Goal: Information Seeking & Learning: Learn about a topic

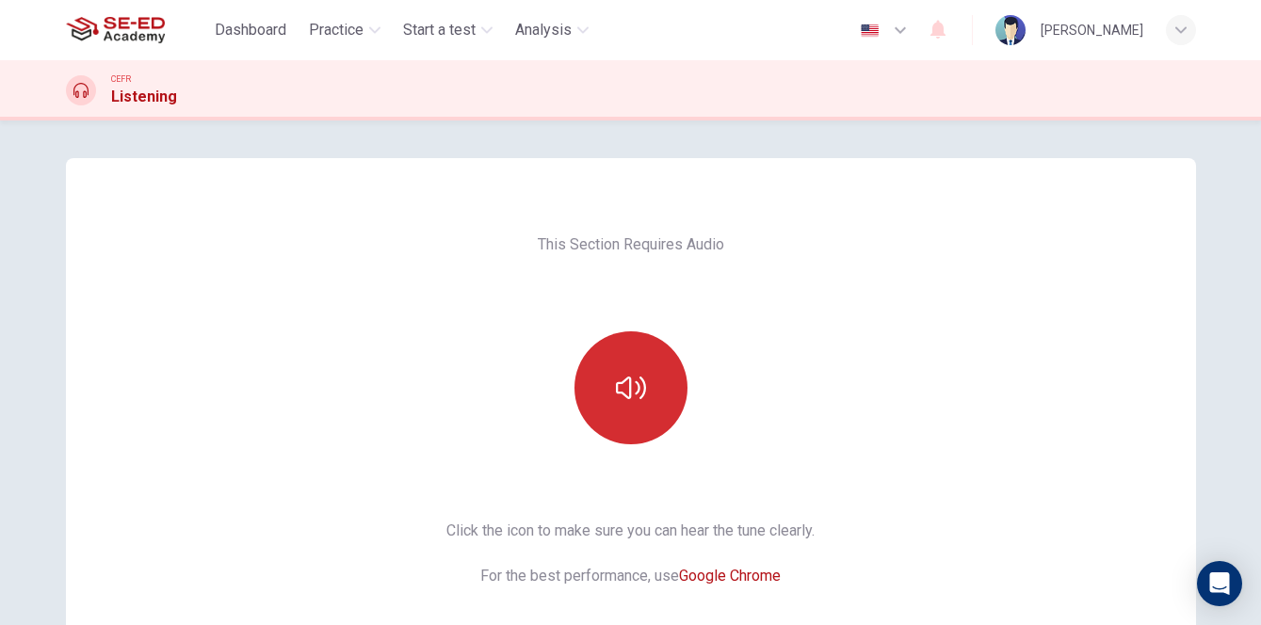
click at [640, 403] on button "button" at bounding box center [630, 387] width 113 height 113
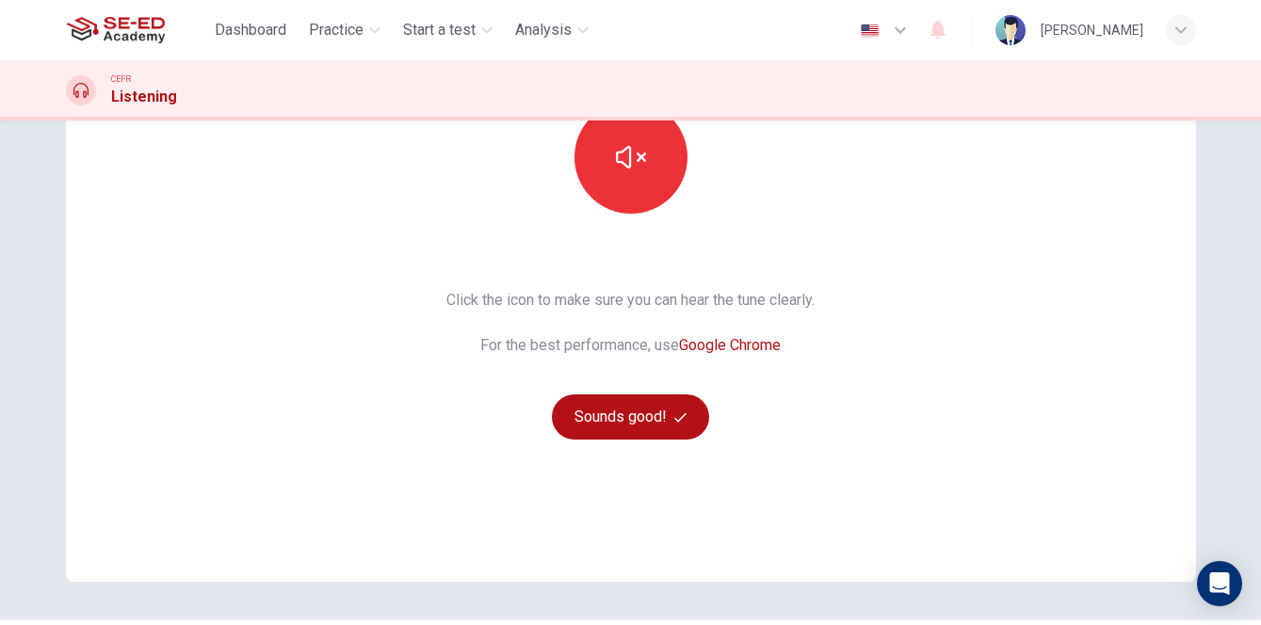
scroll to position [236, 0]
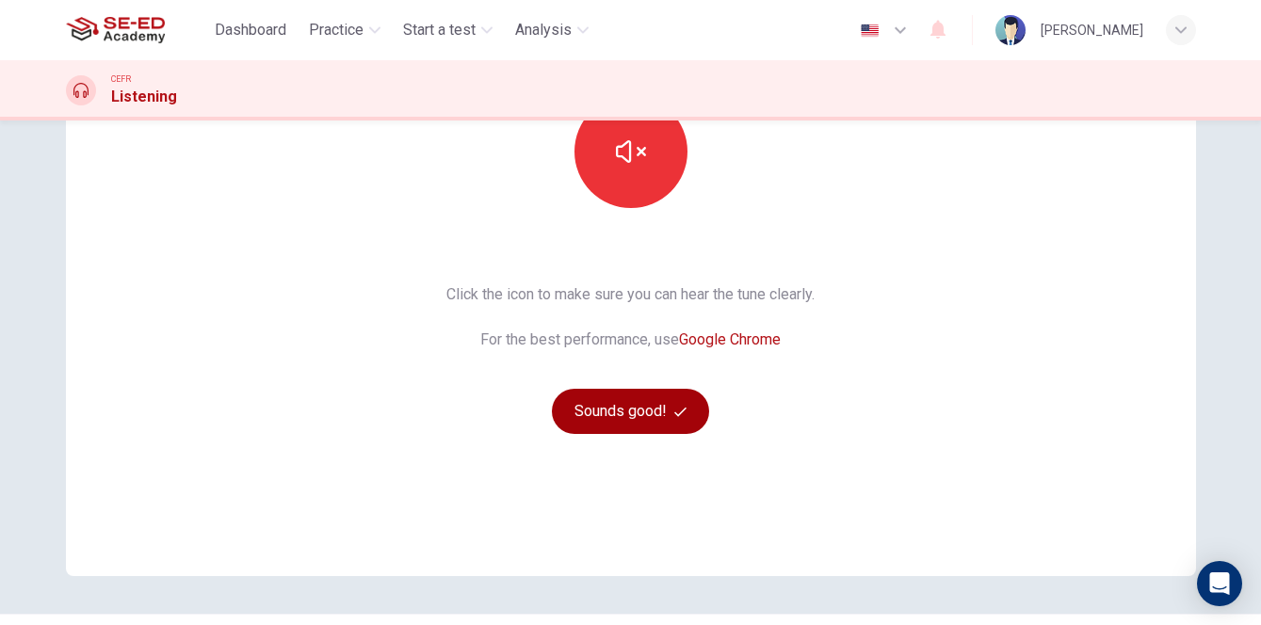
click at [636, 395] on button "Sounds good!" at bounding box center [631, 411] width 158 height 45
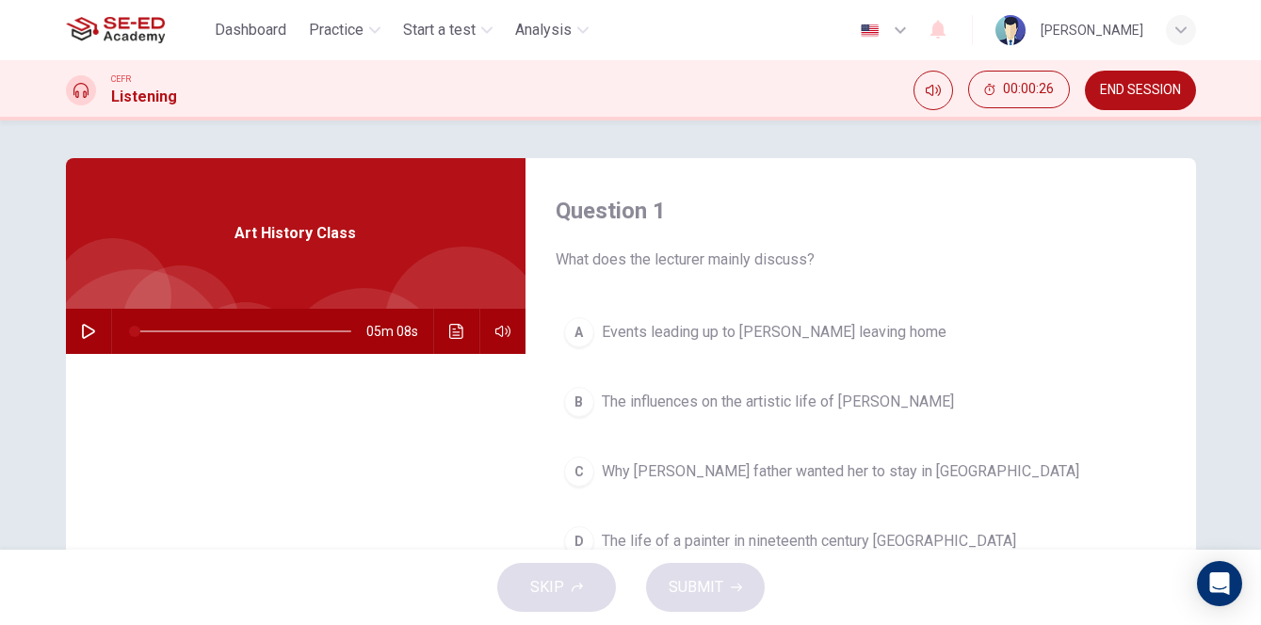
scroll to position [0, 0]
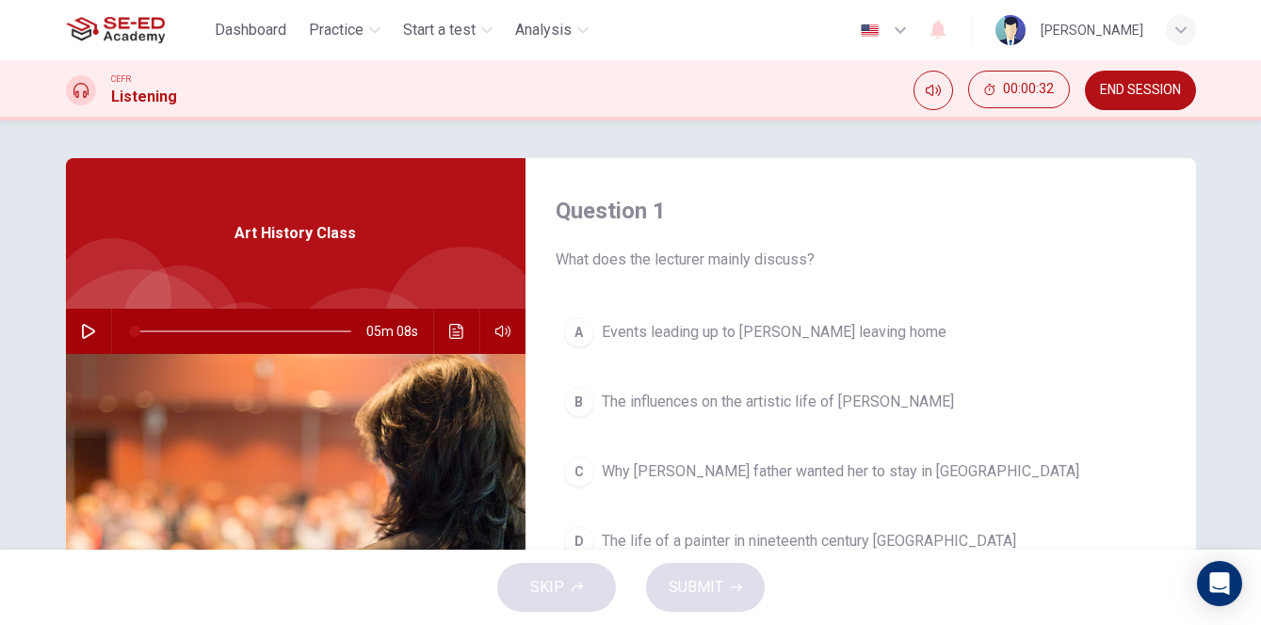
click at [90, 328] on icon "button" at bounding box center [88, 331] width 15 height 15
click at [89, 332] on icon "button" at bounding box center [88, 331] width 15 height 15
click at [926, 89] on icon "Mute" at bounding box center [933, 90] width 15 height 15
click at [927, 95] on icon "Unmute" at bounding box center [933, 90] width 15 height 15
click at [87, 335] on icon "button" at bounding box center [88, 331] width 15 height 15
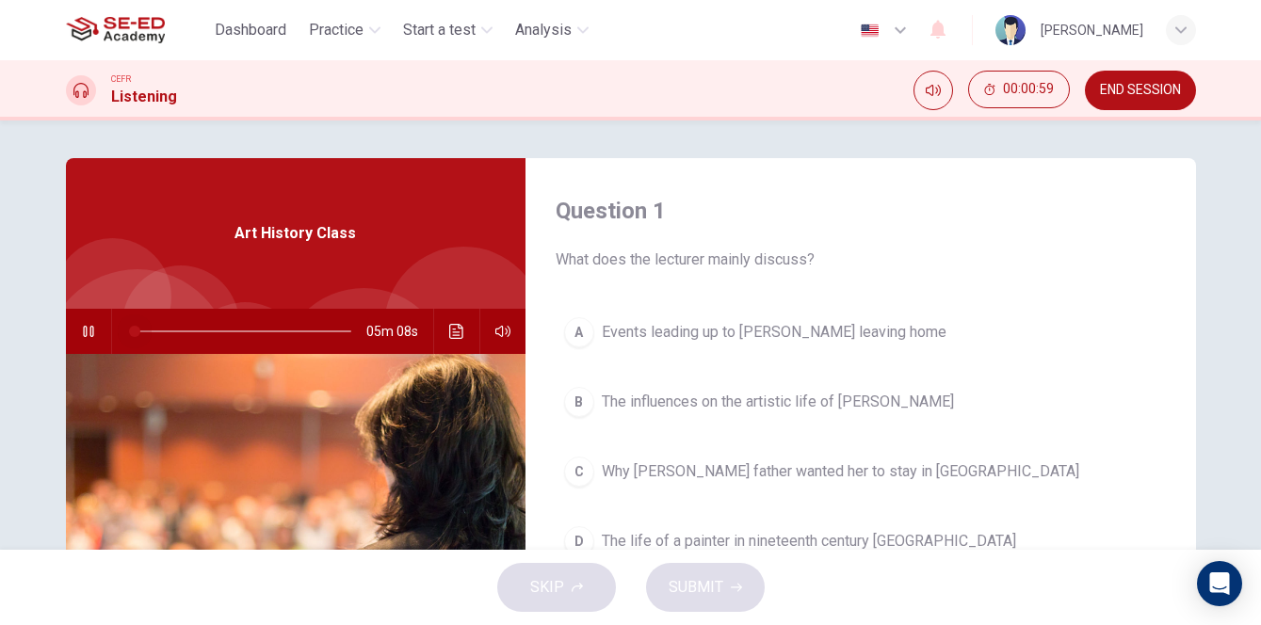
drag, startPoint x: 142, startPoint y: 332, endPoint x: 125, endPoint y: 332, distance: 16.9
click at [129, 332] on span at bounding box center [134, 331] width 11 height 11
click at [86, 330] on icon "button" at bounding box center [88, 331] width 15 height 15
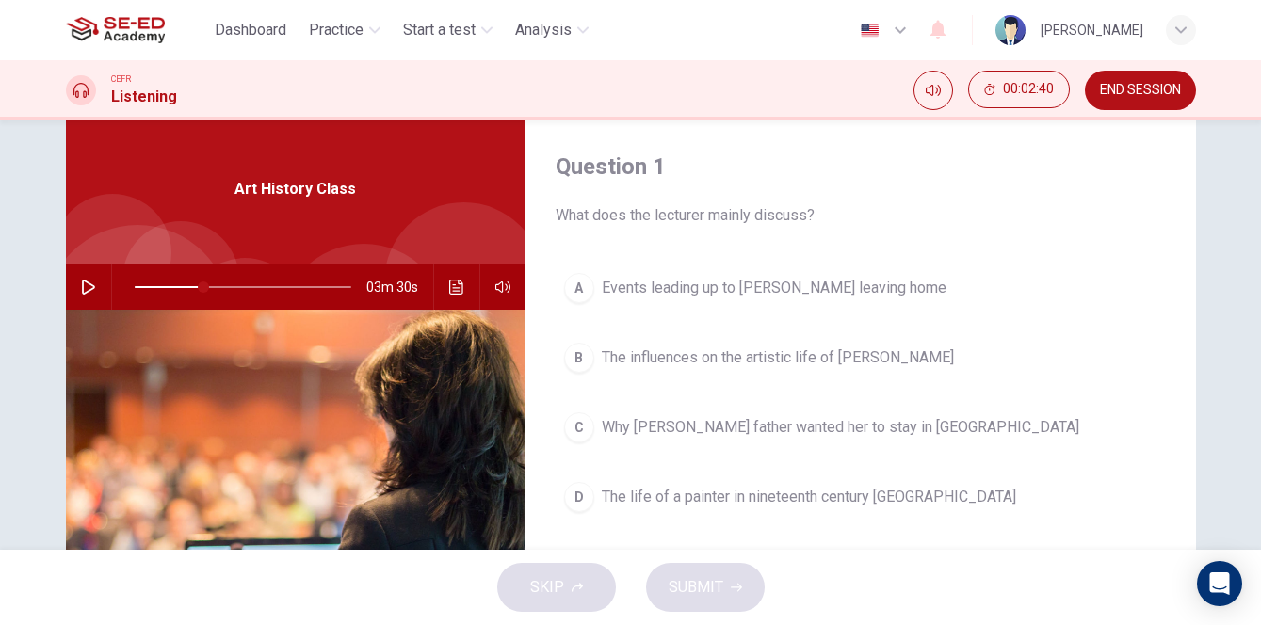
scroll to position [46, 0]
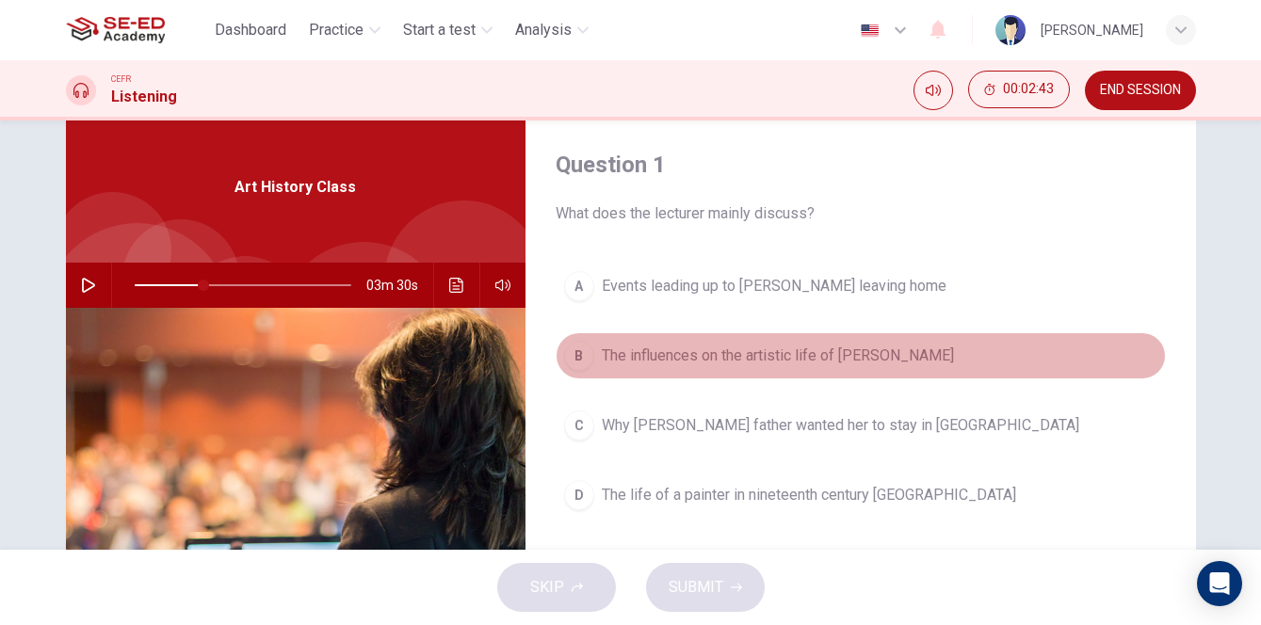
click at [668, 361] on span "The influences on the artistic life of [PERSON_NAME]" at bounding box center [778, 356] width 352 height 23
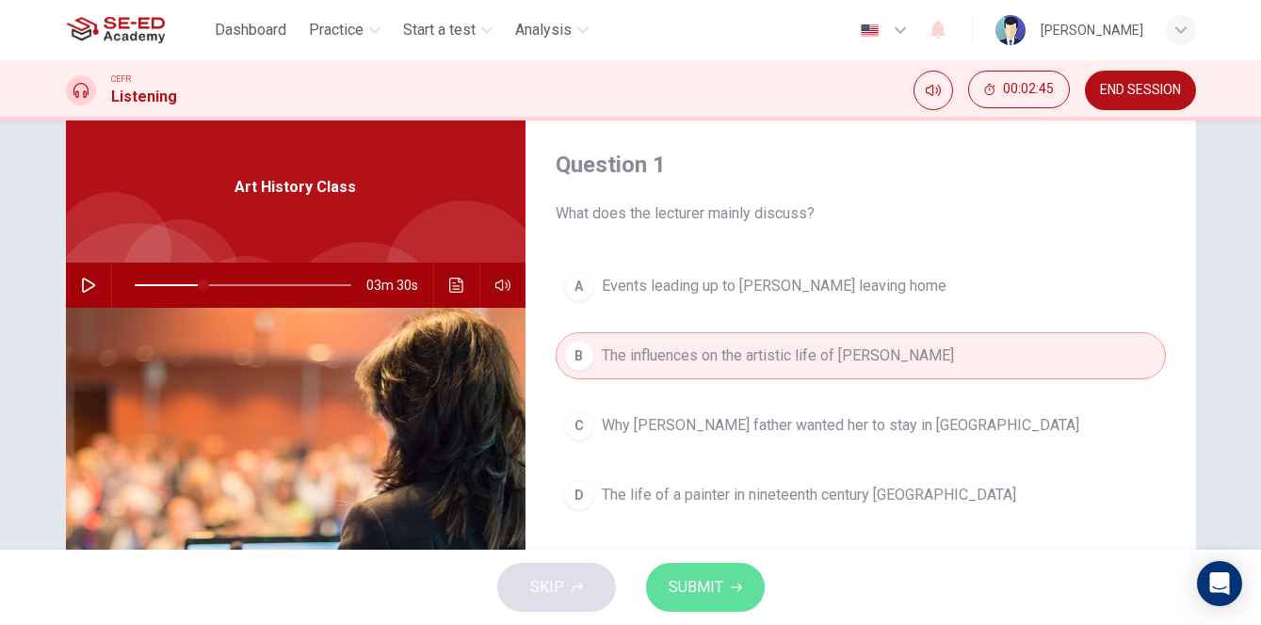
click at [731, 592] on icon "button" at bounding box center [736, 587] width 11 height 11
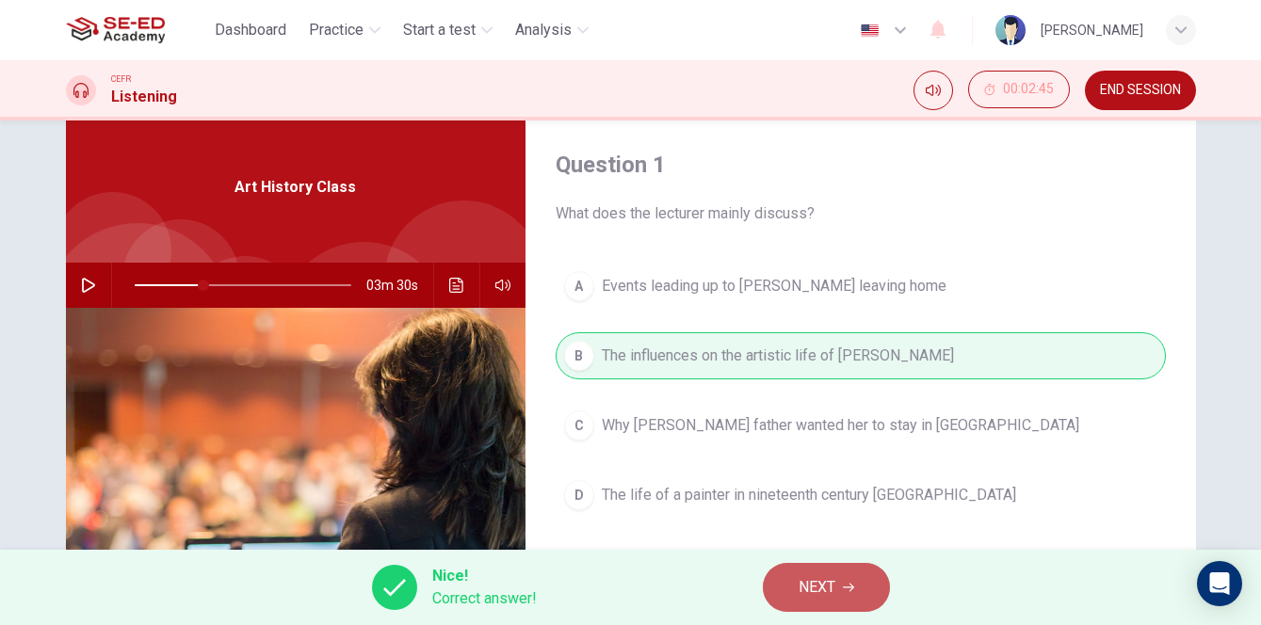
click at [821, 580] on span "NEXT" at bounding box center [816, 587] width 37 height 26
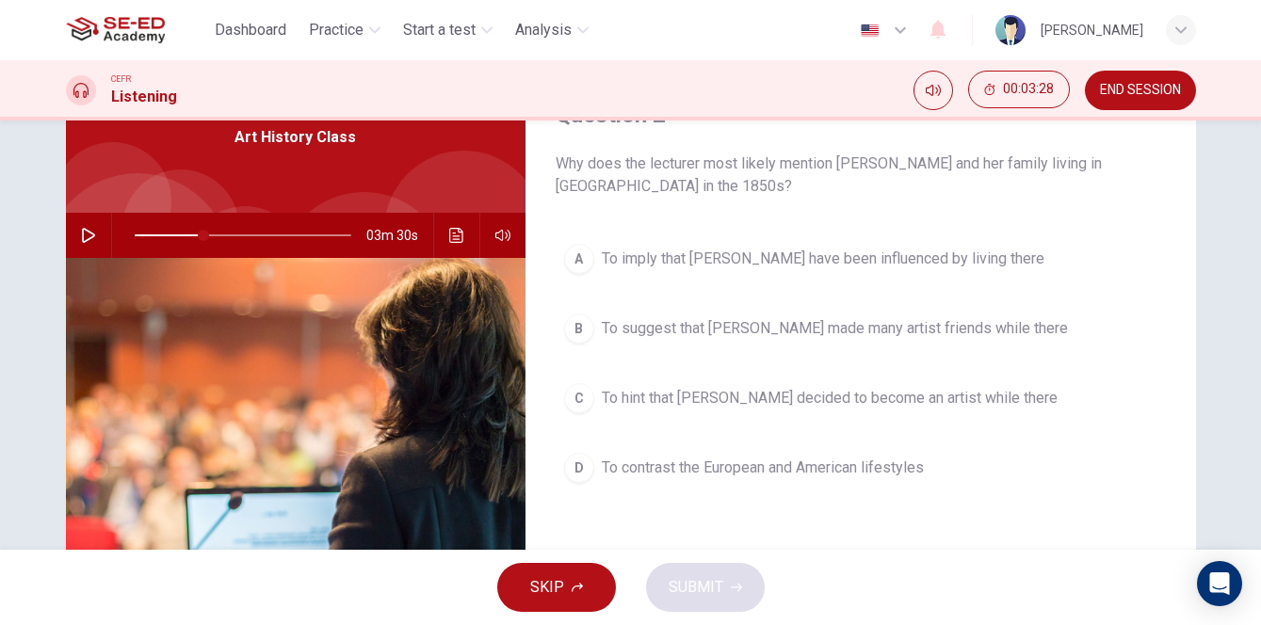
scroll to position [104, 0]
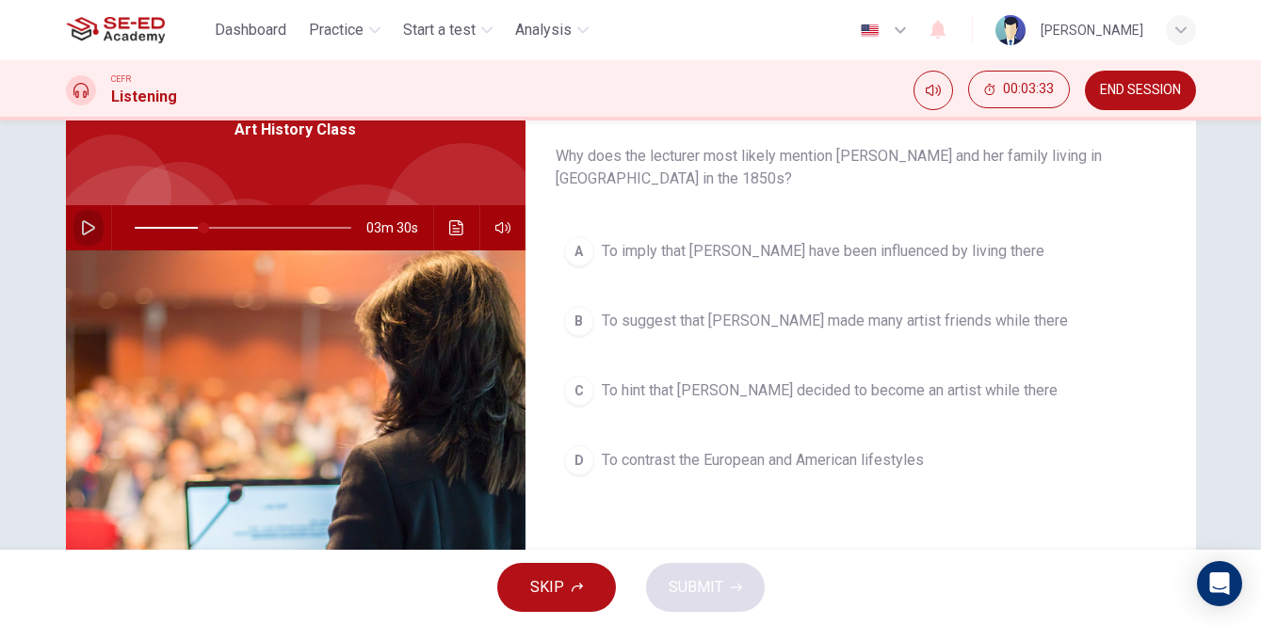
click at [85, 224] on icon "button" at bounding box center [88, 227] width 15 height 15
click at [89, 230] on icon "button" at bounding box center [88, 227] width 15 height 15
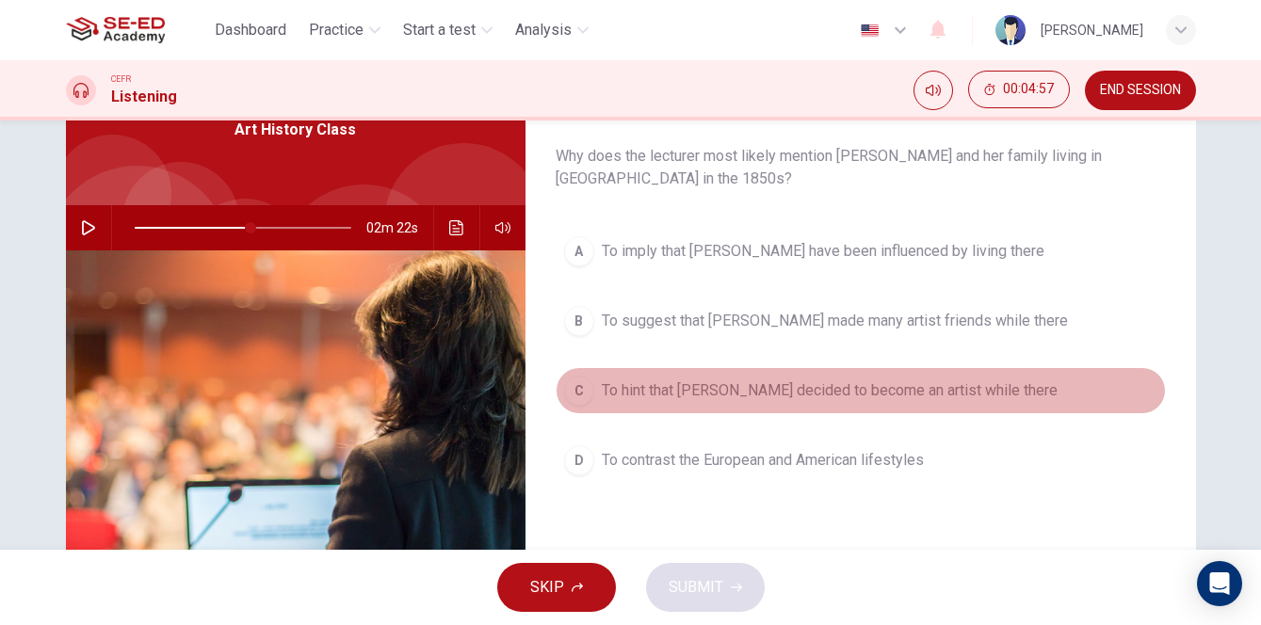
click at [747, 399] on span "To hint that [PERSON_NAME] decided to become an artist while there" at bounding box center [830, 390] width 456 height 23
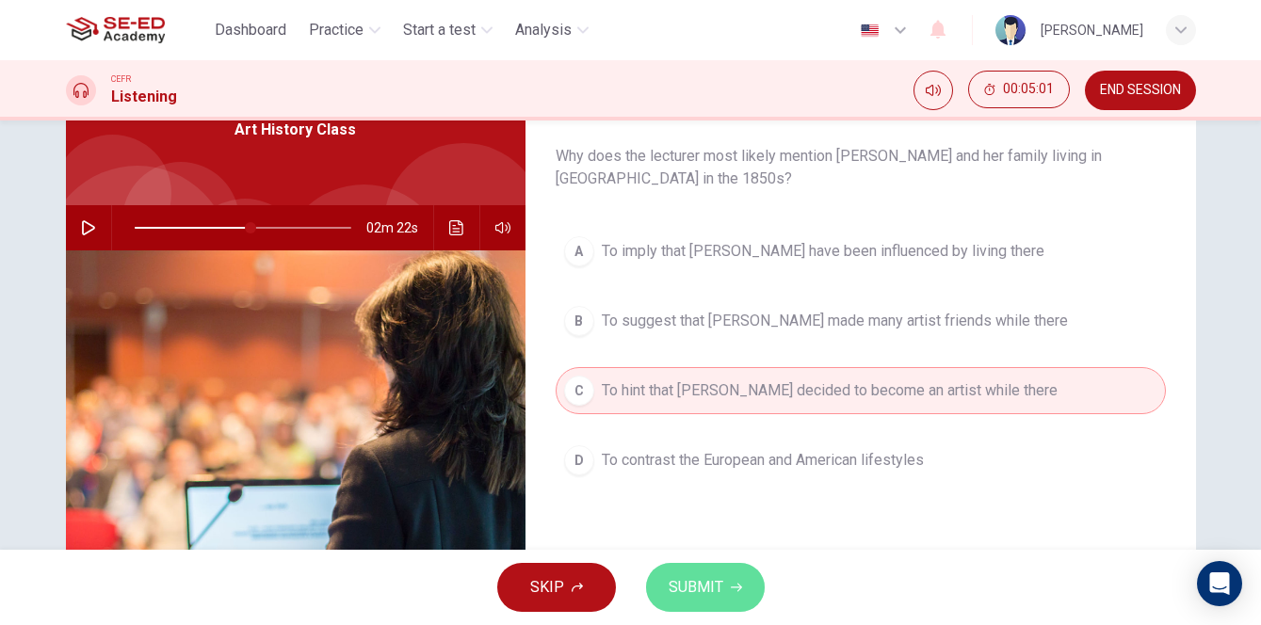
click at [717, 590] on span "SUBMIT" at bounding box center [695, 587] width 55 height 26
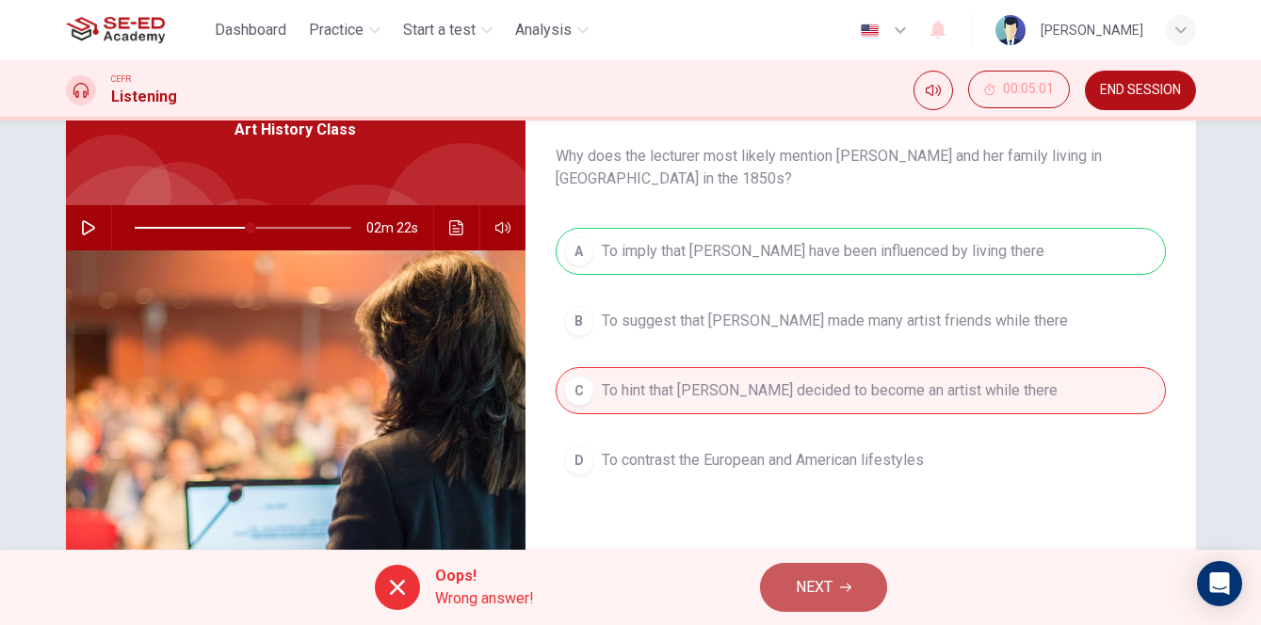
click at [806, 589] on span "NEXT" at bounding box center [814, 587] width 37 height 26
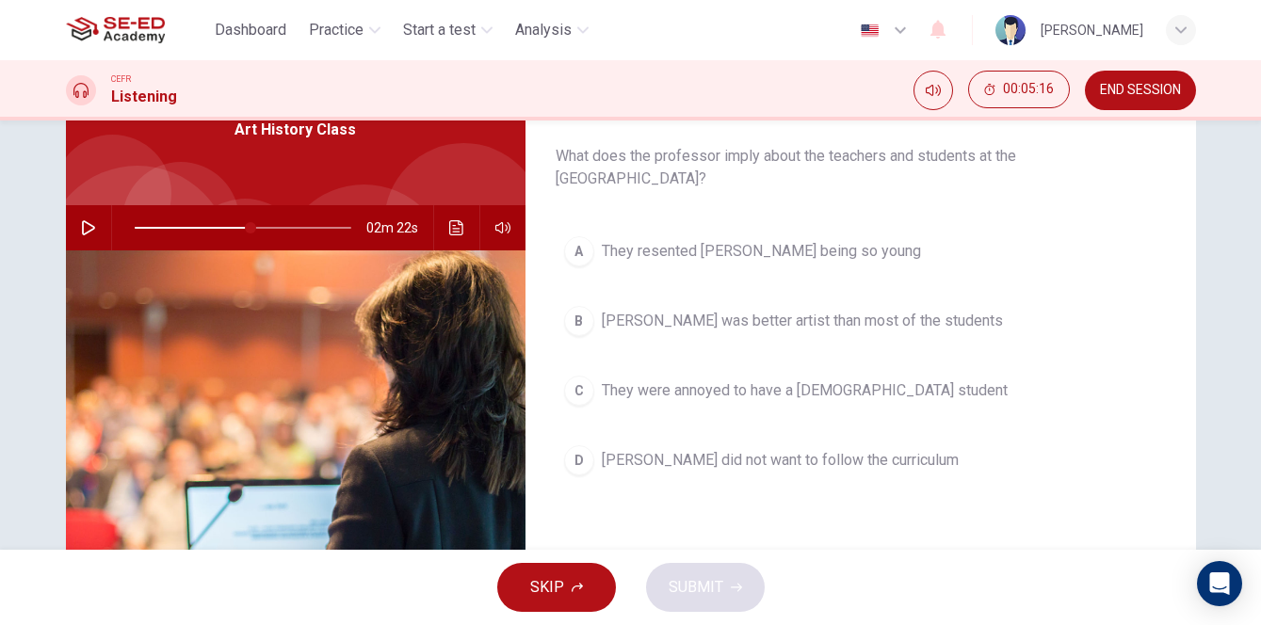
click at [723, 387] on span "They were annoyed to have a [DEMOGRAPHIC_DATA] student" at bounding box center [805, 390] width 406 height 23
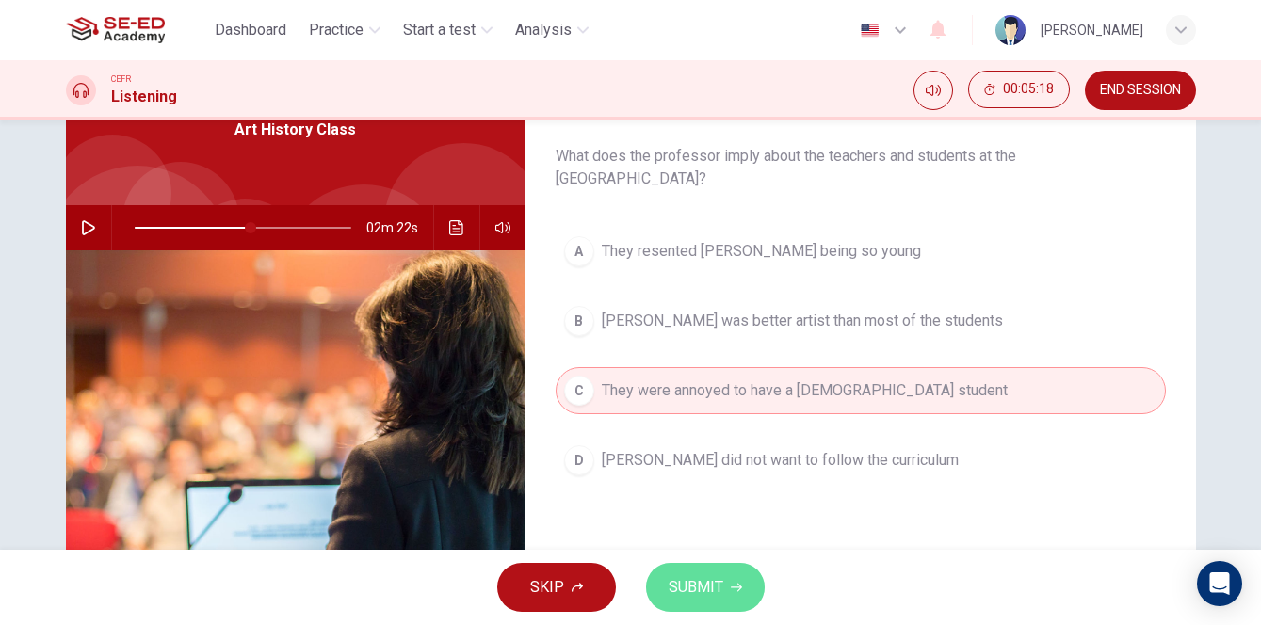
click at [702, 593] on span "SUBMIT" at bounding box center [695, 587] width 55 height 26
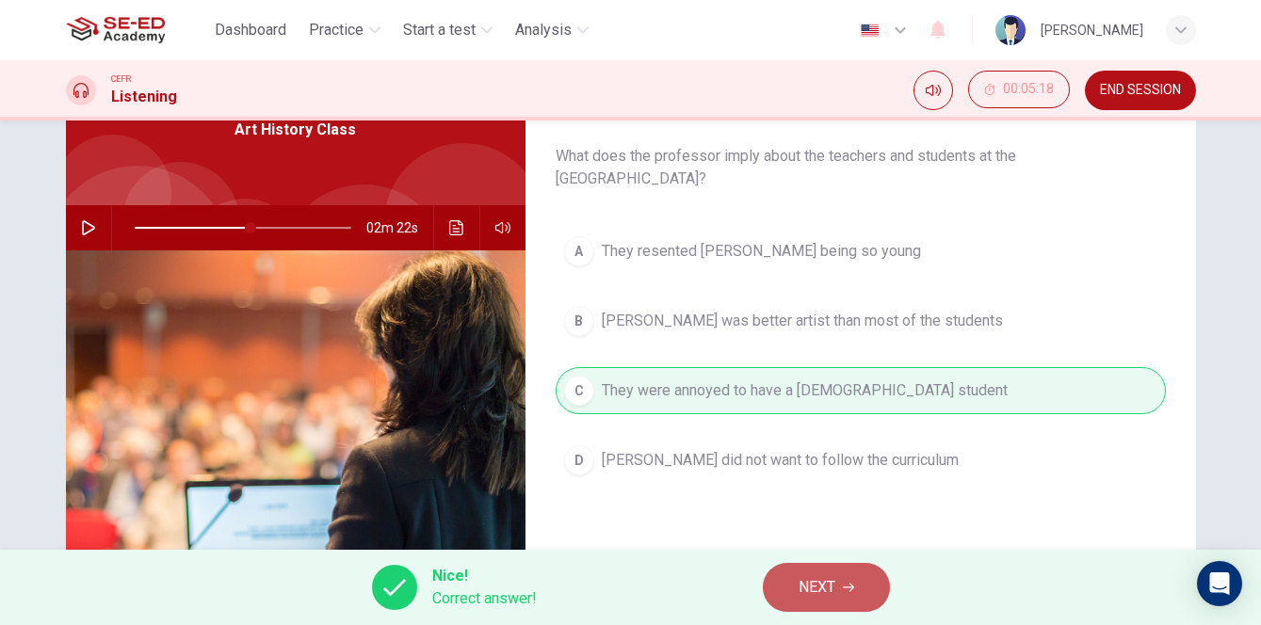
click at [829, 590] on span "NEXT" at bounding box center [816, 587] width 37 height 26
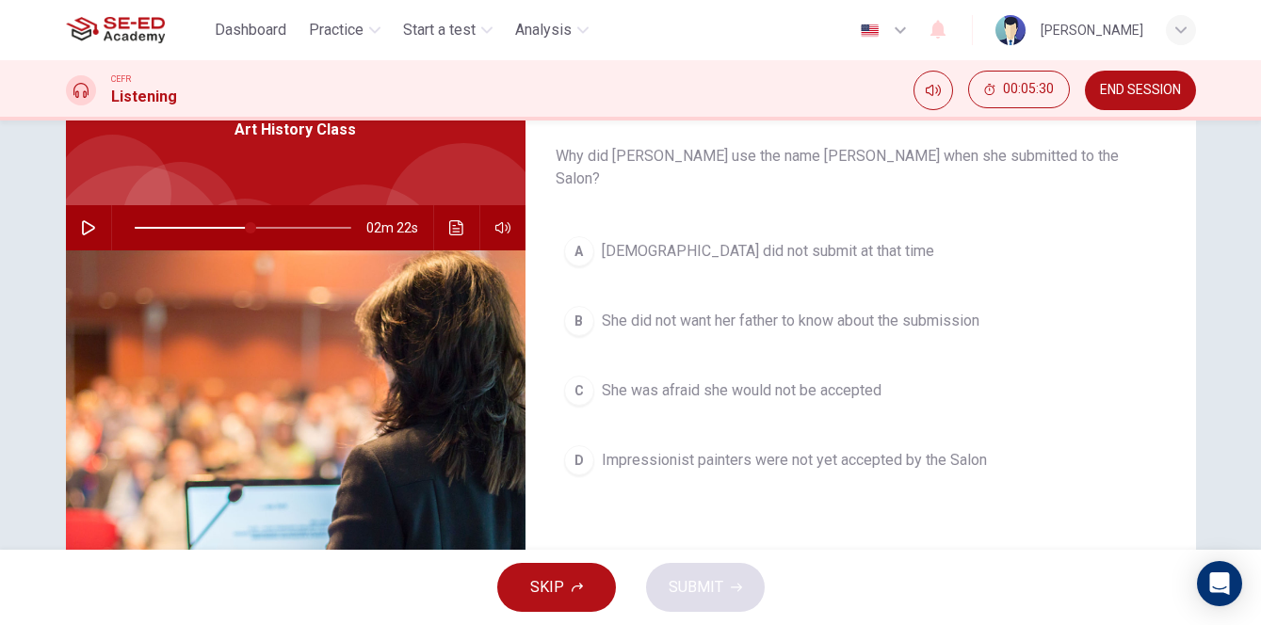
click at [717, 310] on span "She did not want her father to know about the submission" at bounding box center [791, 321] width 378 height 23
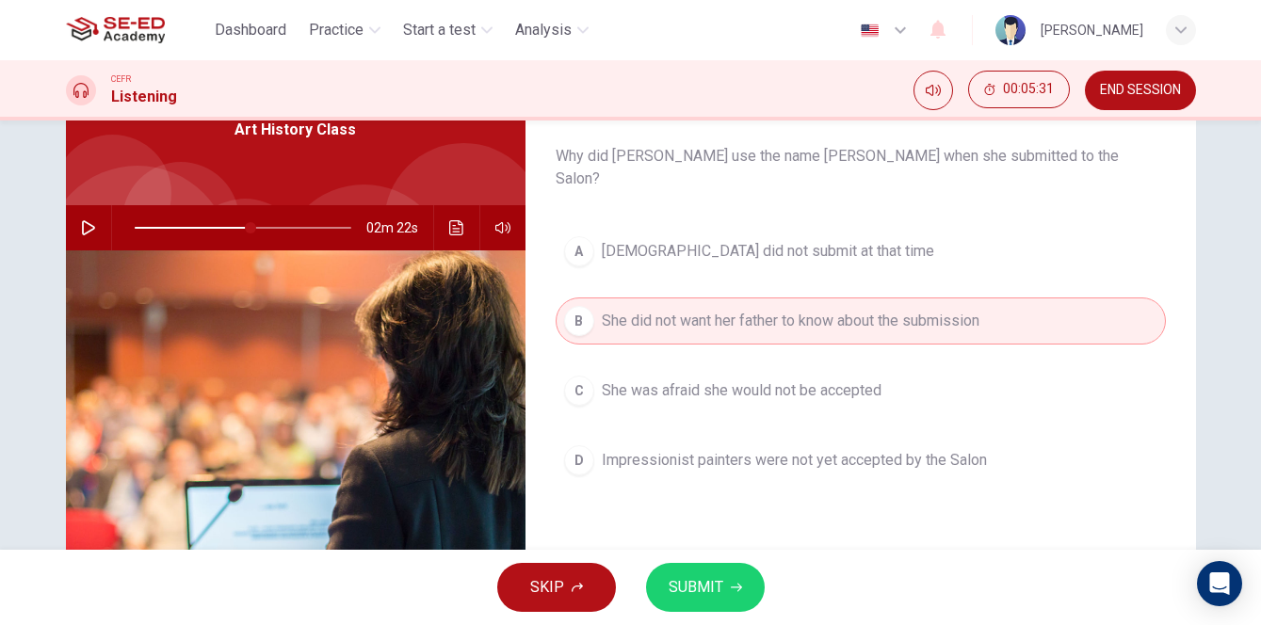
click at [709, 596] on span "SUBMIT" at bounding box center [695, 587] width 55 height 26
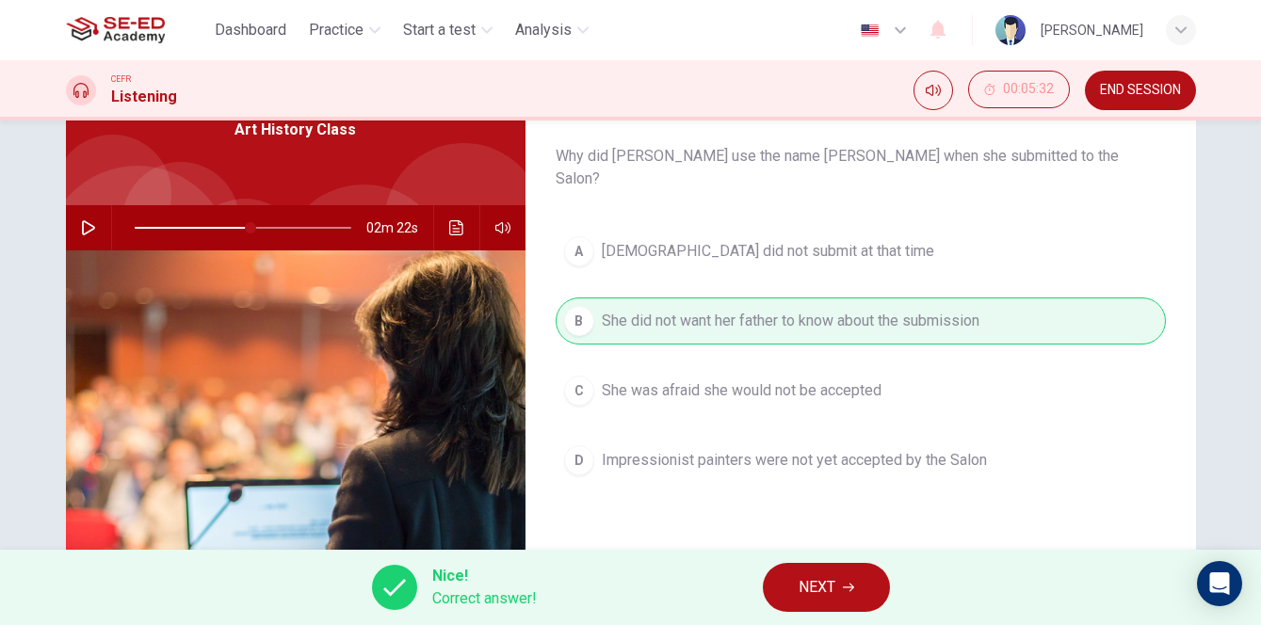
click at [830, 587] on span "NEXT" at bounding box center [816, 587] width 37 height 26
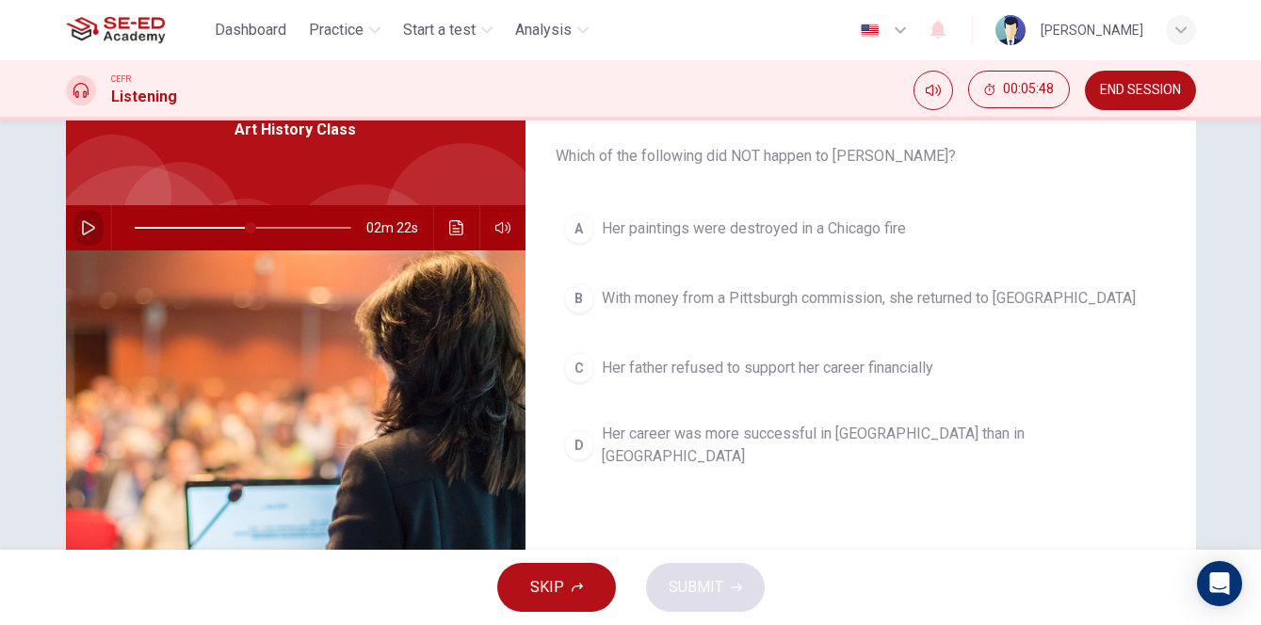
click at [85, 225] on icon "button" at bounding box center [88, 227] width 15 height 15
click at [87, 230] on icon "button" at bounding box center [88, 227] width 15 height 15
click at [754, 438] on span "Her career was more successful in [GEOGRAPHIC_DATA] than in [GEOGRAPHIC_DATA]" at bounding box center [880, 445] width 556 height 45
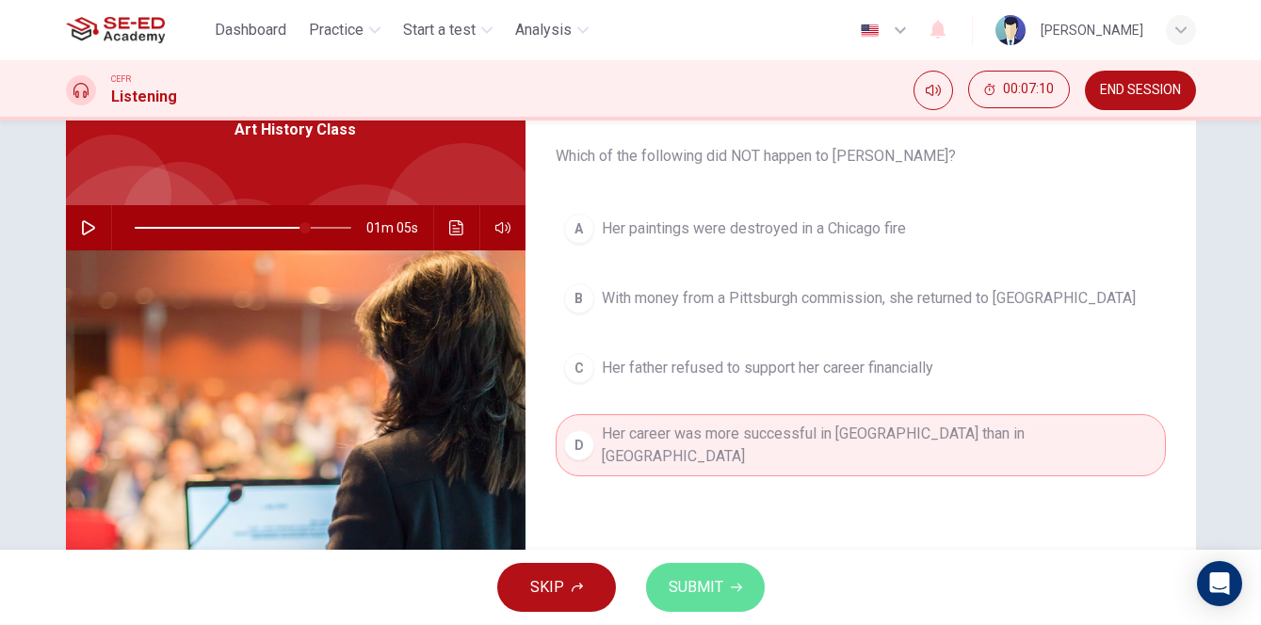
click at [742, 595] on button "SUBMIT" at bounding box center [705, 587] width 119 height 49
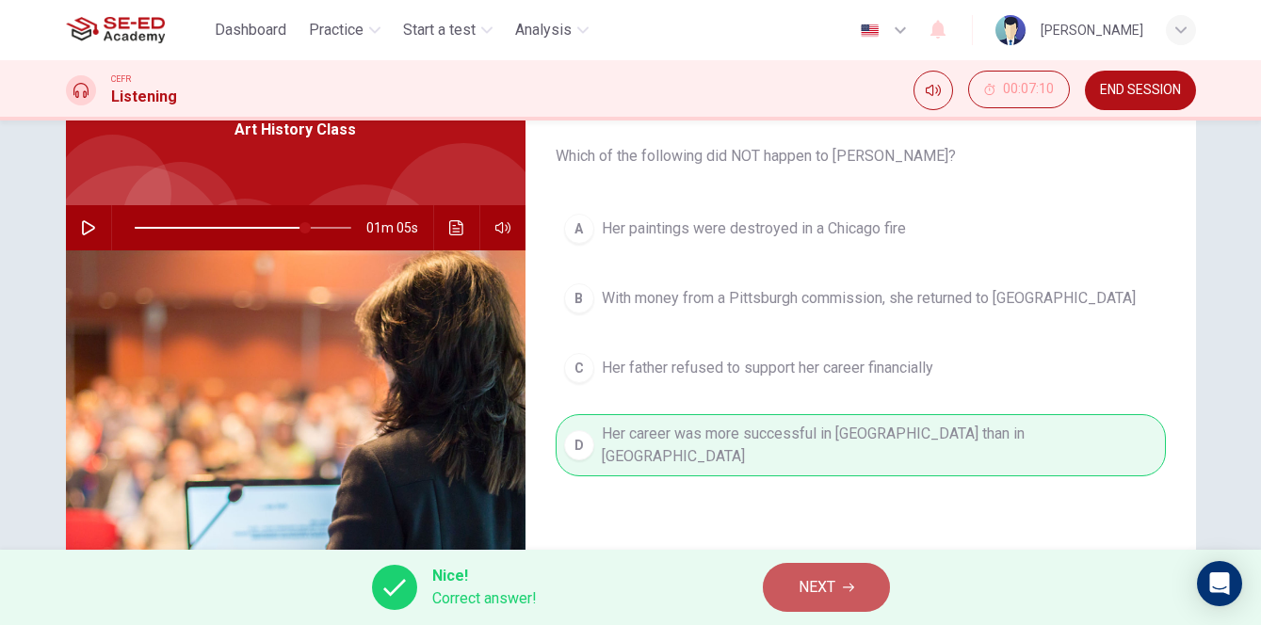
click at [838, 582] on button "NEXT" at bounding box center [826, 587] width 127 height 49
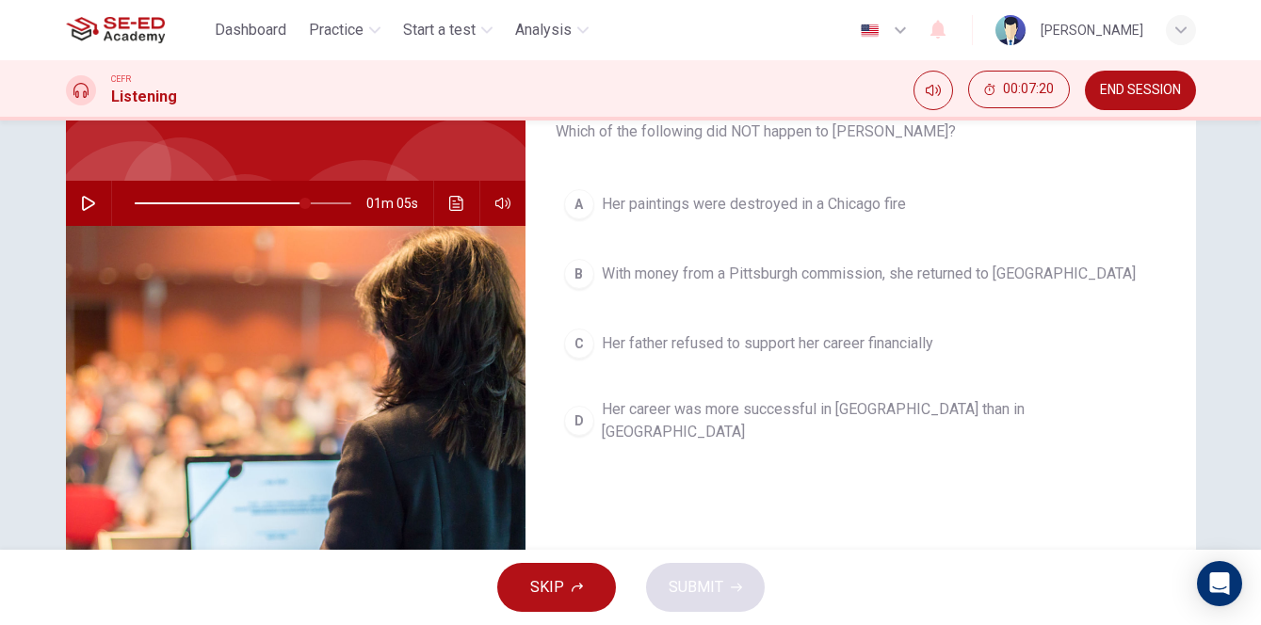
scroll to position [136, 0]
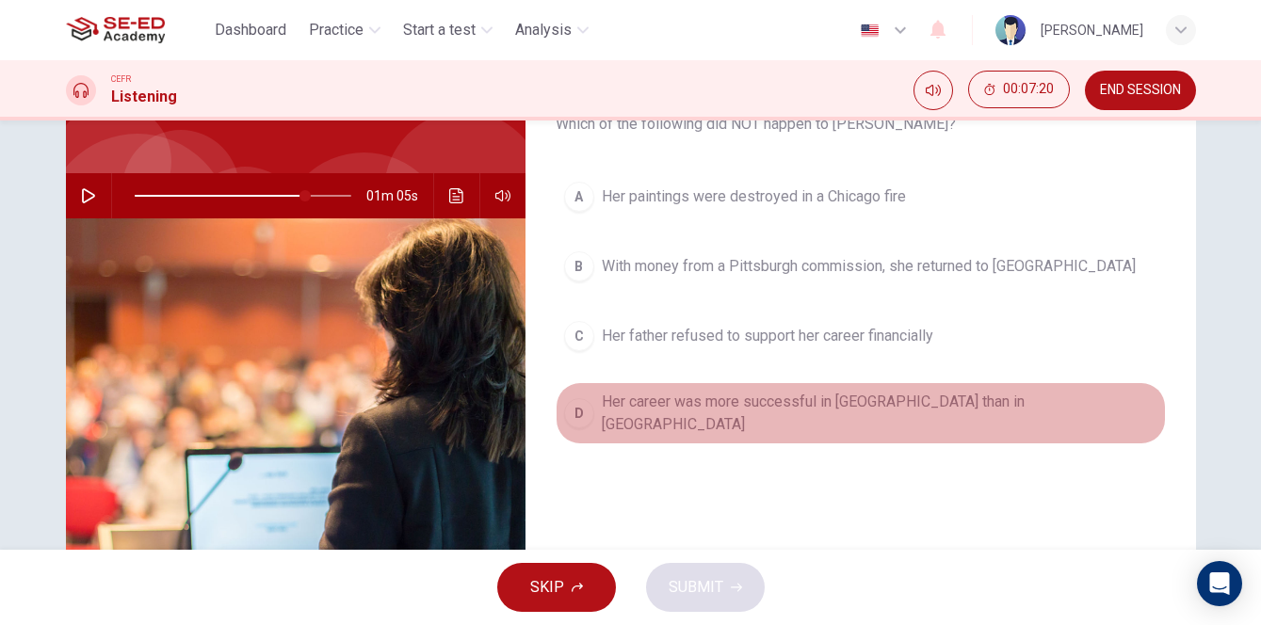
click at [690, 404] on span "Her career was more successful in [GEOGRAPHIC_DATA] than in [GEOGRAPHIC_DATA]" at bounding box center [880, 413] width 556 height 45
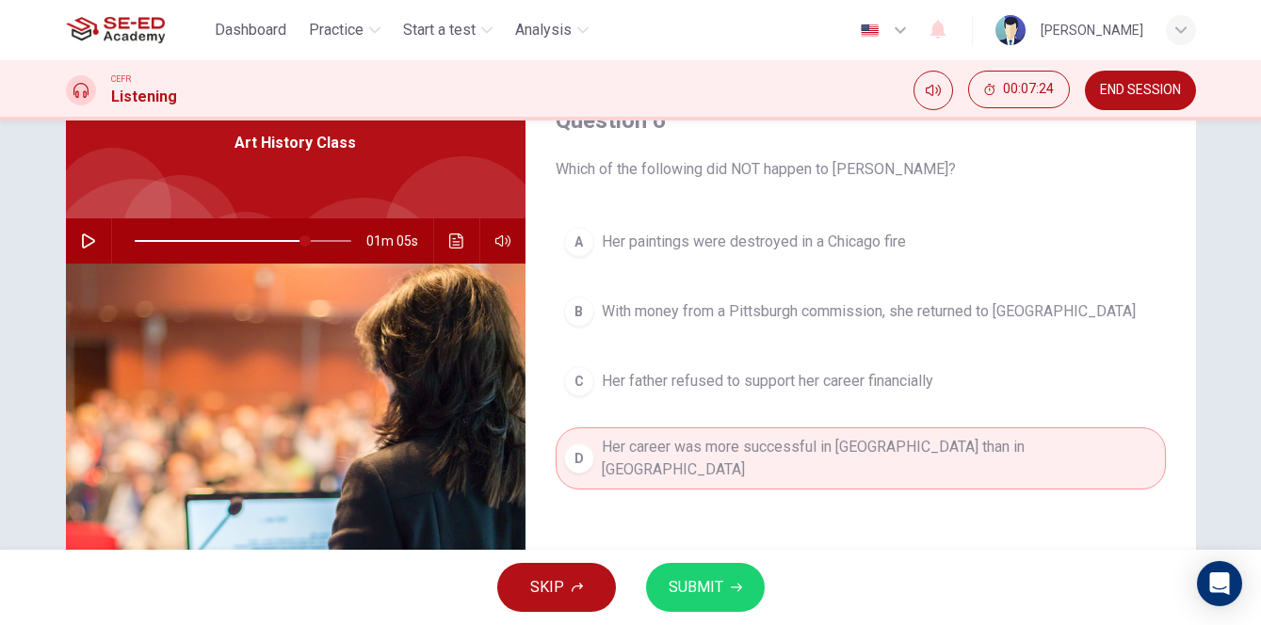
scroll to position [0, 0]
click at [715, 579] on span "SUBMIT" at bounding box center [695, 587] width 55 height 26
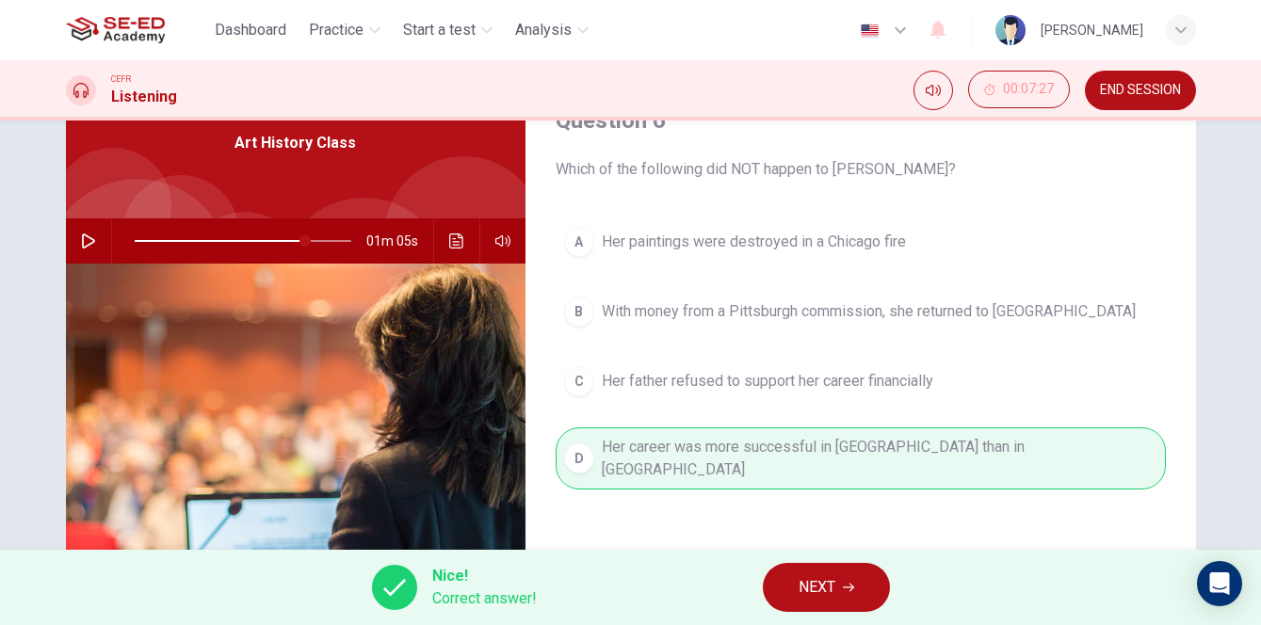
type input "79"
click at [806, 587] on span "NEXT" at bounding box center [816, 587] width 37 height 26
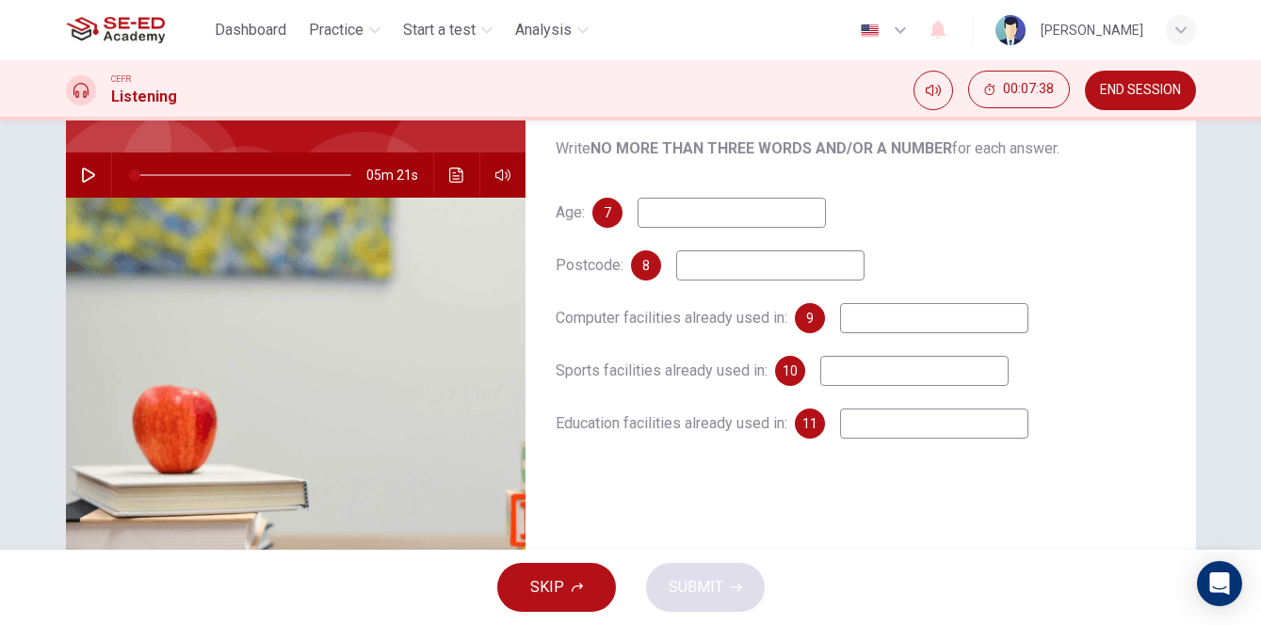
scroll to position [154, 0]
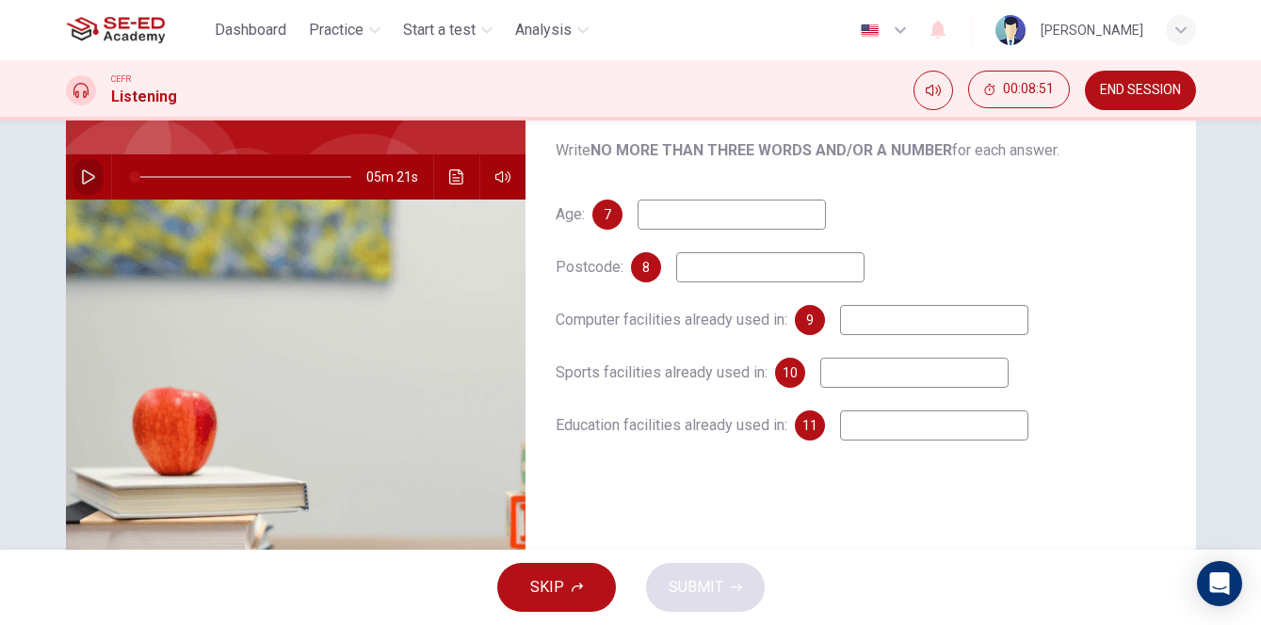
click at [89, 179] on icon "button" at bounding box center [88, 176] width 15 height 15
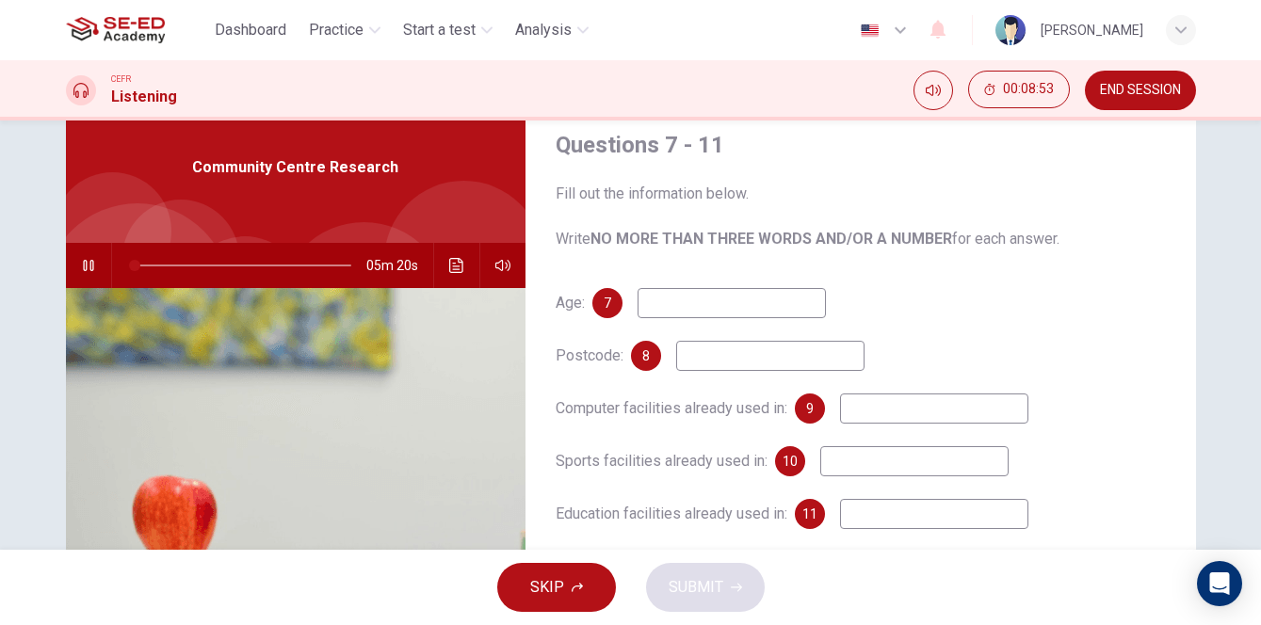
scroll to position [64, 0]
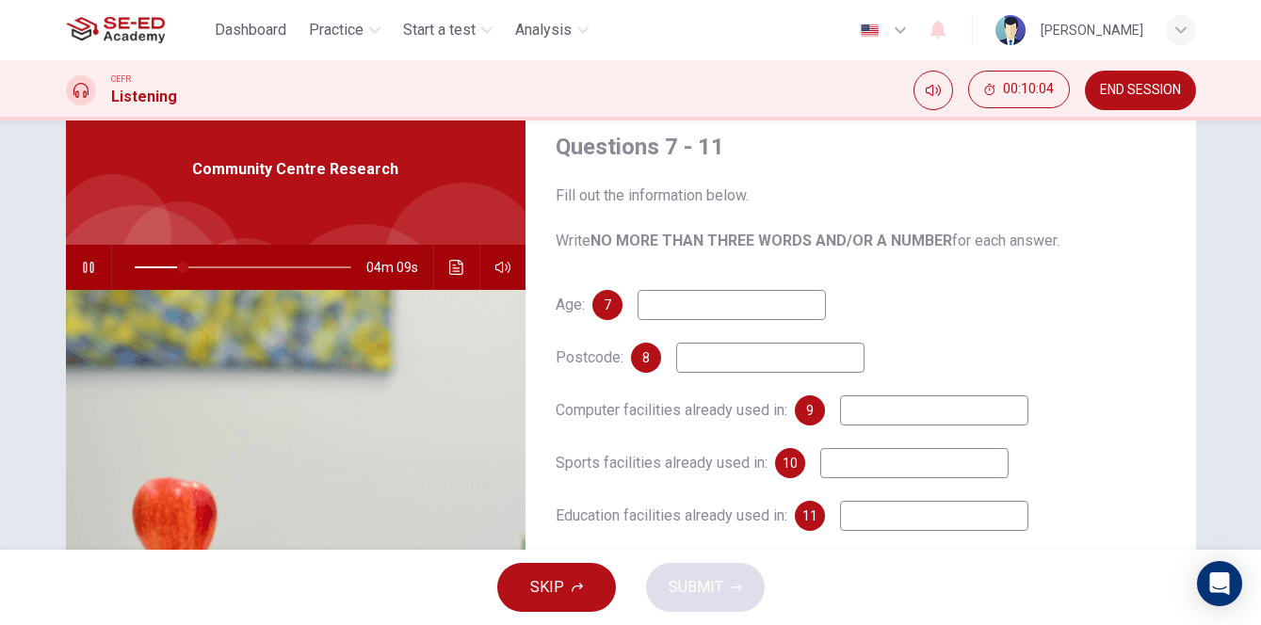
click at [706, 304] on input at bounding box center [731, 305] width 188 height 30
type input "24"
type input "59"
type input "25"
type input "59"
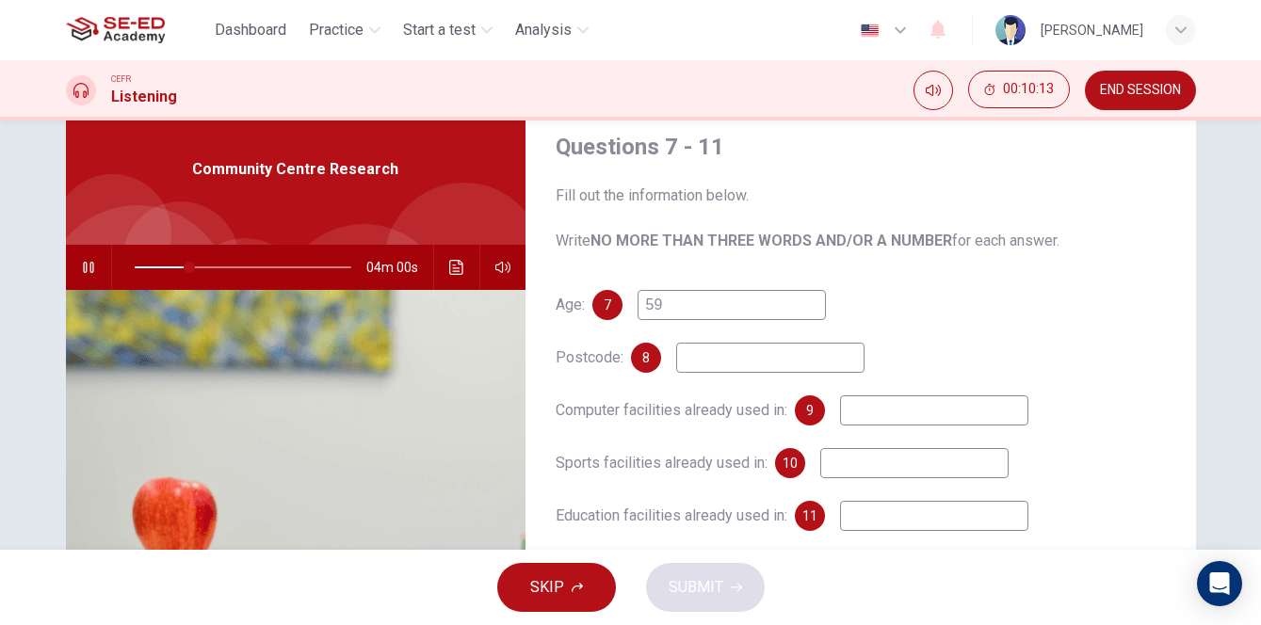
click at [734, 357] on input at bounding box center [770, 358] width 188 height 30
type input "27"
type input "H"
type input "27"
type input "HA"
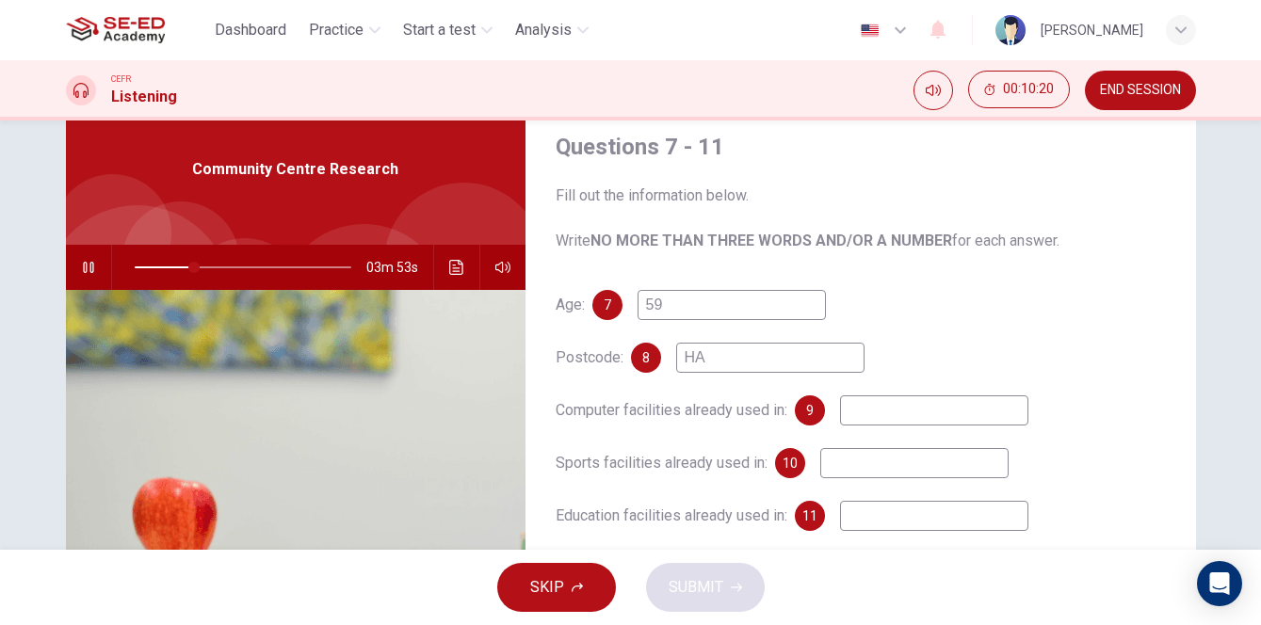
type input "28"
type input "HA8"
type input "28"
type input "HA87U"
type input "29"
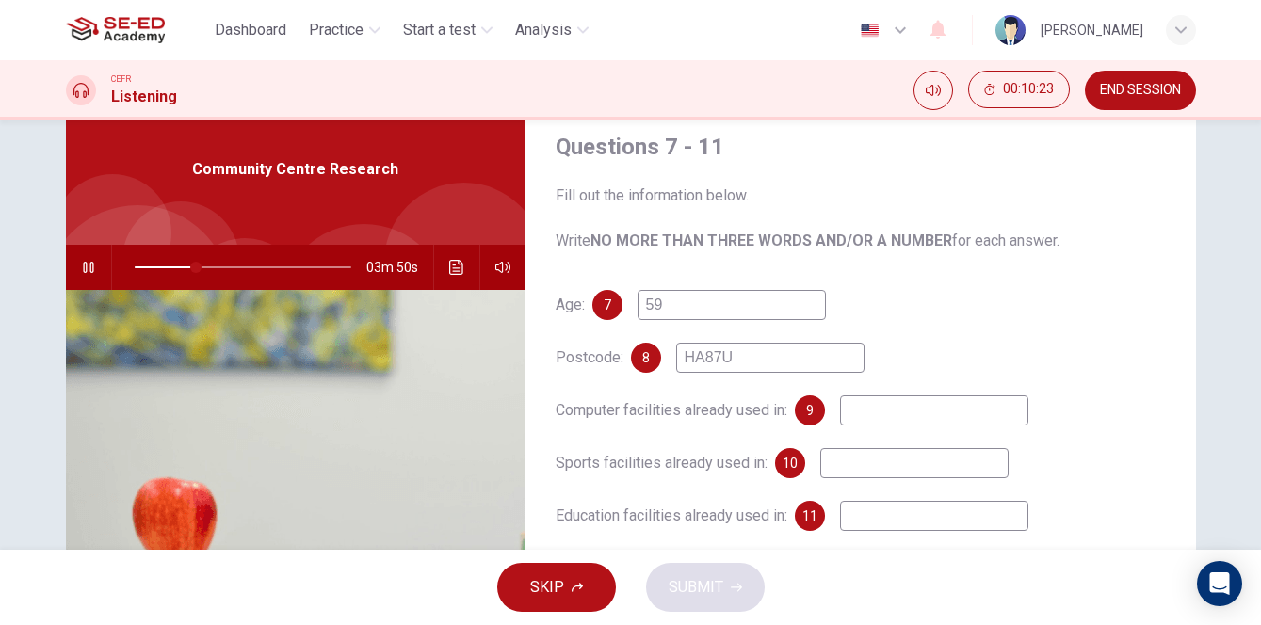
type input "HA87U p"
type input "29"
type input "HA87Up"
click at [734, 360] on input "HA87Up" at bounding box center [770, 358] width 188 height 30
type input "30"
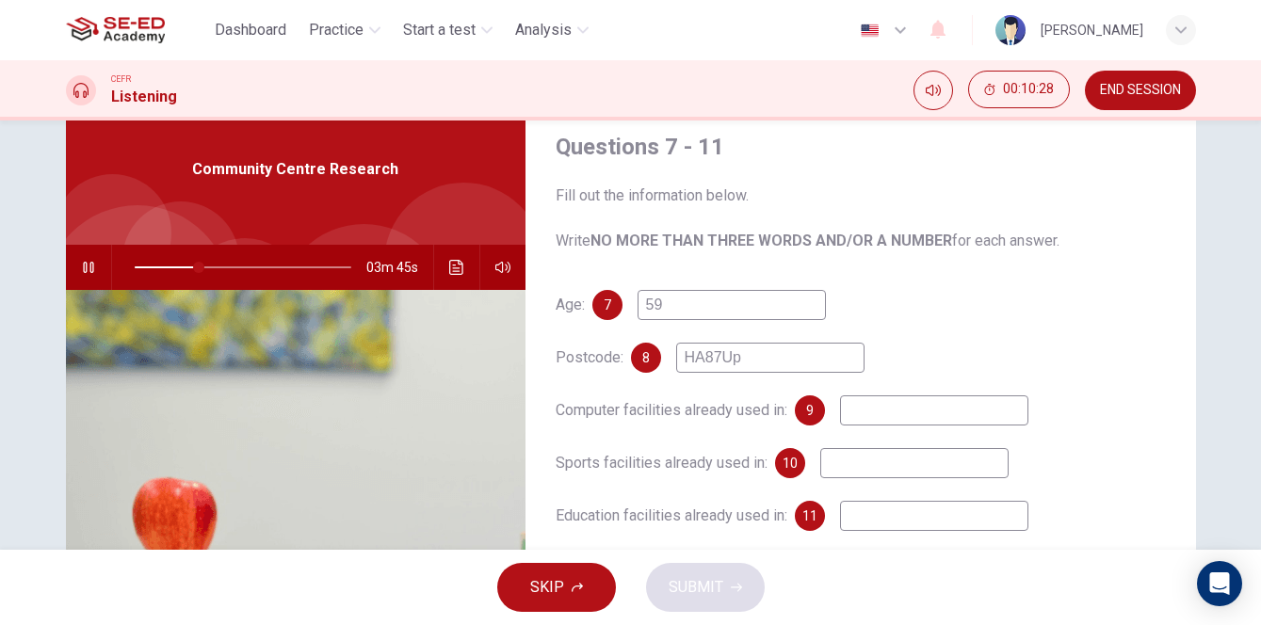
type input "HA87p"
click at [706, 363] on input "HA87p" at bounding box center [770, 358] width 188 height 30
type input "32"
click at [716, 362] on input "HA87p" at bounding box center [770, 358] width 188 height 30
type input "HAH7p"
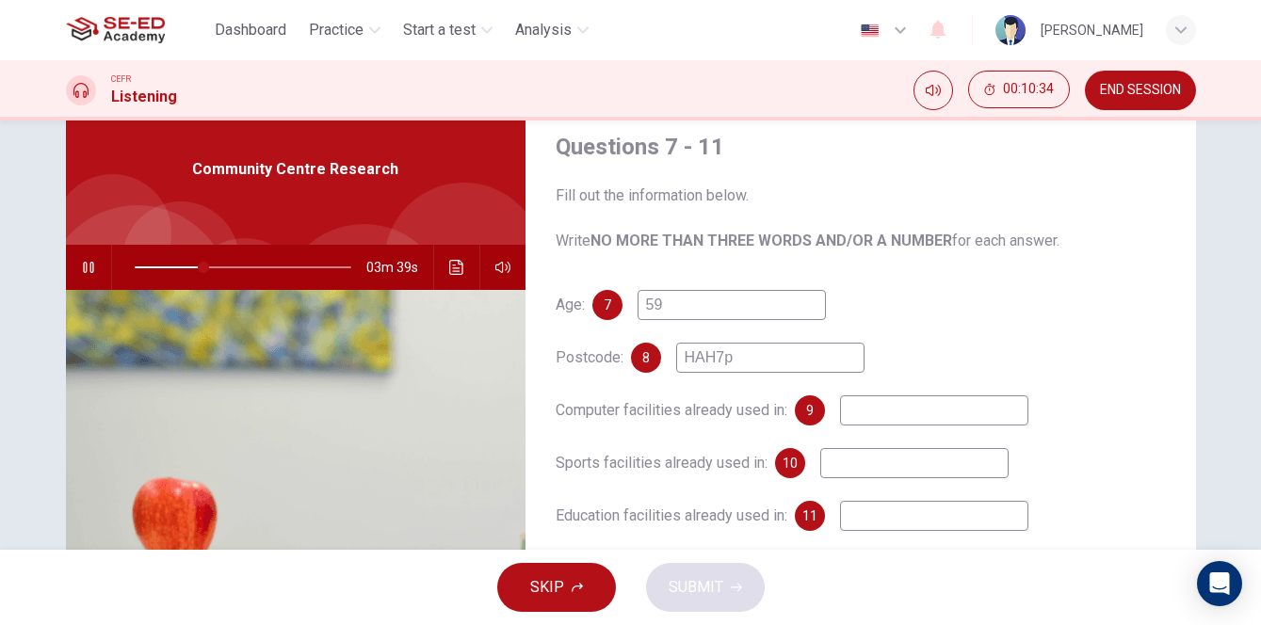
type input "32"
type input "HA H7p"
click at [731, 356] on input "HA H7p" at bounding box center [770, 358] width 188 height 30
type input "33"
type input "HA H7Up"
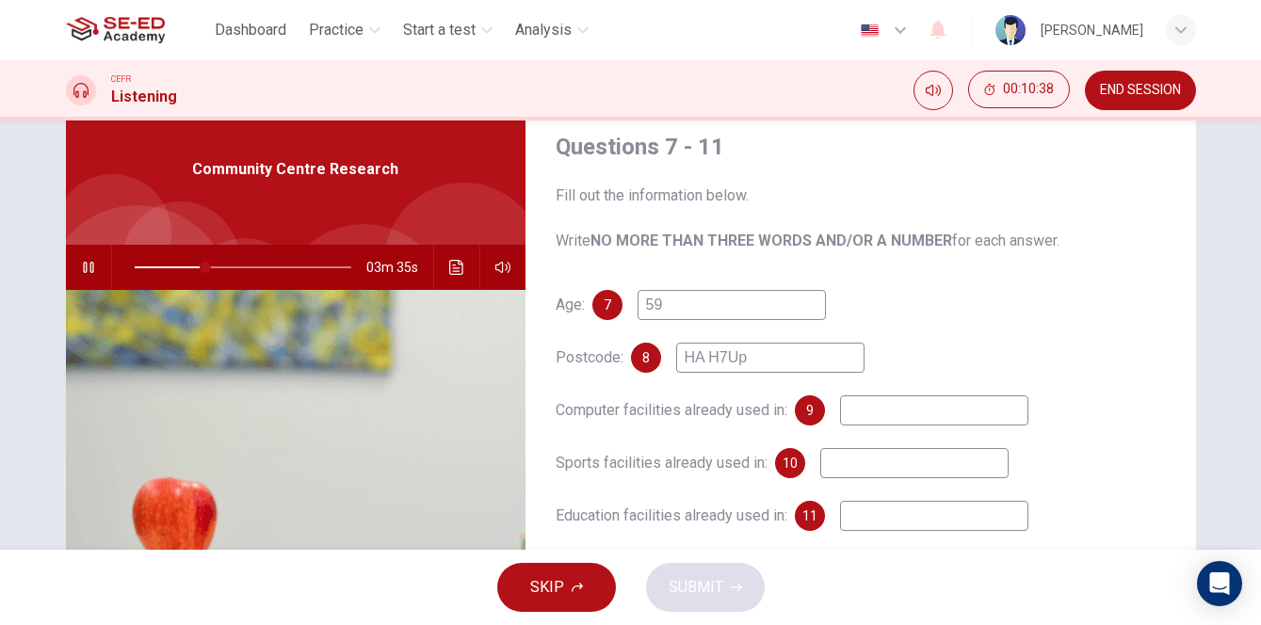
type input "33"
click at [715, 357] on input "HA H7Up" at bounding box center [770, 358] width 188 height 30
type input "HAH7Up"
type input "34"
type input "HAH7Up"
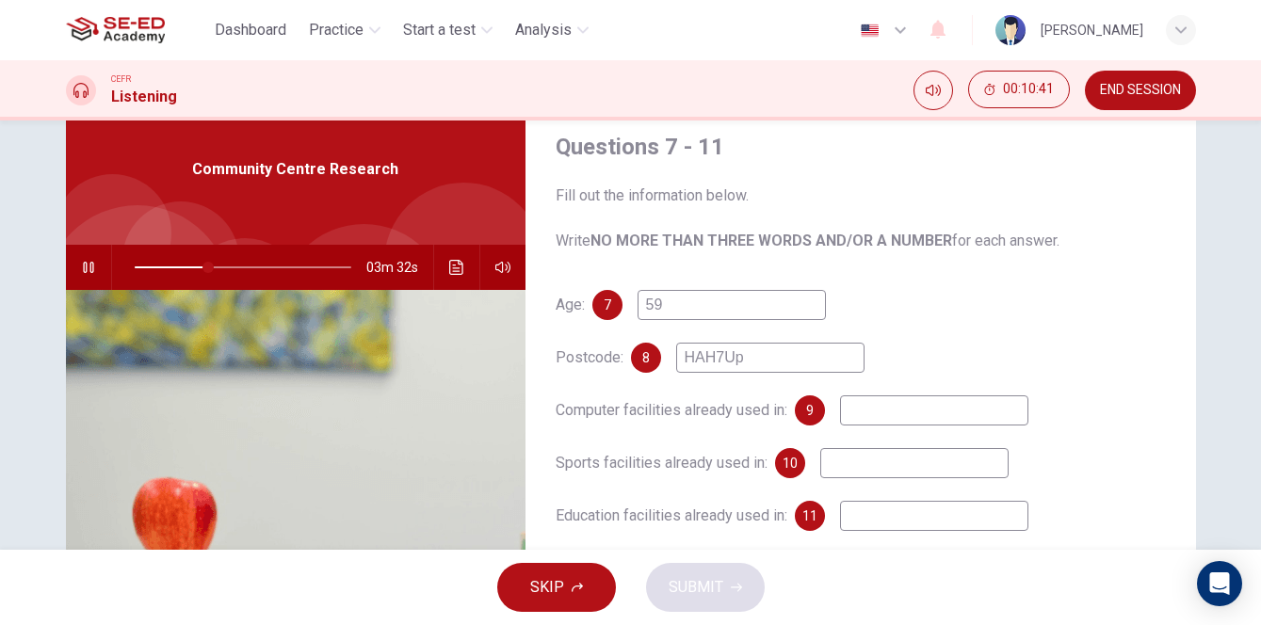
click at [894, 418] on input at bounding box center [934, 410] width 188 height 30
type input "34"
type input "d"
type input "35"
type input "41"
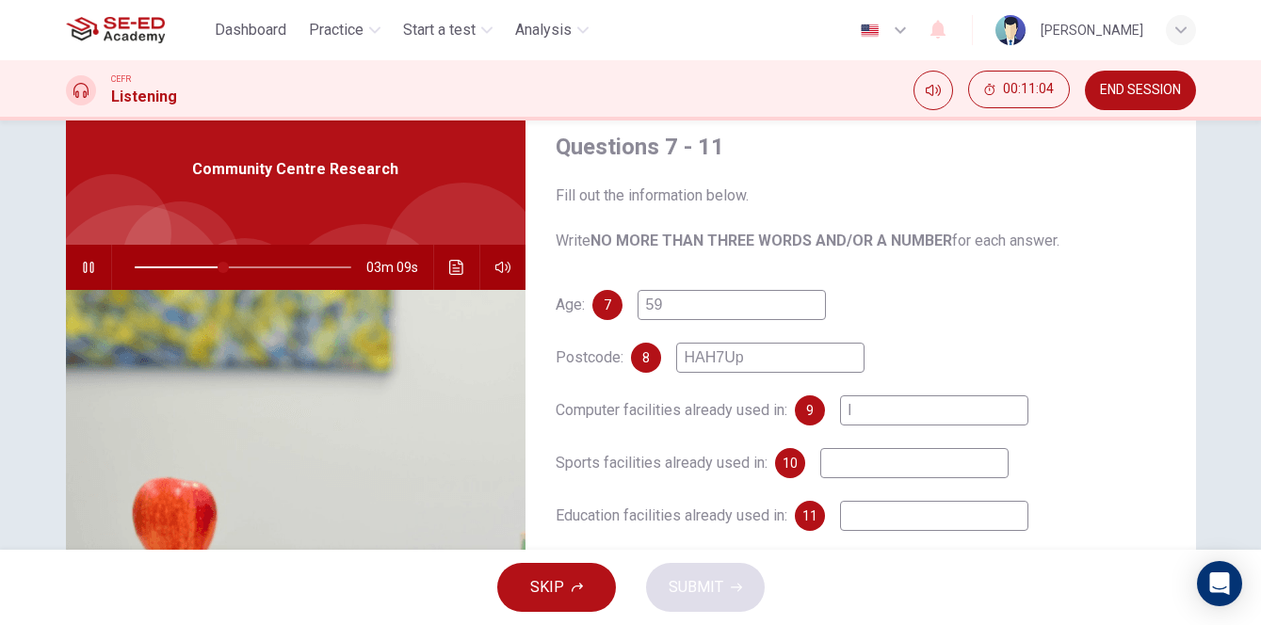
type input "lo"
type input "41"
type input "local"
type input "42"
type input "local li"
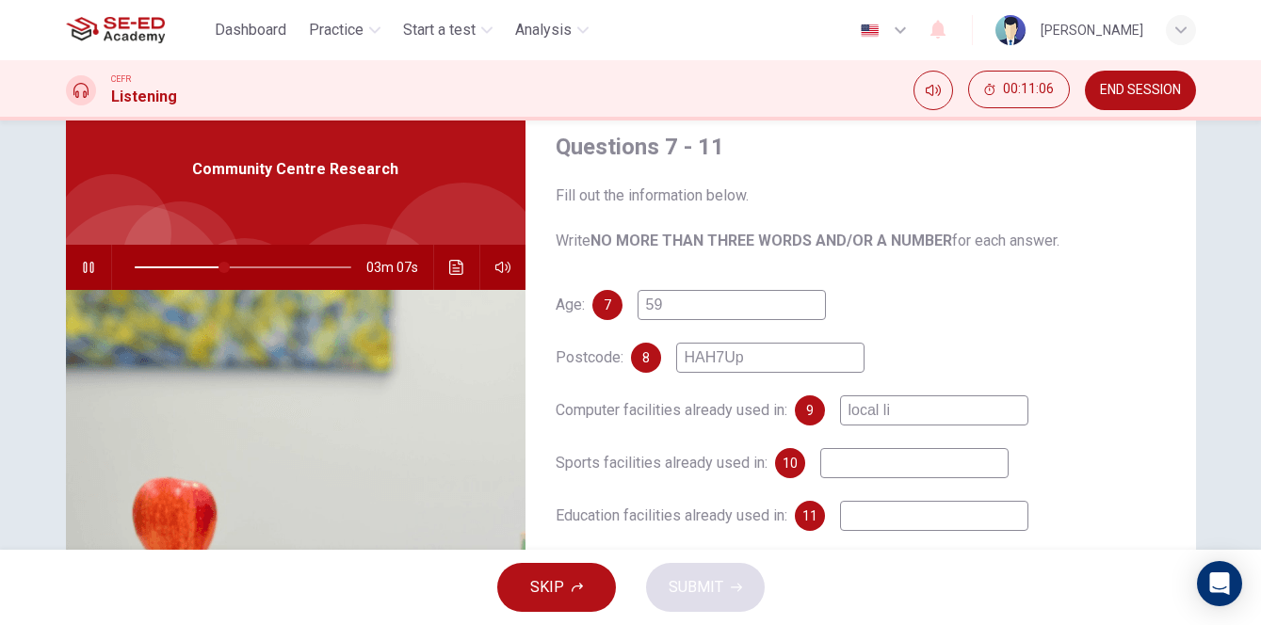
type input "42"
type input "local libra"
type input "42"
type input "local library"
type input "43"
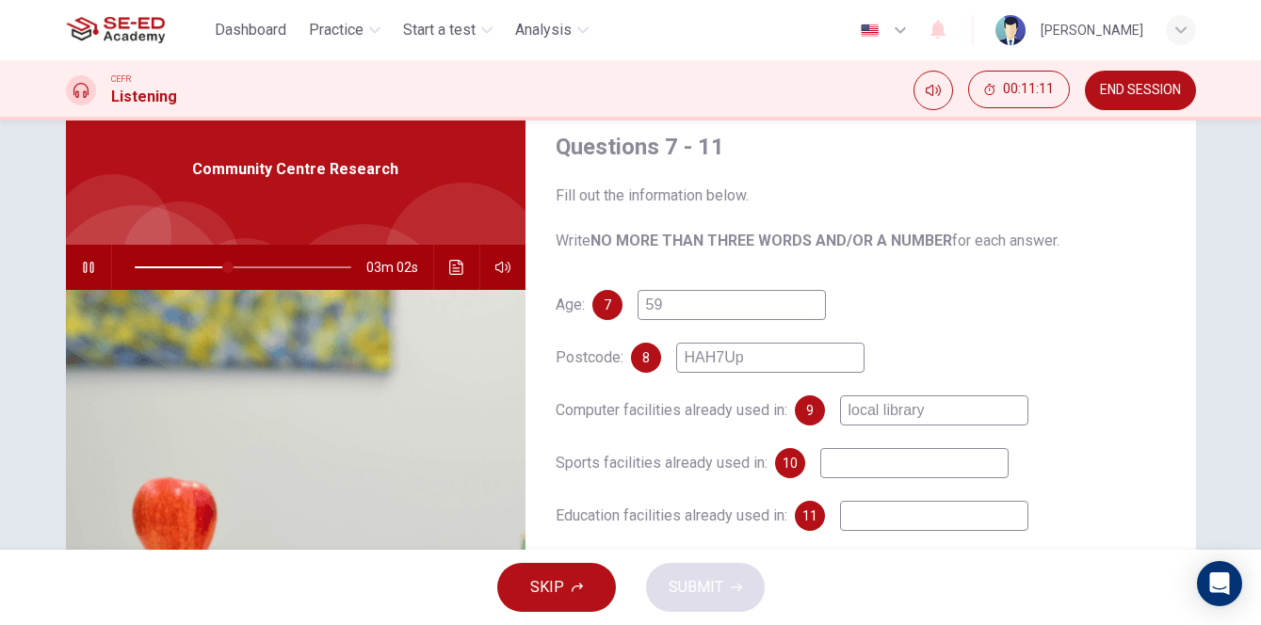
type input "local library"
click at [907, 468] on input at bounding box center [914, 463] width 188 height 30
type input "45"
type input "w"
type input "45"
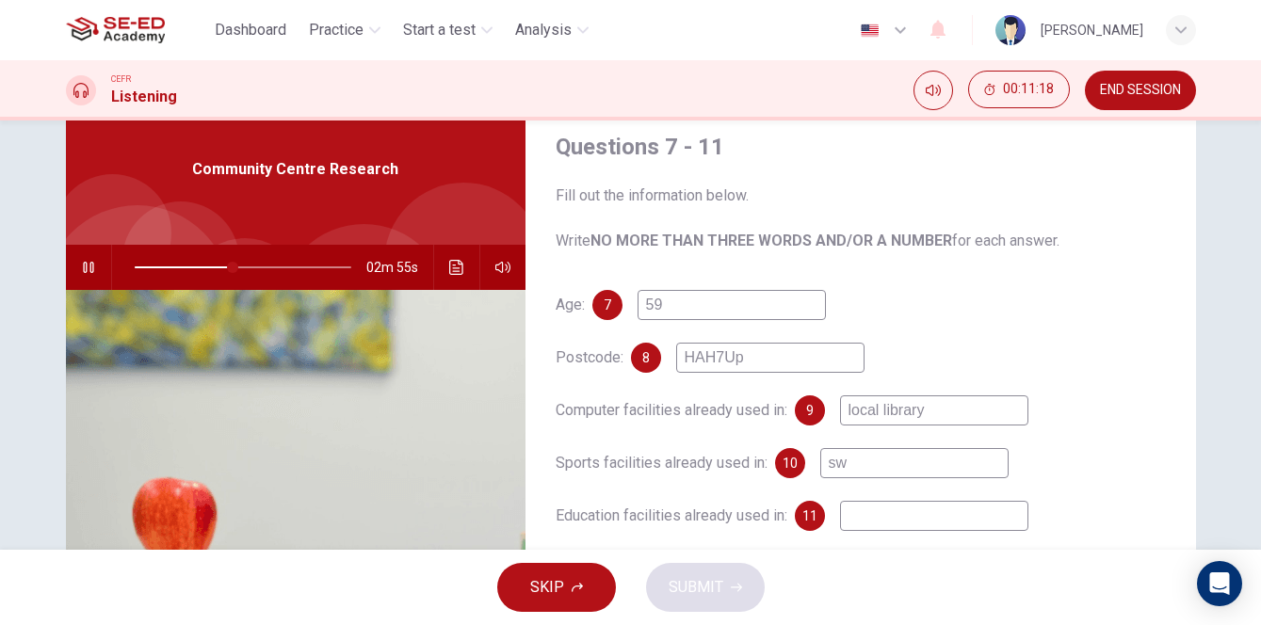
type input "swi"
type input "46"
type input "swimming"
type input "46"
type input "swimming pool"
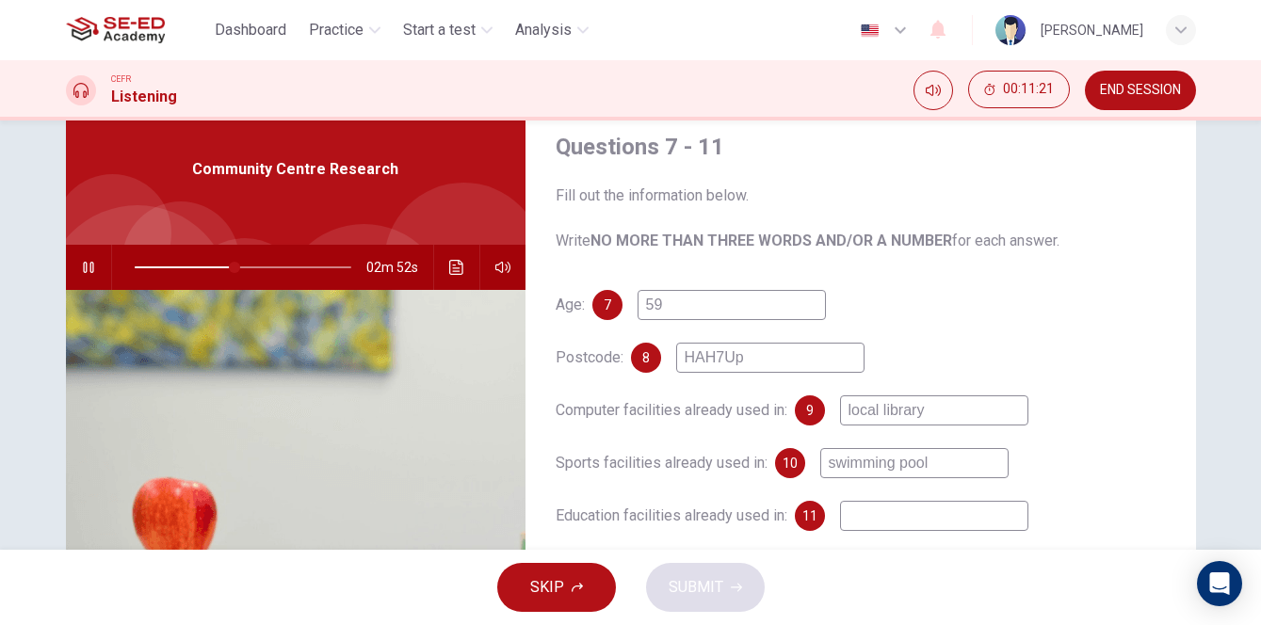
type input "47"
type input "swimming pool"
click at [926, 515] on input at bounding box center [934, 516] width 188 height 30
type input "48"
type input "s"
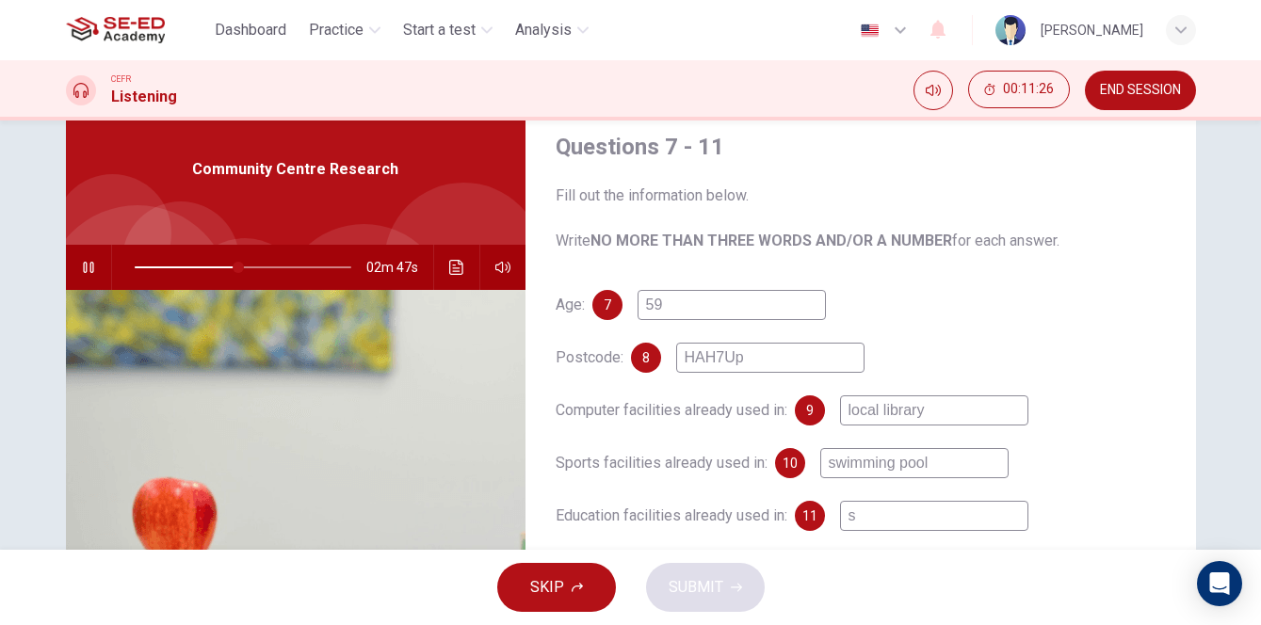
type input "48"
type input "sp"
type input "48"
type input "spa"
type input "48"
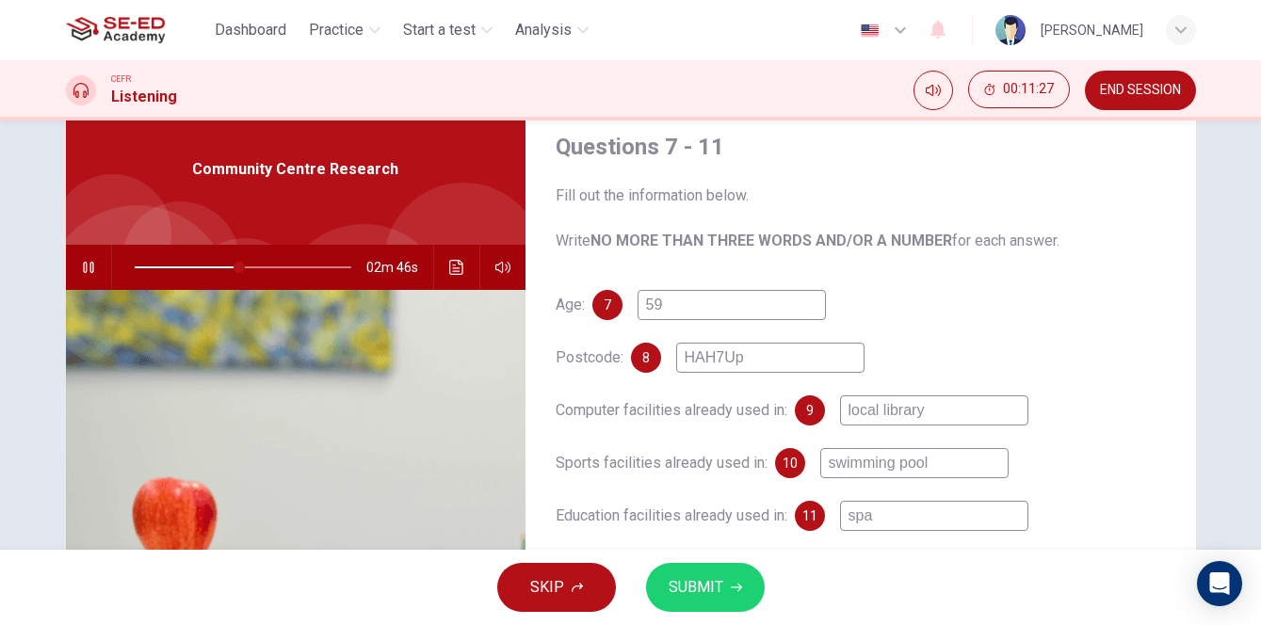
type input "span"
type input "48"
type input "spani"
type input "49"
type input "spanis"
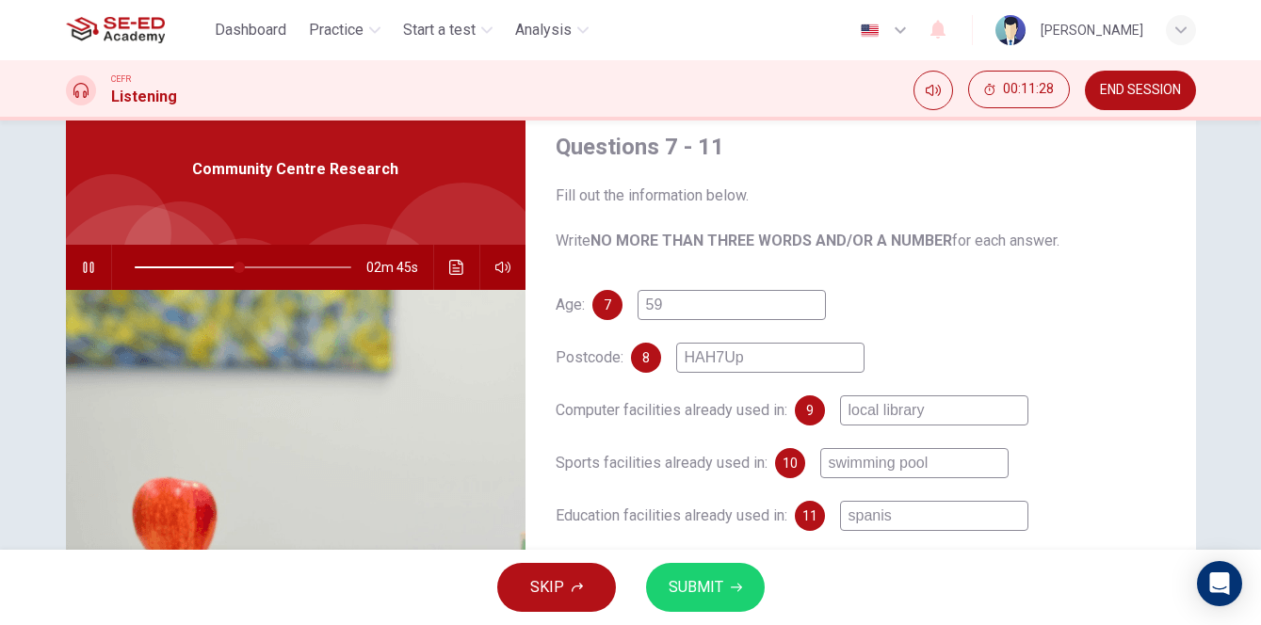
type input "49"
type input "spanish"
type input "49"
type input "spanish"
type input "50"
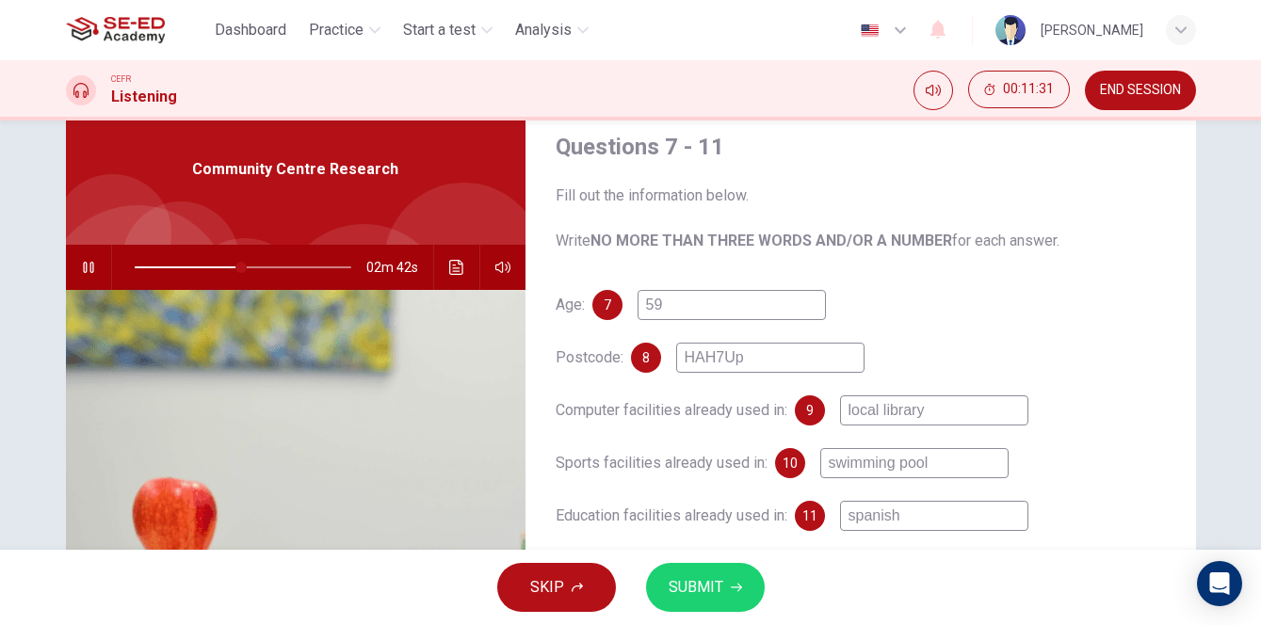
type input "spanish c"
type input "50"
type input "spanish cl"
type input "50"
type input "spanish cla"
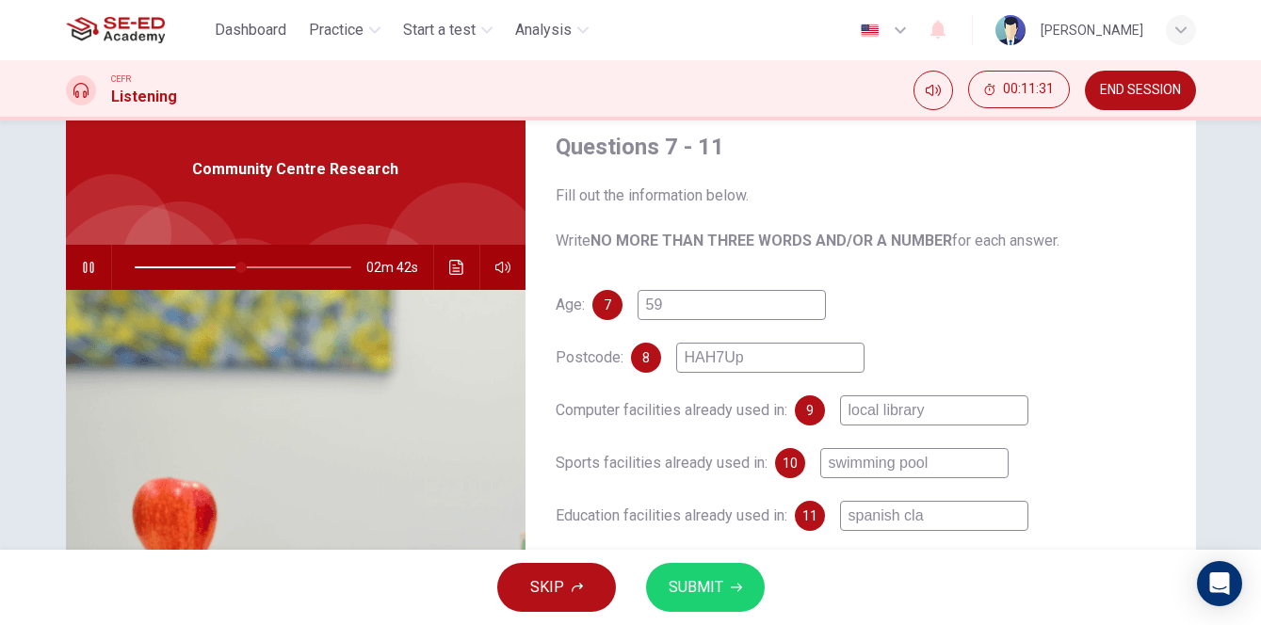
type input "50"
type input "spanish clas"
type input "50"
type input "spanish class"
type input "53"
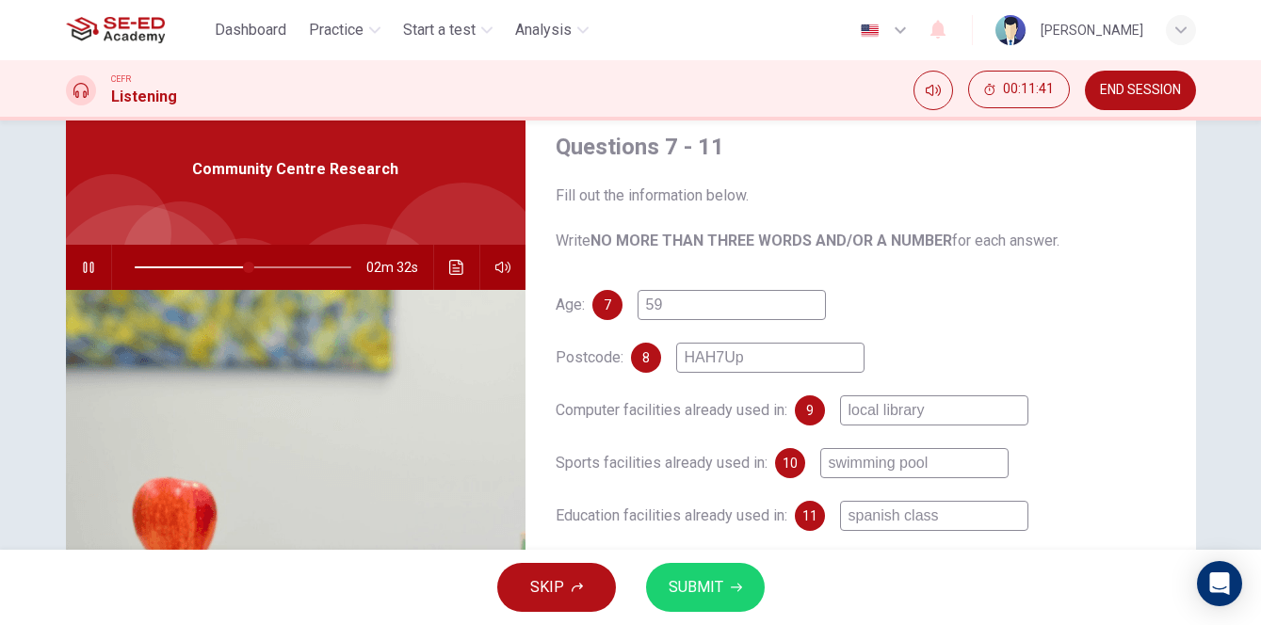
type input "spanish class"
click at [91, 264] on icon "button" at bounding box center [88, 267] width 15 height 15
click at [230, 264] on span at bounding box center [229, 267] width 11 height 11
click at [90, 263] on icon "button" at bounding box center [88, 267] width 15 height 15
click at [90, 264] on icon "button" at bounding box center [88, 267] width 10 height 11
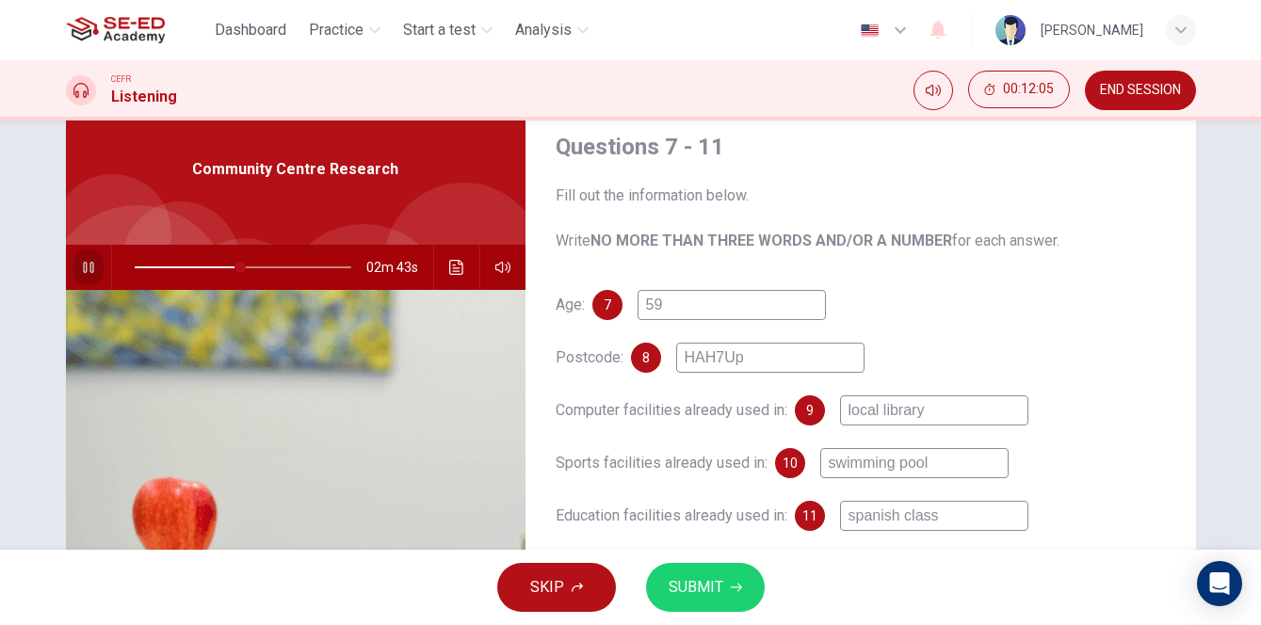
type input "49"
drag, startPoint x: 958, startPoint y: 512, endPoint x: 821, endPoint y: 516, distance: 137.5
click at [823, 516] on div "11 spanish class" at bounding box center [912, 516] width 234 height 30
type input "f"
type input "49"
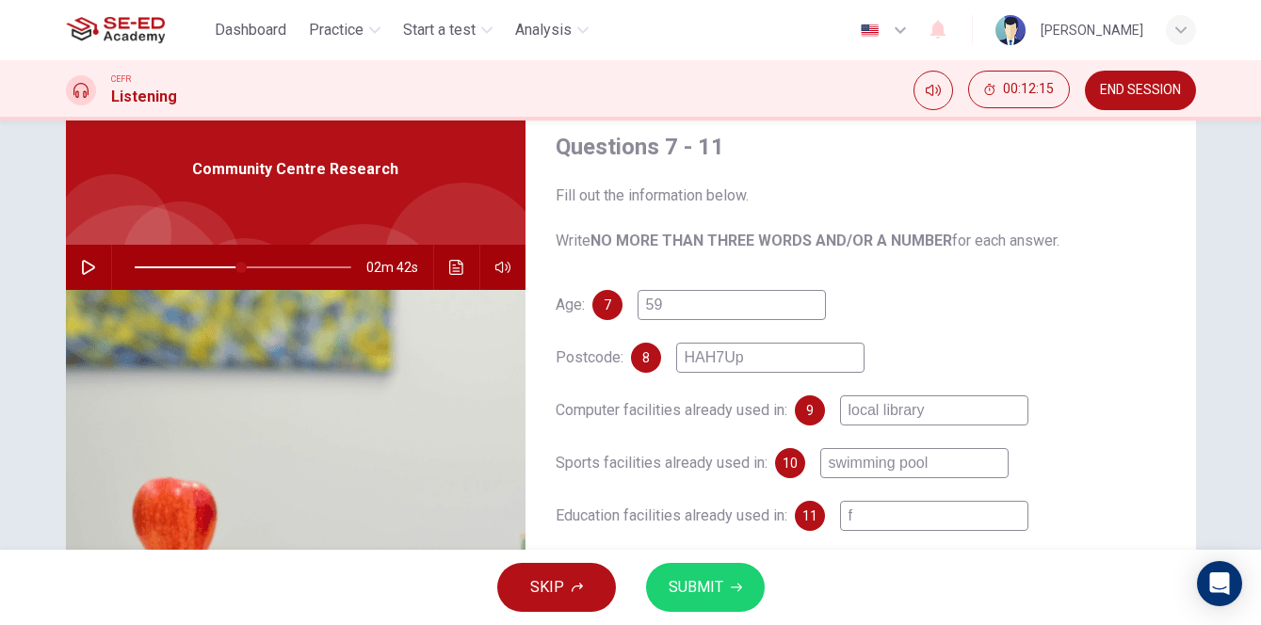
type input "fu"
type input "49"
type input "fut"
type input "49"
type input "futh"
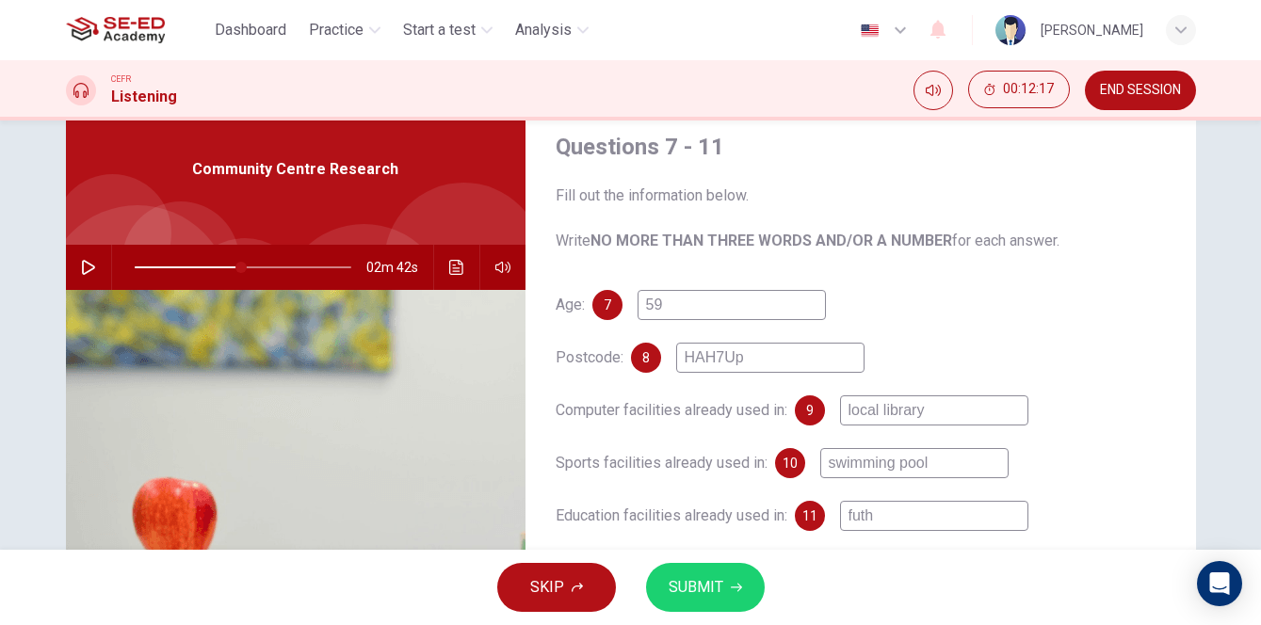
type input "49"
type input "futhe"
type input "49"
type input "futher"
type input "49"
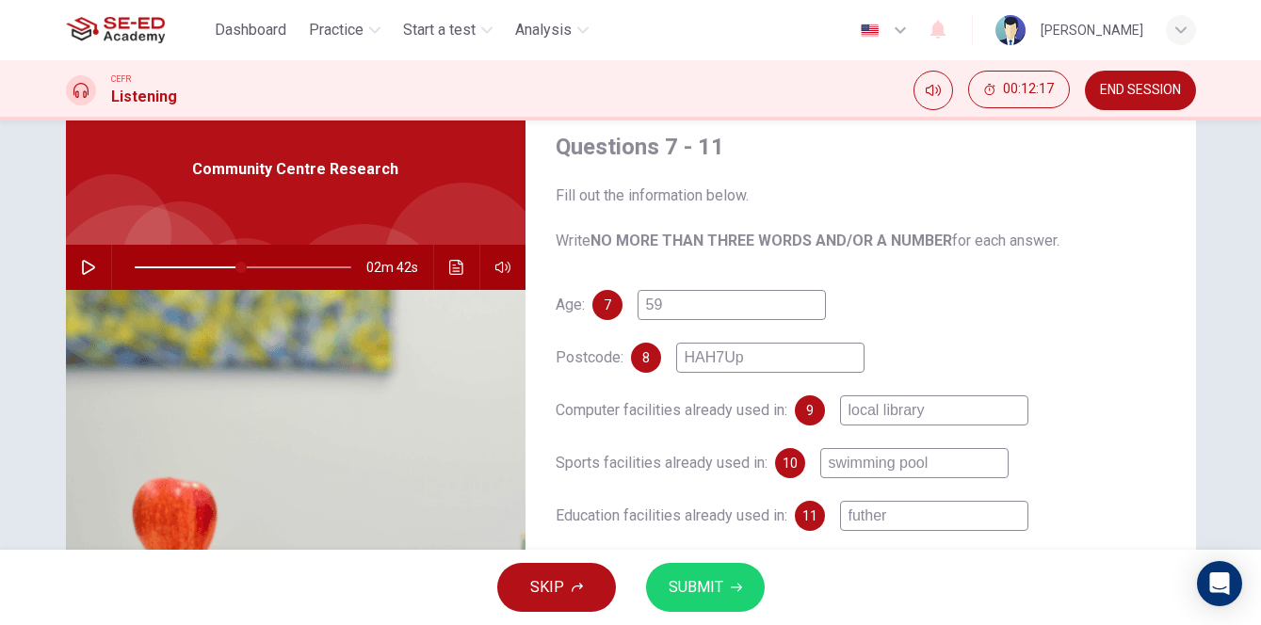
type input "further"
type input "49"
type input "further e"
type input "49"
type input "further ed"
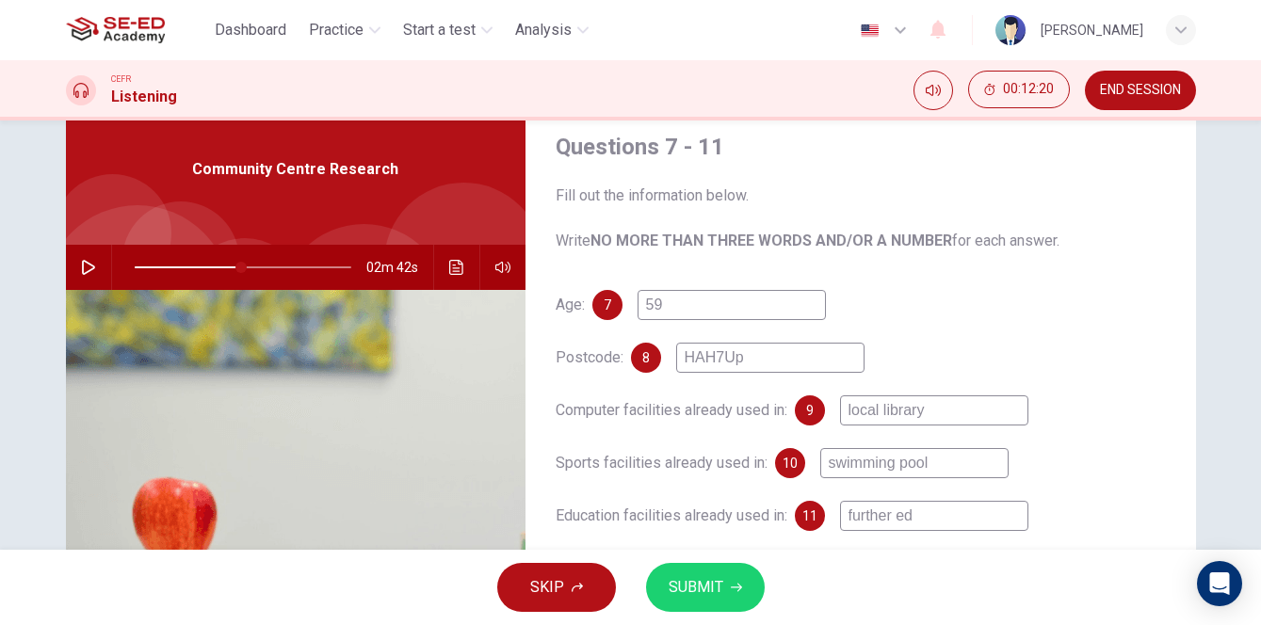
type input "49"
type input "further edc"
type input "49"
type input "further edcu"
type input "49"
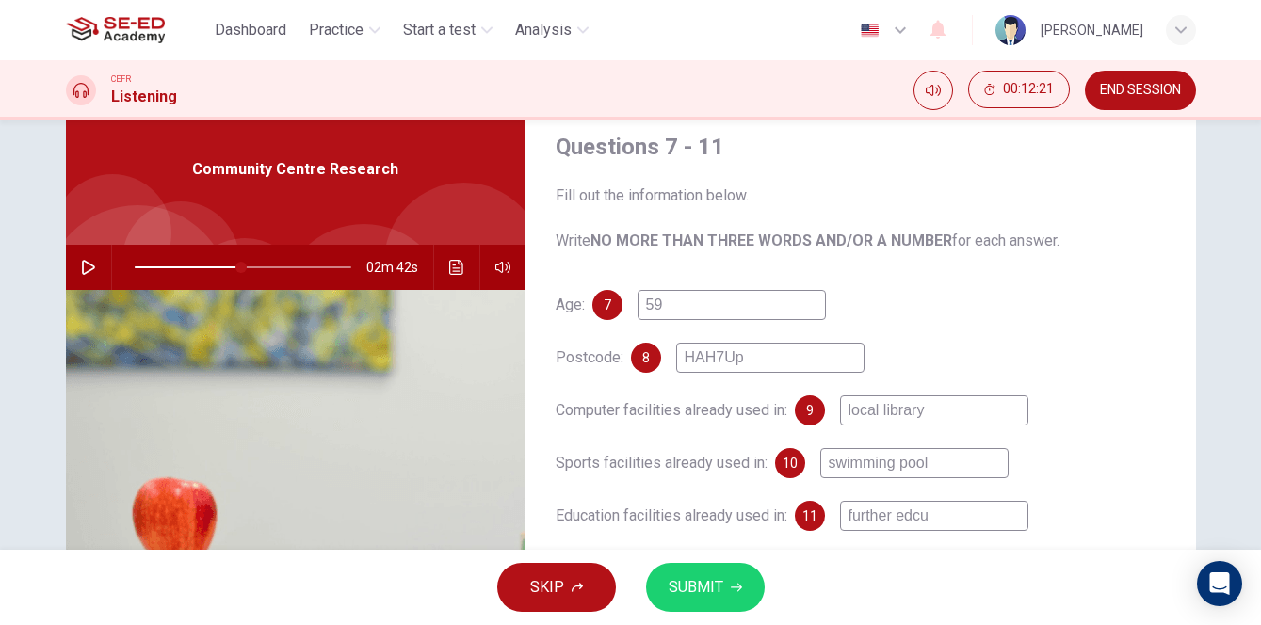
type input "further edc"
type input "49"
type input "further ed"
type input "49"
type input "further edu"
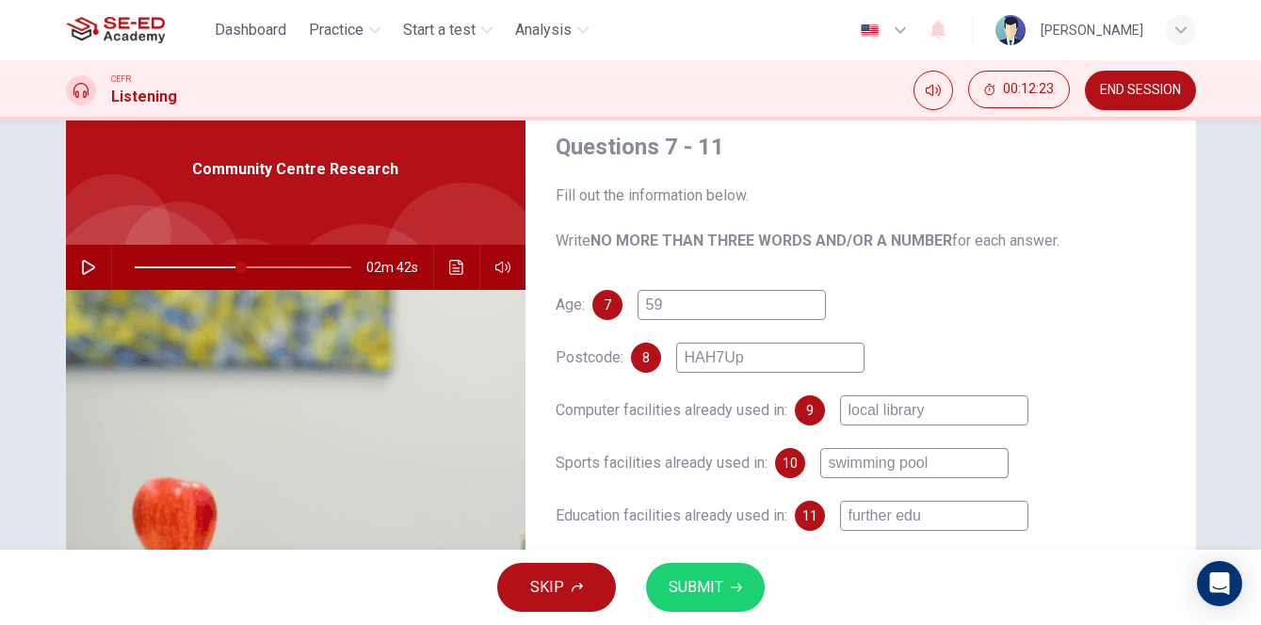
type input "49"
type input "further educ"
type input "49"
type input "further educa"
type input "49"
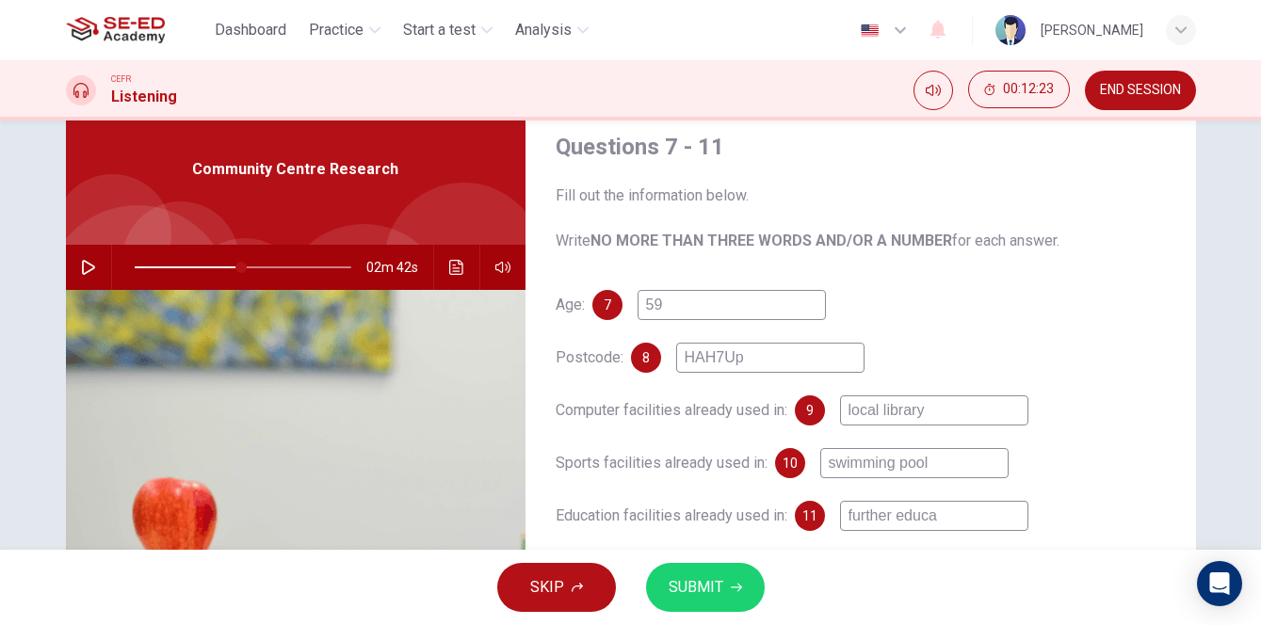
type input "further educat"
type input "49"
type input "further educati"
type input "49"
type input "further educatio"
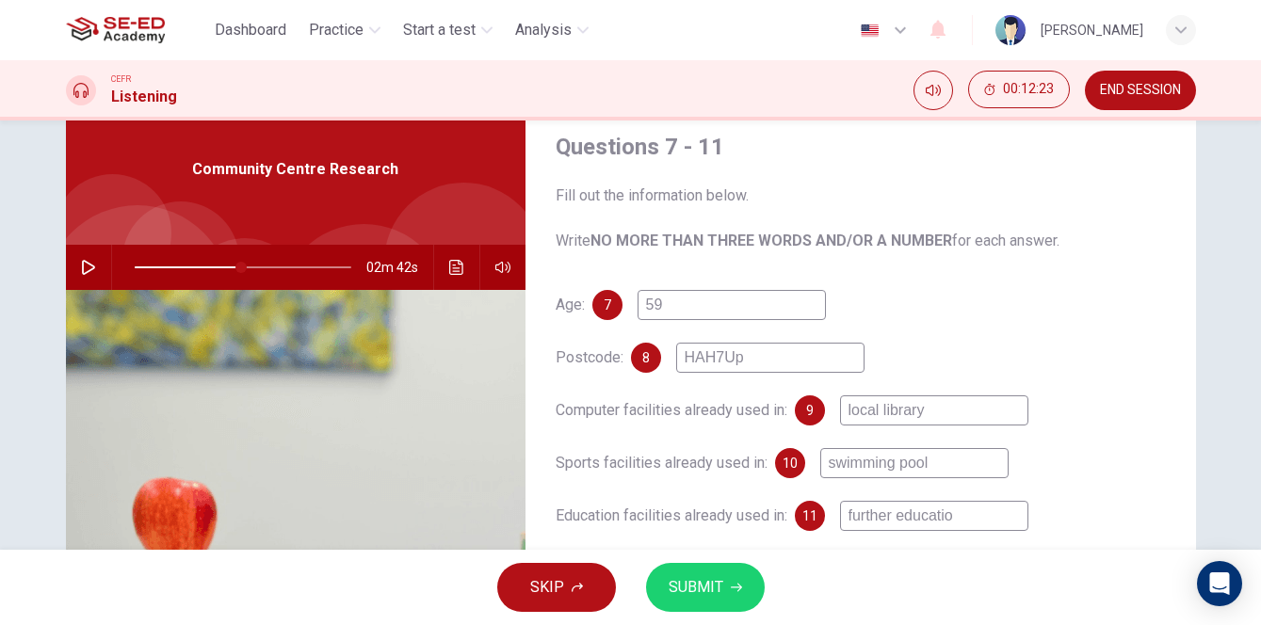
type input "49"
type input "further education"
type input "49"
type input "further education"
type input "49"
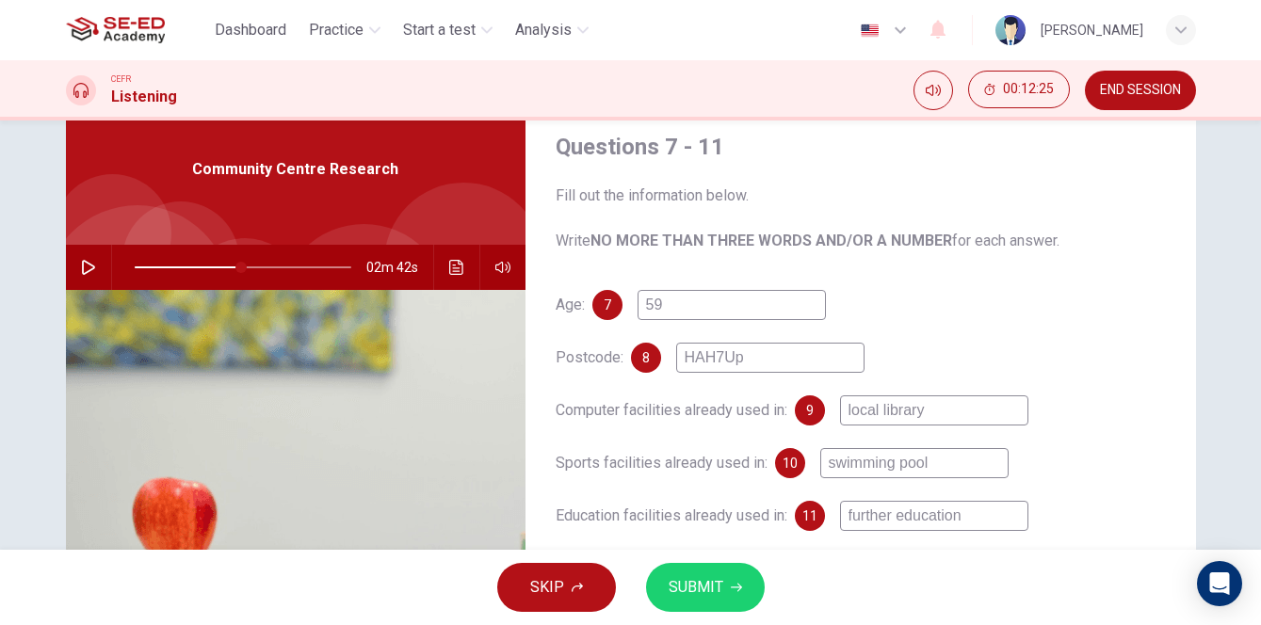
type input "further education c"
type input "49"
type input "further education co"
type input "49"
type input "further education col"
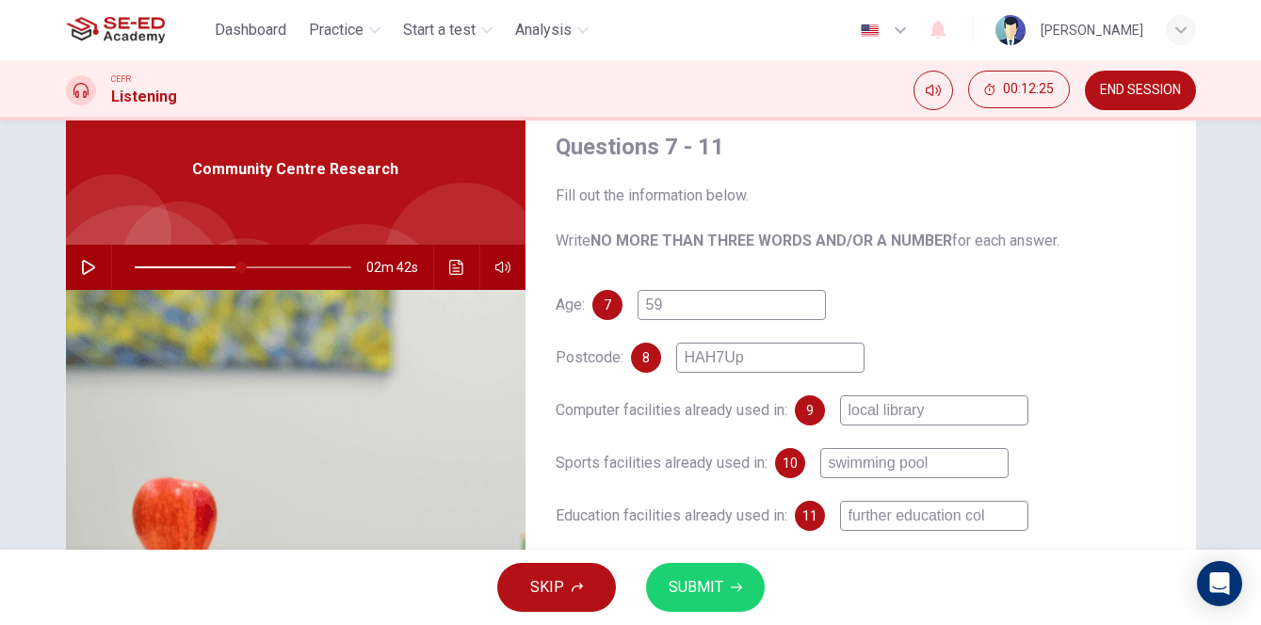
type input "49"
type input "further education coll"
type input "49"
type input "further education colle"
type input "49"
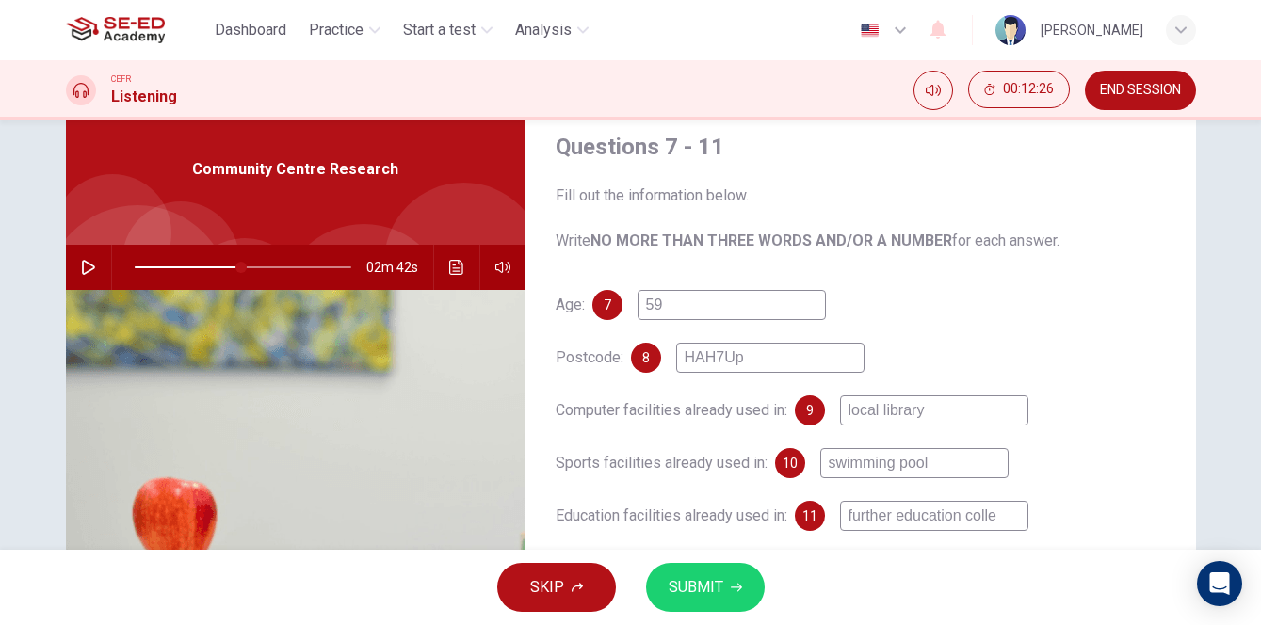
type input "further education colleg"
type input "49"
type input "further education college"
type input "49"
type input "further education college"
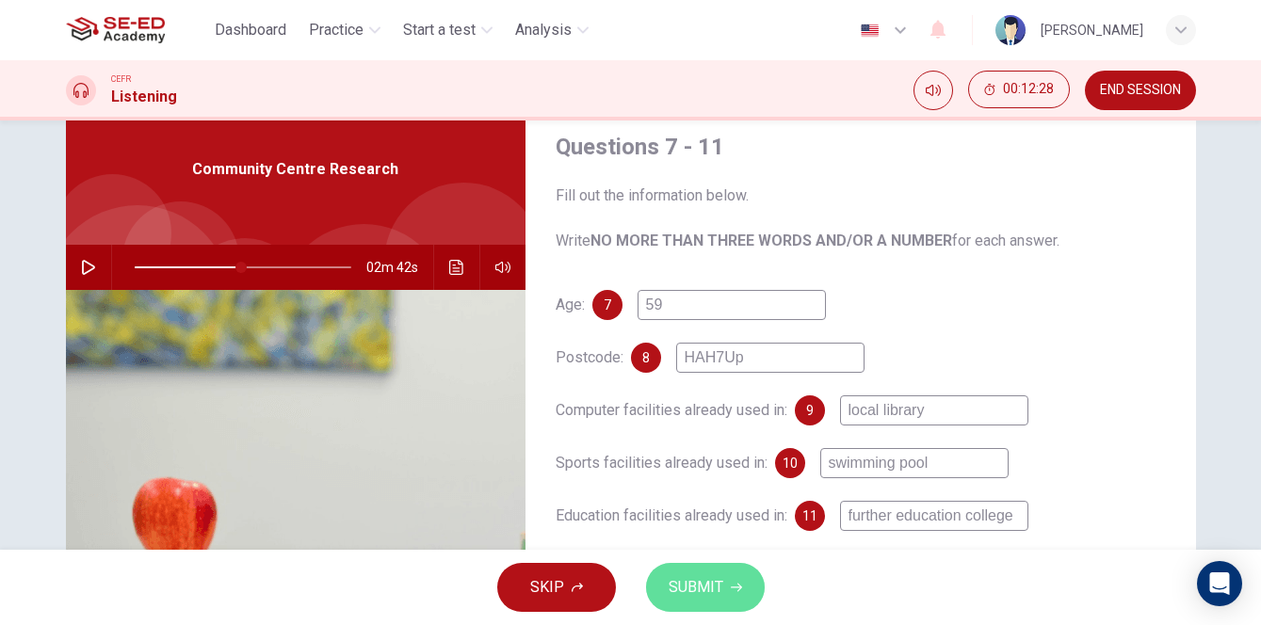
click at [681, 577] on span "SUBMIT" at bounding box center [695, 587] width 55 height 26
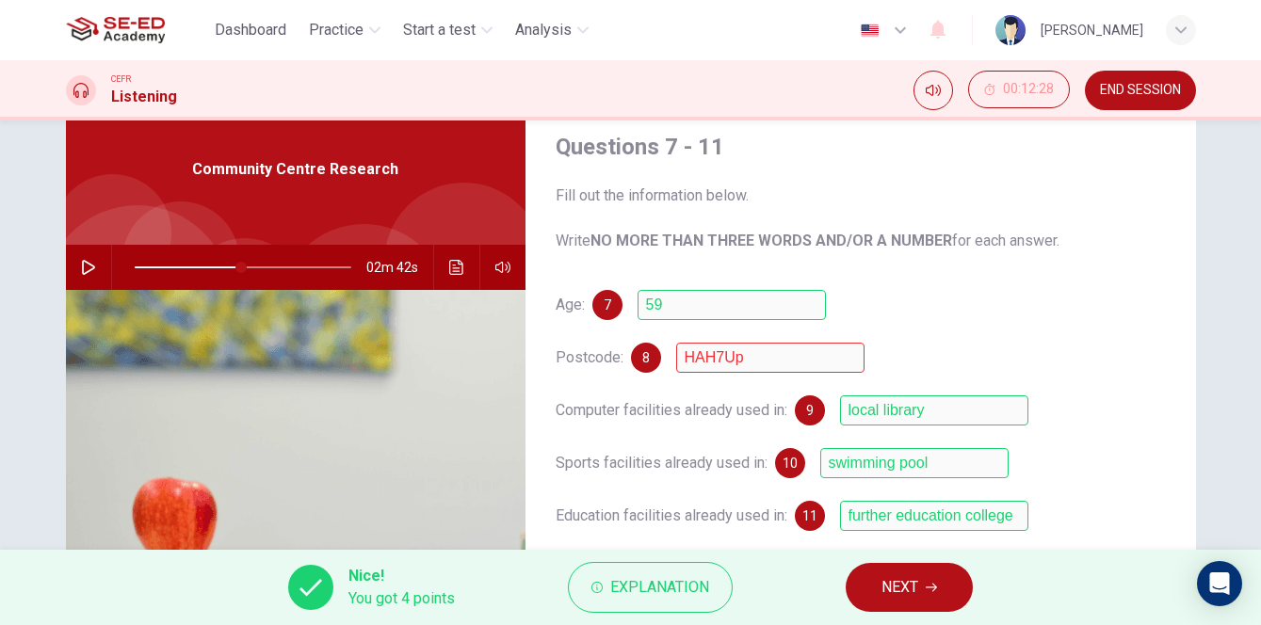
click at [916, 594] on span "NEXT" at bounding box center [899, 587] width 37 height 26
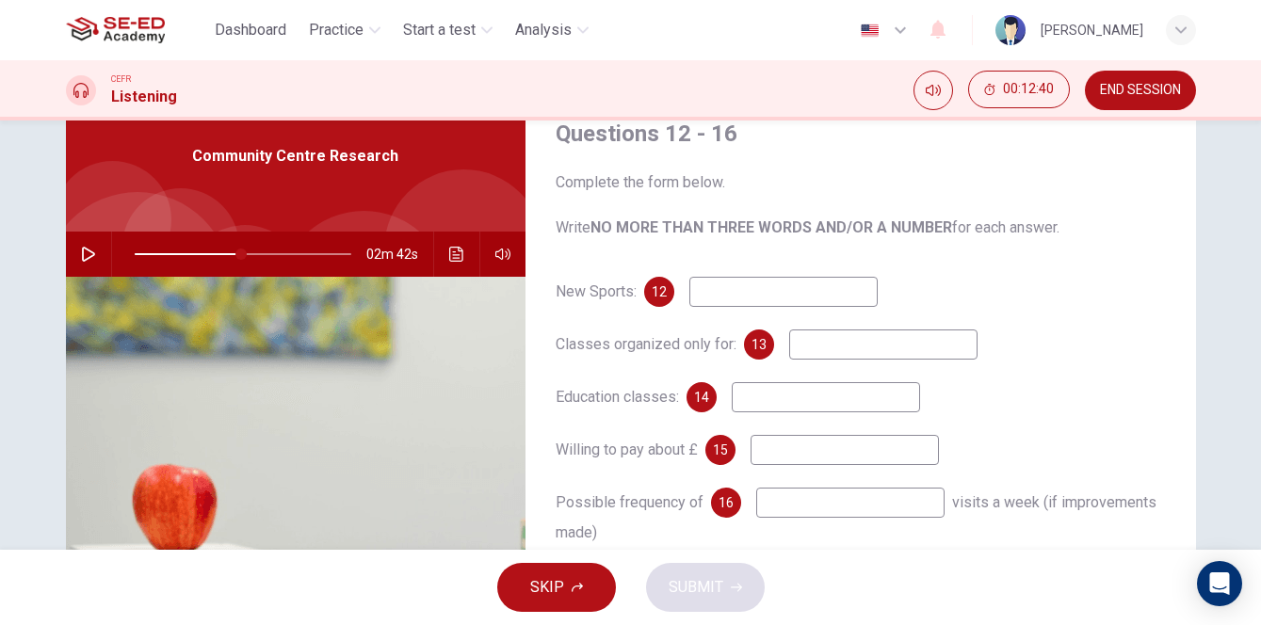
scroll to position [75, 0]
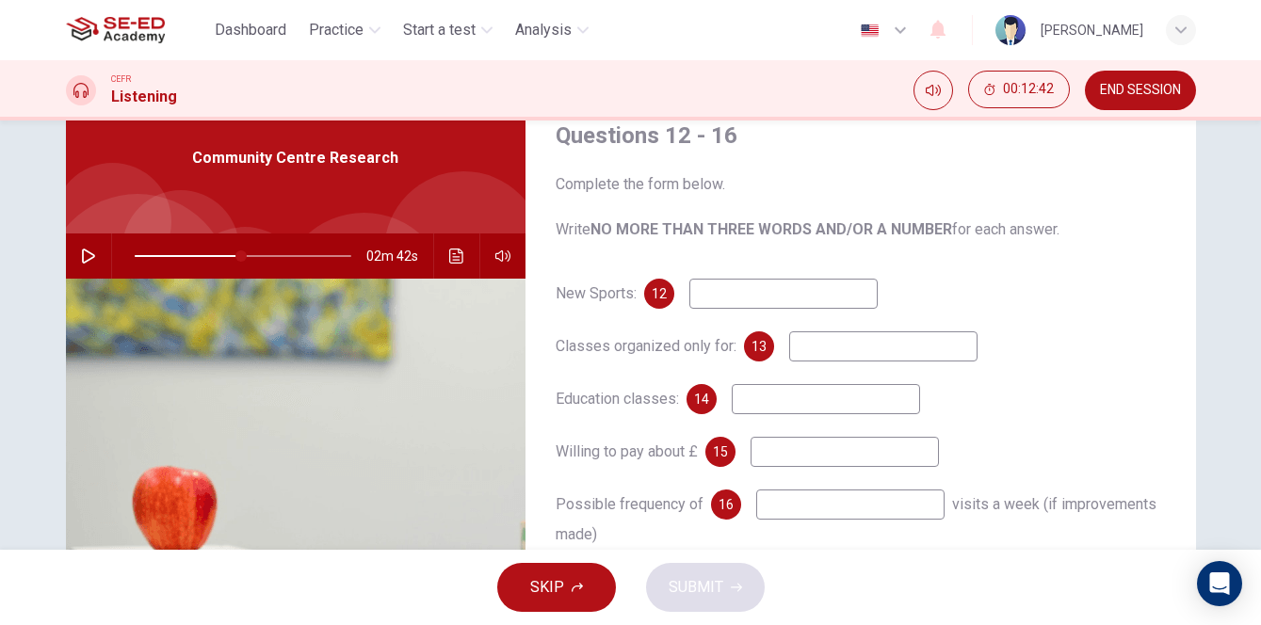
click at [92, 255] on icon "button" at bounding box center [88, 256] width 13 height 15
click at [756, 298] on input at bounding box center [783, 294] width 188 height 30
type input "62"
type input "y"
type input "62"
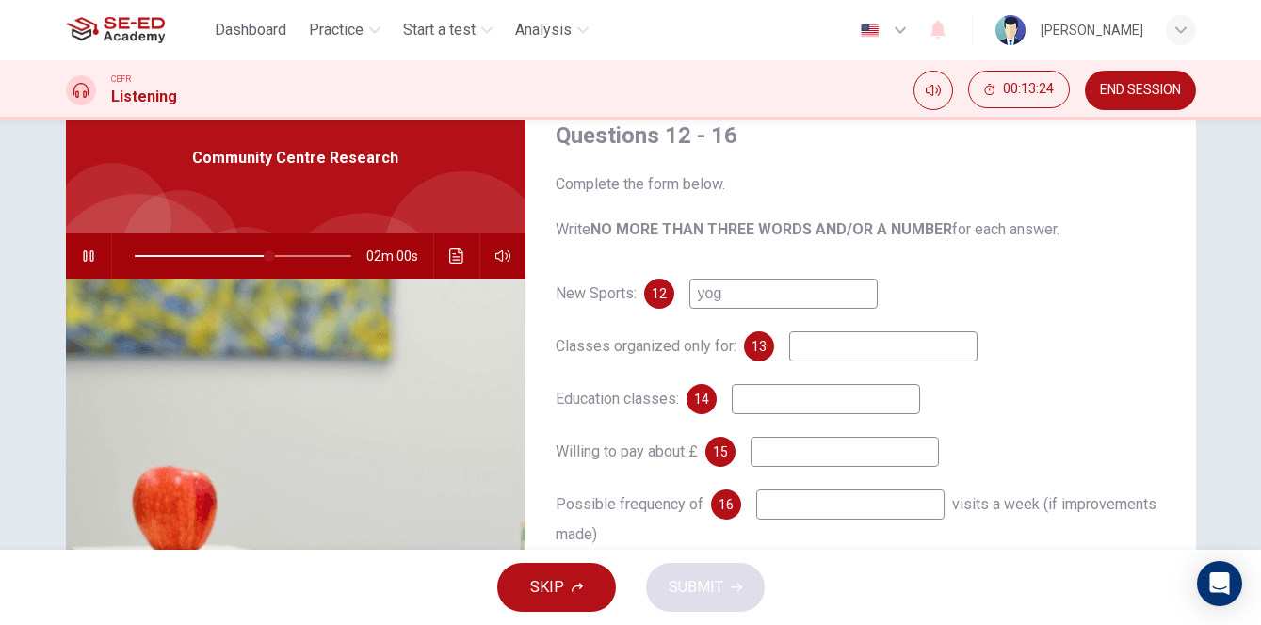
type input "yoga"
type input "64"
type input "yoga an"
type input "64"
type input "yoga and be"
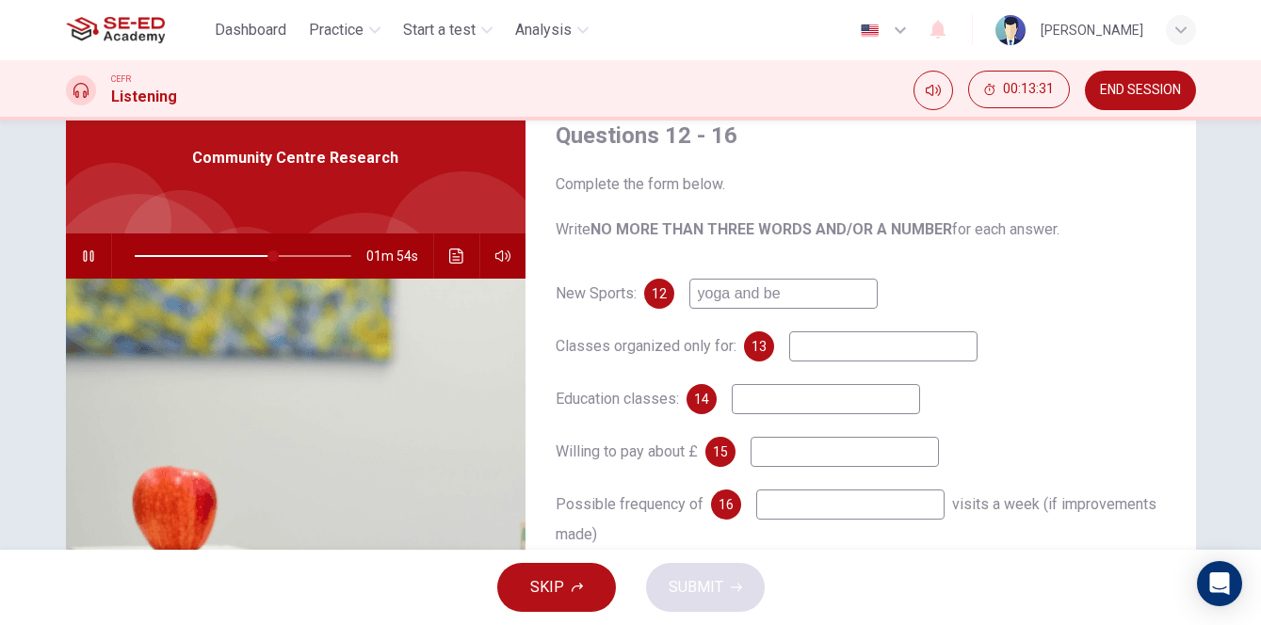
type input "65"
type input "yoga and bedme"
type input "65"
type input "yoga and bedmet"
type input "66"
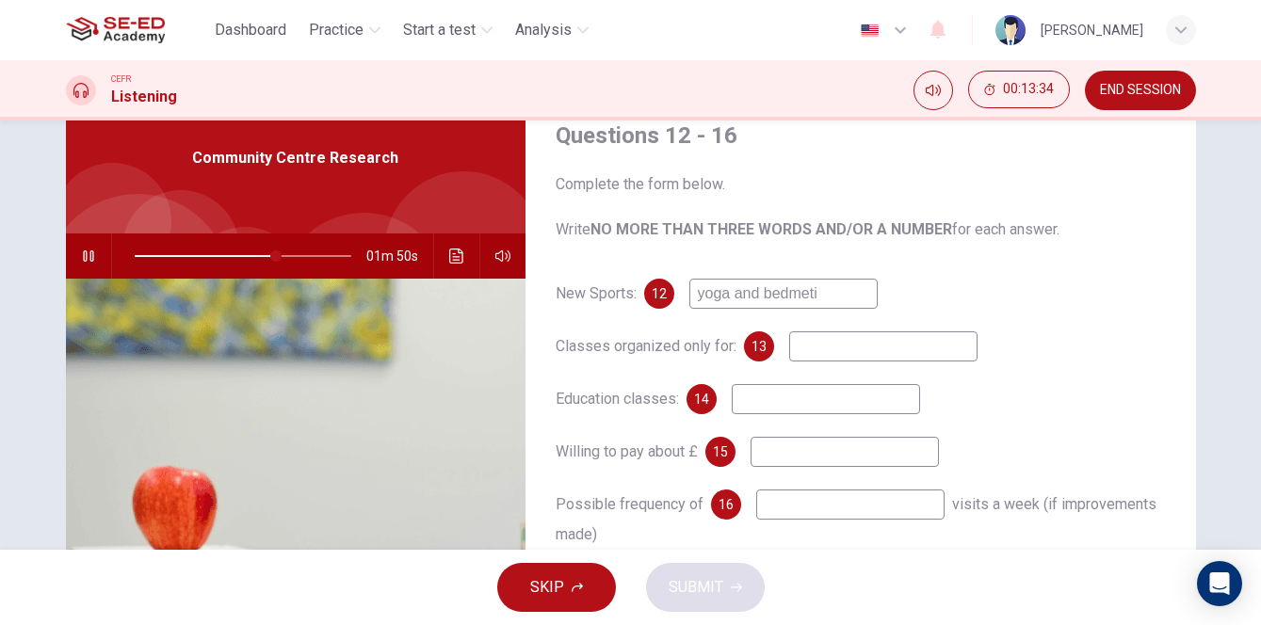
type input "yoga and bedmetin"
type input "66"
type input "yoga and bedmetin"
type input "68"
type input "yoga and bedmetin"
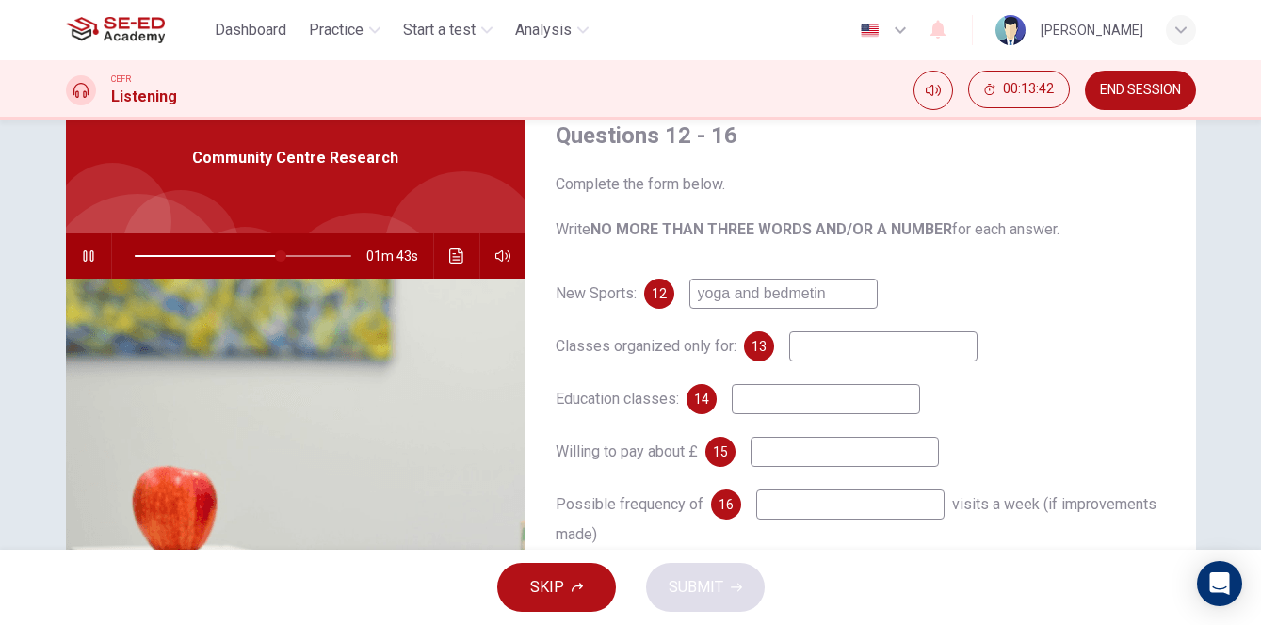
click at [844, 339] on input at bounding box center [883, 346] width 188 height 30
click at [89, 258] on icon "button" at bounding box center [88, 256] width 15 height 15
click at [283, 255] on span at bounding box center [288, 255] width 11 height 11
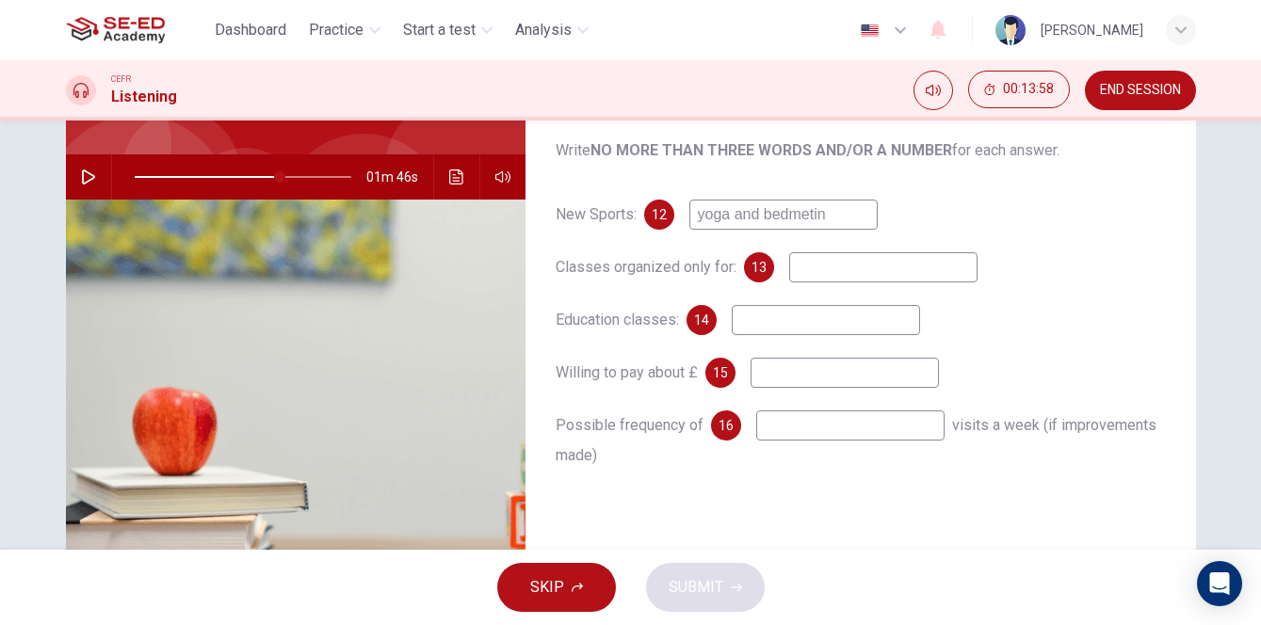
scroll to position [102, 0]
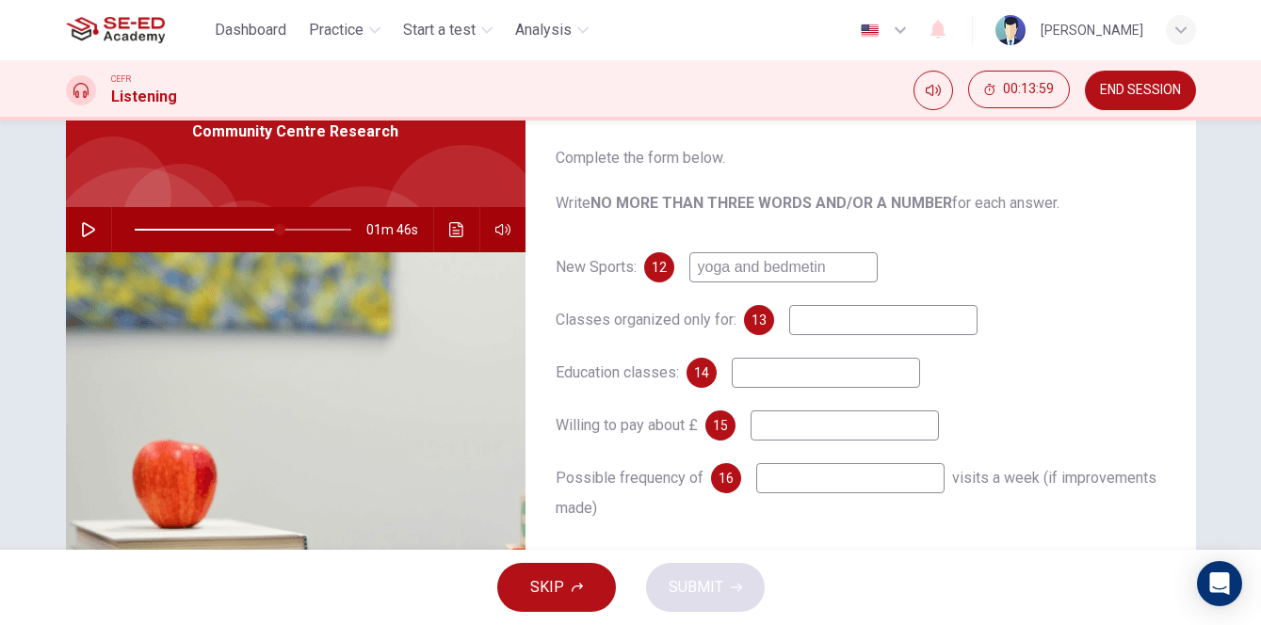
click at [94, 234] on icon "button" at bounding box center [88, 229] width 15 height 15
type input "70"
click at [88, 230] on button "button" at bounding box center [88, 229] width 30 height 45
type input "70"
click at [850, 311] on input at bounding box center [883, 320] width 188 height 30
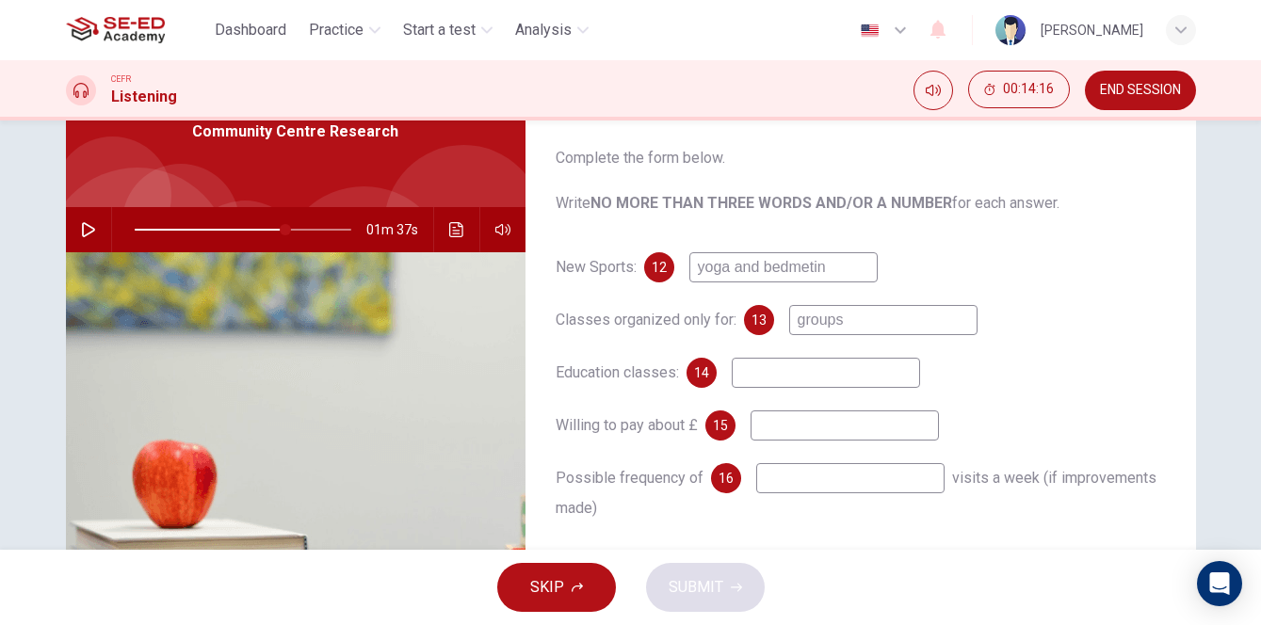
type input "groups"
click at [92, 227] on icon "button" at bounding box center [88, 229] width 15 height 15
click at [813, 268] on input "yoga and bedmetin" at bounding box center [783, 267] width 188 height 30
click at [784, 372] on input at bounding box center [826, 373] width 188 height 30
type input "79"
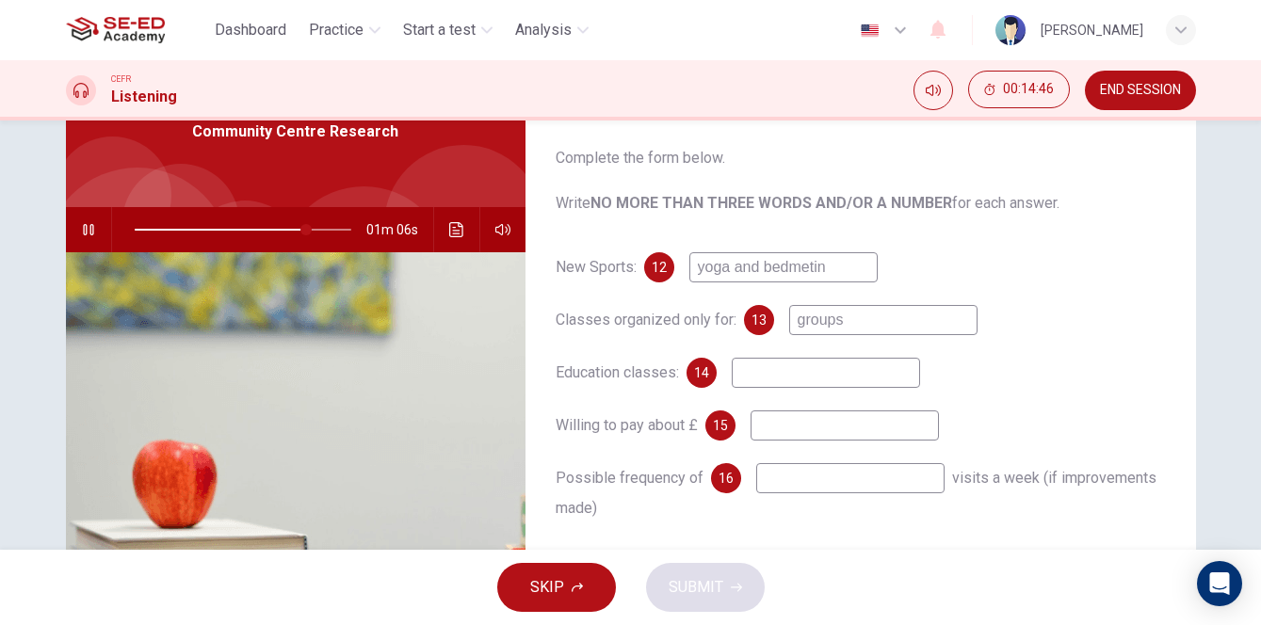
type input "a"
type input "80"
type input "arts"
type input "80"
type input "arts and"
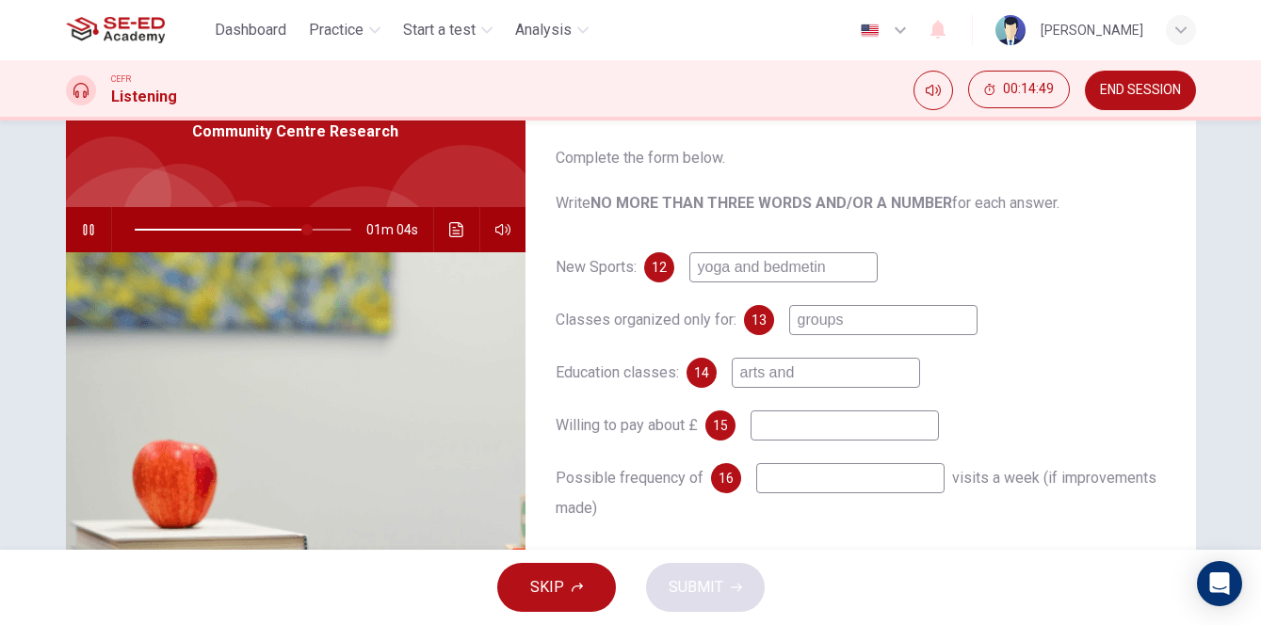
type input "80"
type input "arts andc"
type input "80"
type input "arts andcra"
type input "81"
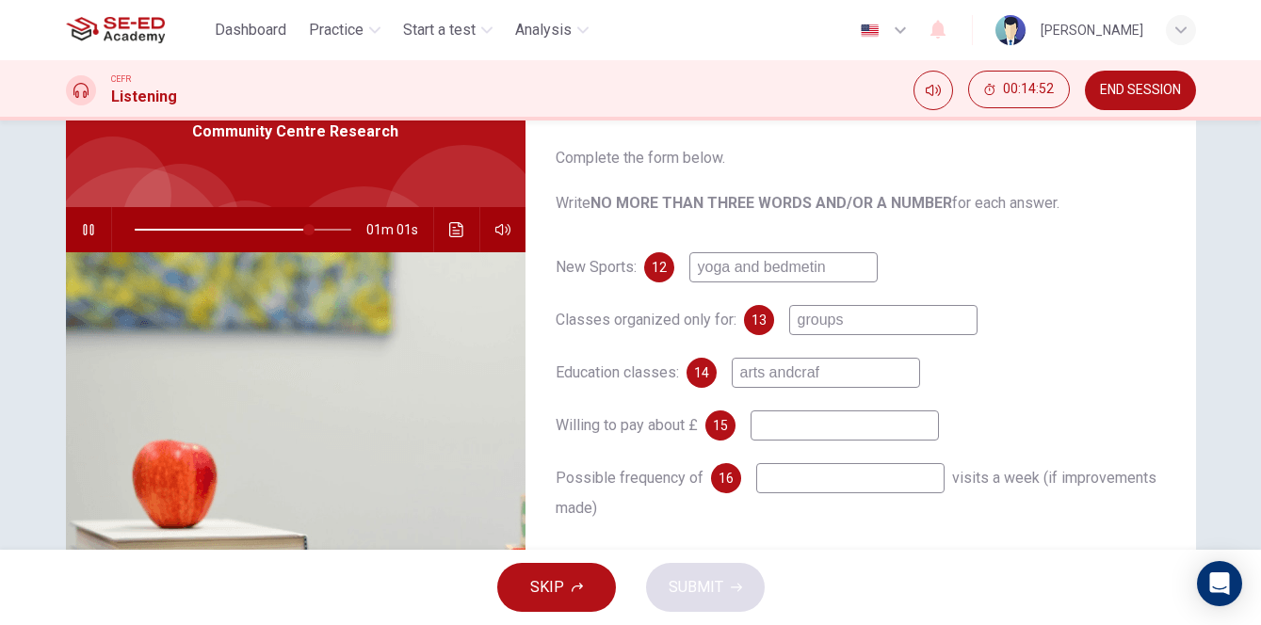
type input "arts andcraft"
type input "81"
type input "arts andcrafts"
type input "82"
type input "arts handicrafts"
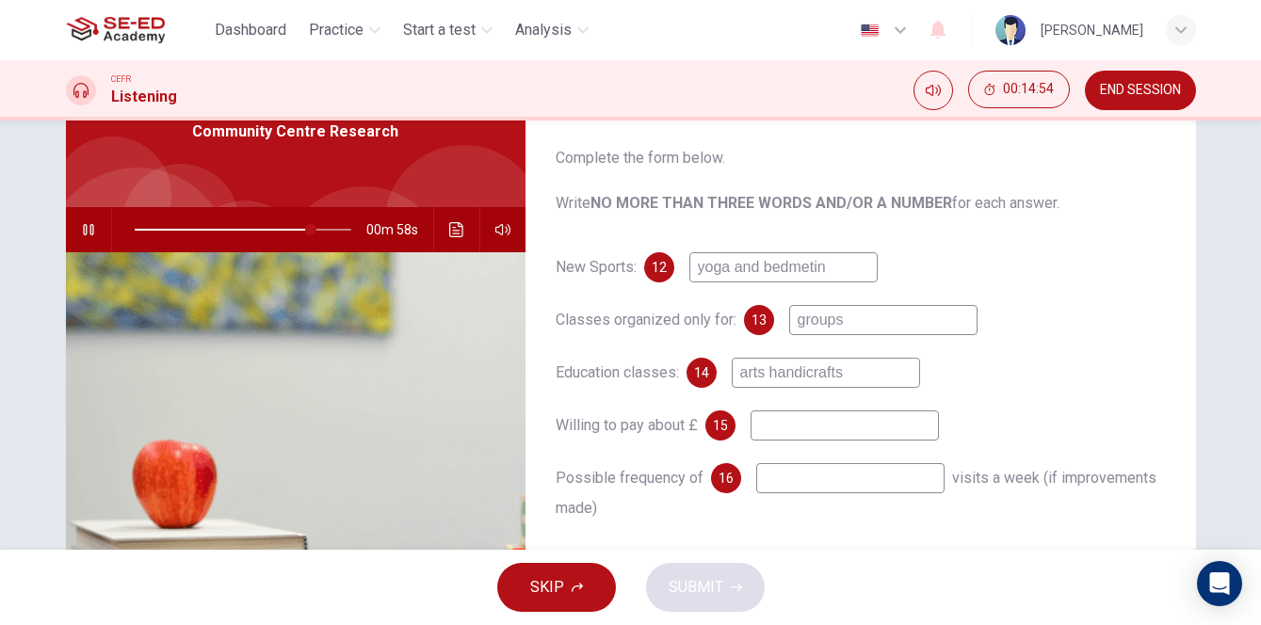
click at [802, 379] on input "arts handicrafts" at bounding box center [826, 373] width 188 height 30
click at [811, 375] on input "arts handicrafts" at bounding box center [826, 373] width 188 height 30
type input "82"
type input "arts hanicrafts"
type input "83"
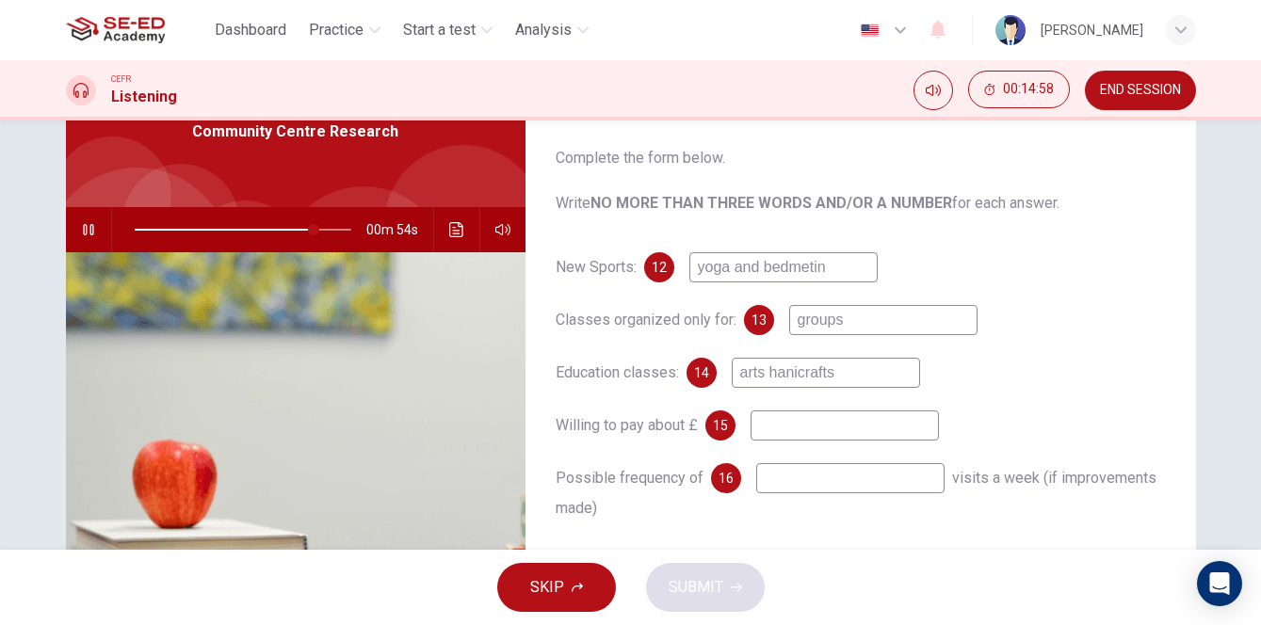
type input "arts han icrafts"
type input "84"
click at [809, 375] on input "arts han icrafts" at bounding box center [826, 373] width 188 height 30
type input "arts han crafts"
type input "84"
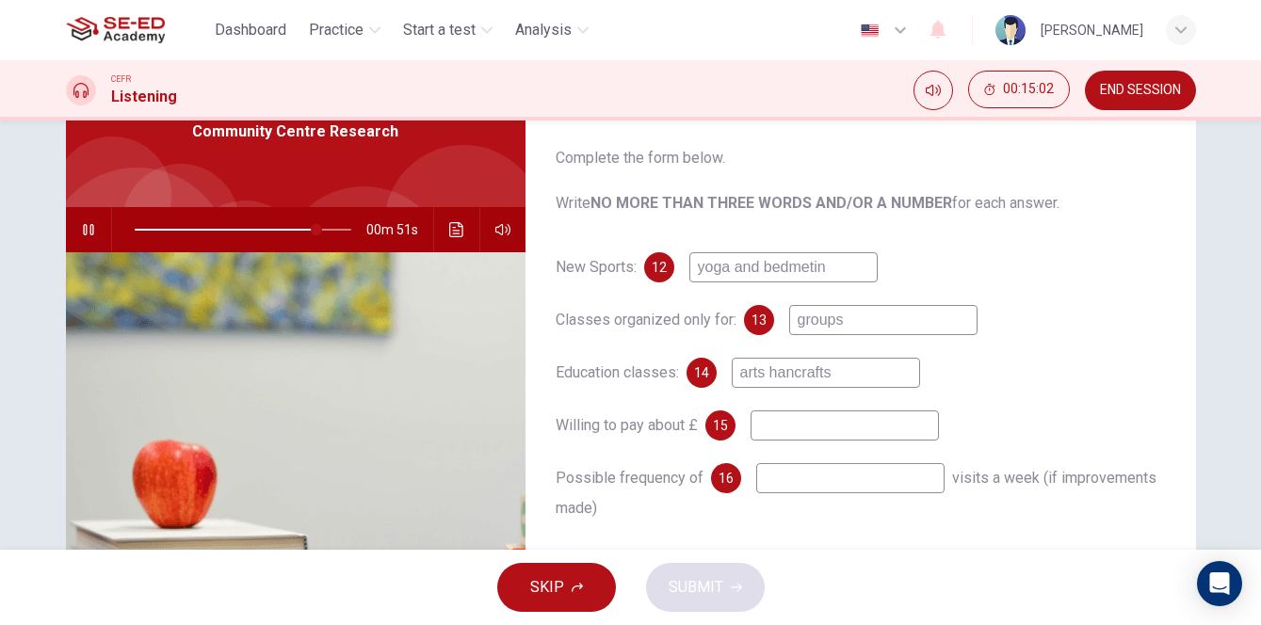
type input "arts handcrafts"
type input "84"
type input "arts hand crafts"
click at [782, 378] on input "arts hand crafts" at bounding box center [826, 373] width 188 height 30
type input "85"
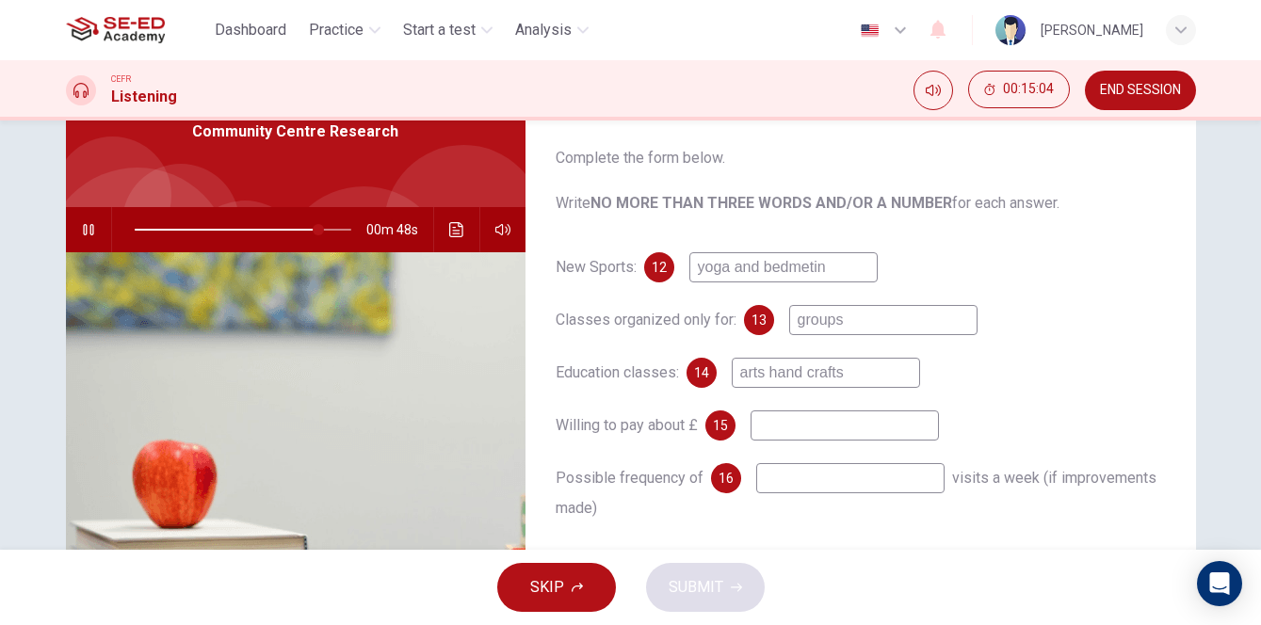
type input "arts and crafts"
type input "85"
type input "arts and crafts"
click at [838, 436] on input at bounding box center [844, 426] width 188 height 30
click at [317, 231] on span at bounding box center [316, 229] width 11 height 11
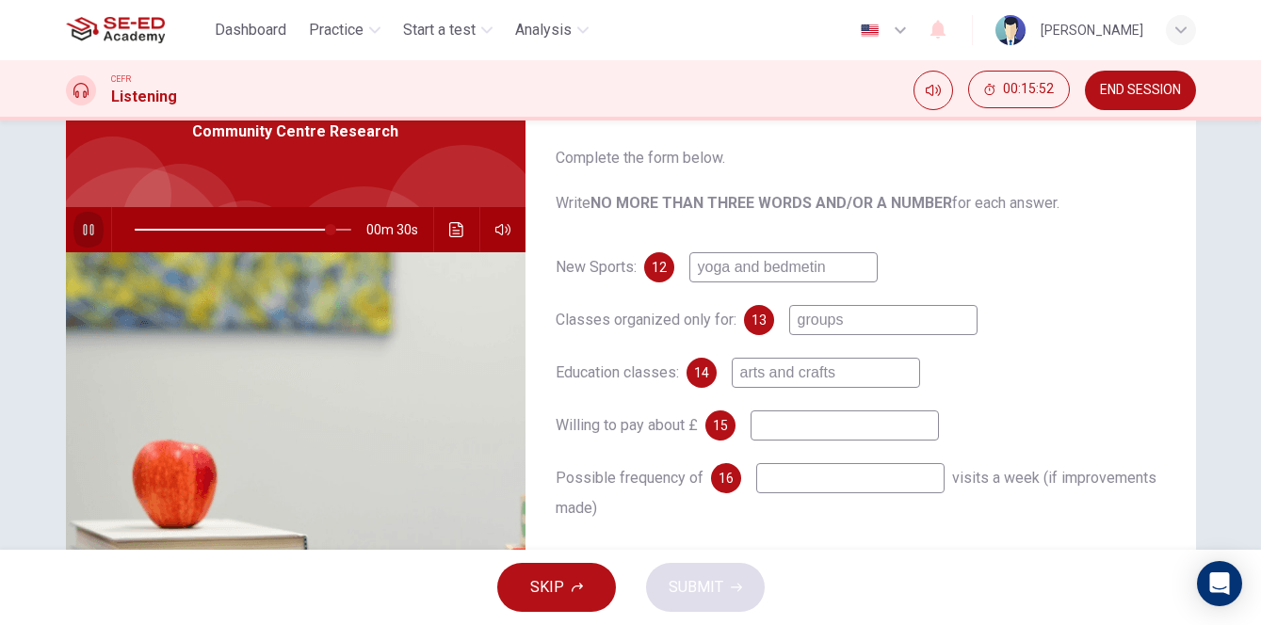
click at [92, 232] on icon "button" at bounding box center [88, 229] width 10 height 11
type input "91"
click at [810, 429] on input at bounding box center [844, 426] width 188 height 30
type input "2 a class"
click at [86, 229] on icon "button" at bounding box center [88, 229] width 15 height 15
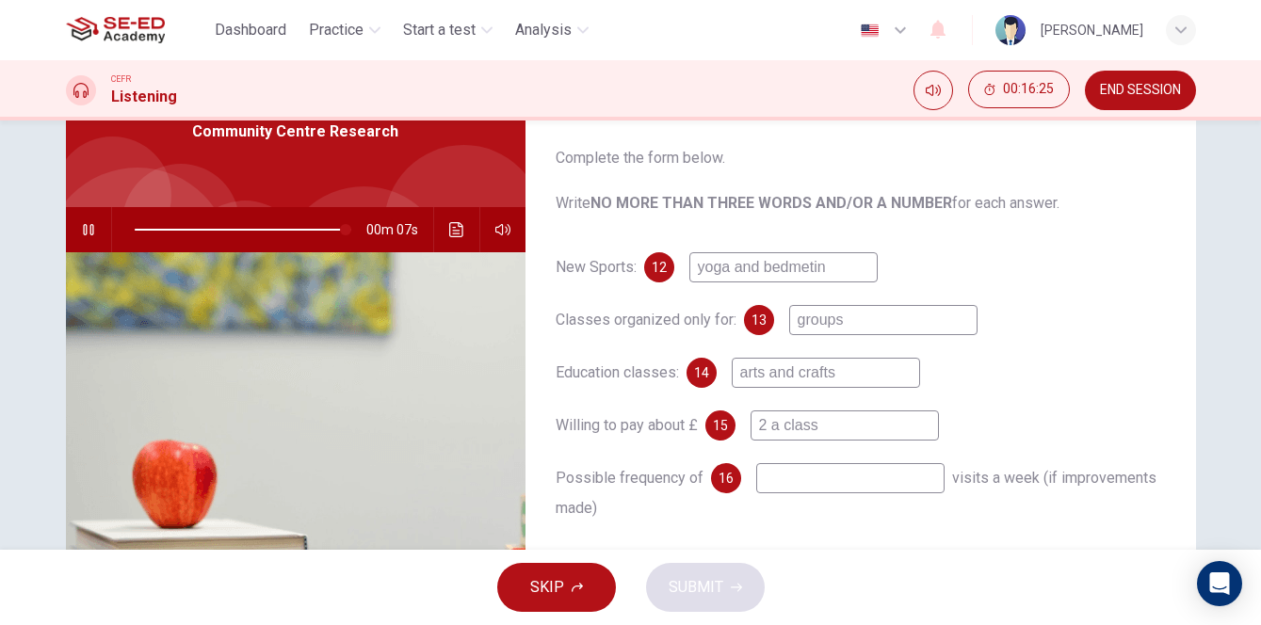
click at [787, 476] on input at bounding box center [850, 478] width 188 height 30
type input "99"
type input "3"
type input "0"
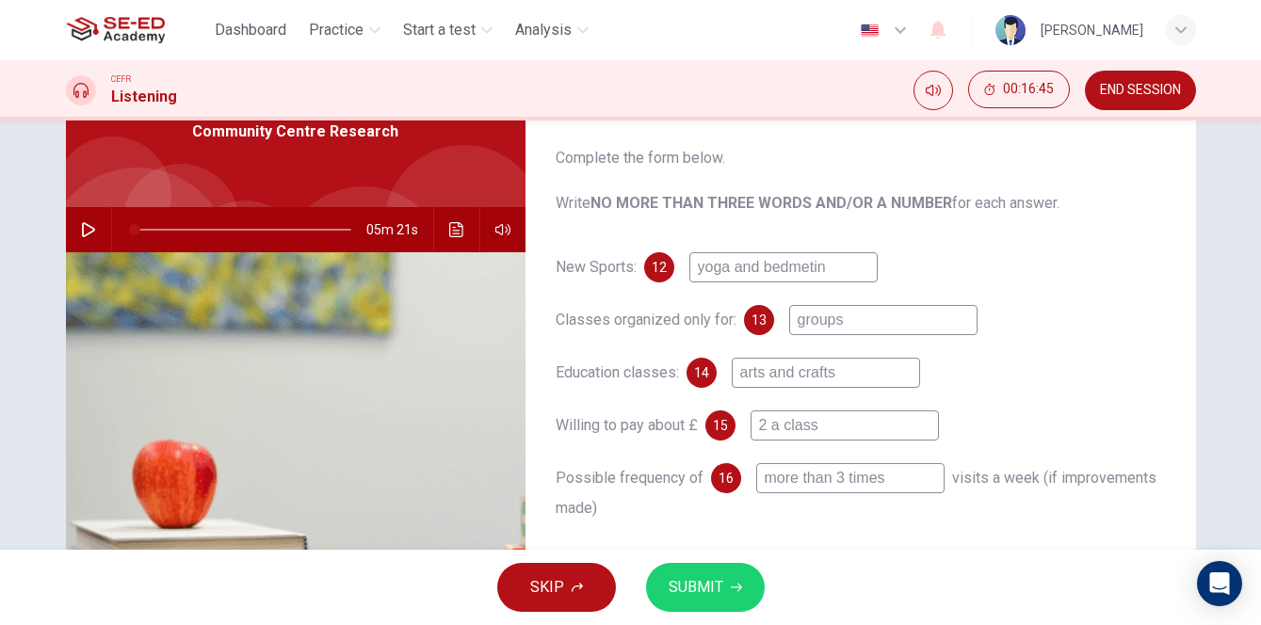
type input "more than 3 times"
click at [723, 592] on button "SUBMIT" at bounding box center [705, 587] width 119 height 49
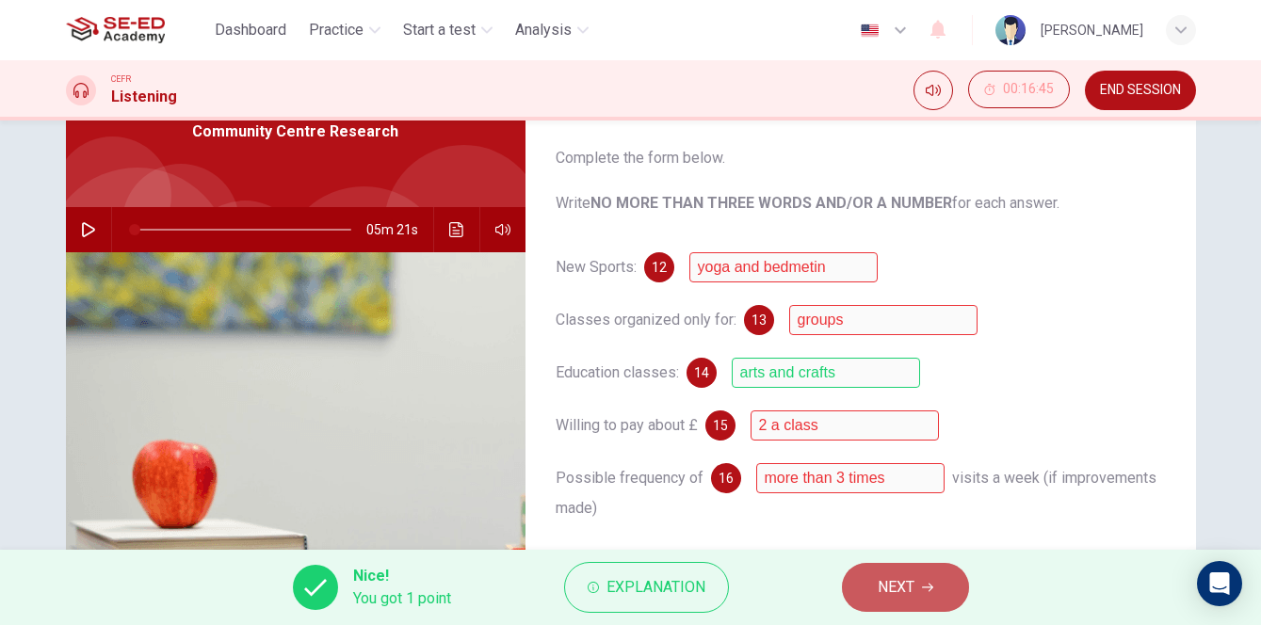
click at [919, 588] on button "NEXT" at bounding box center [905, 587] width 127 height 49
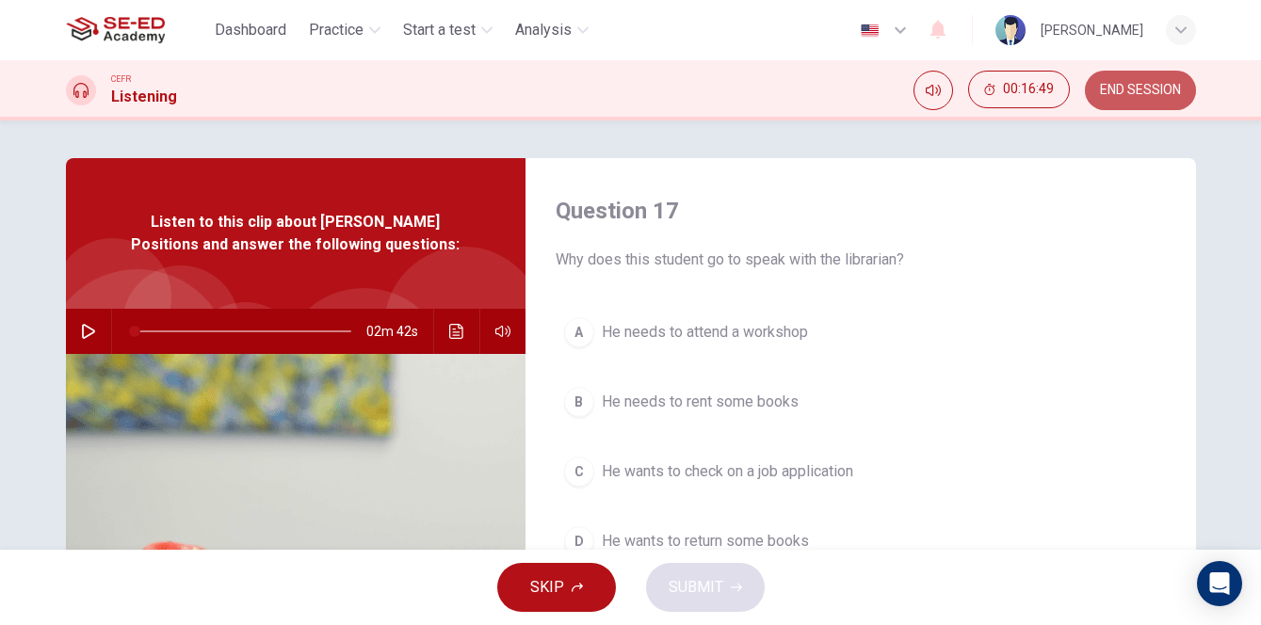
click at [1128, 89] on span "END SESSION" at bounding box center [1140, 90] width 81 height 15
